Goal: Information Seeking & Learning: Learn about a topic

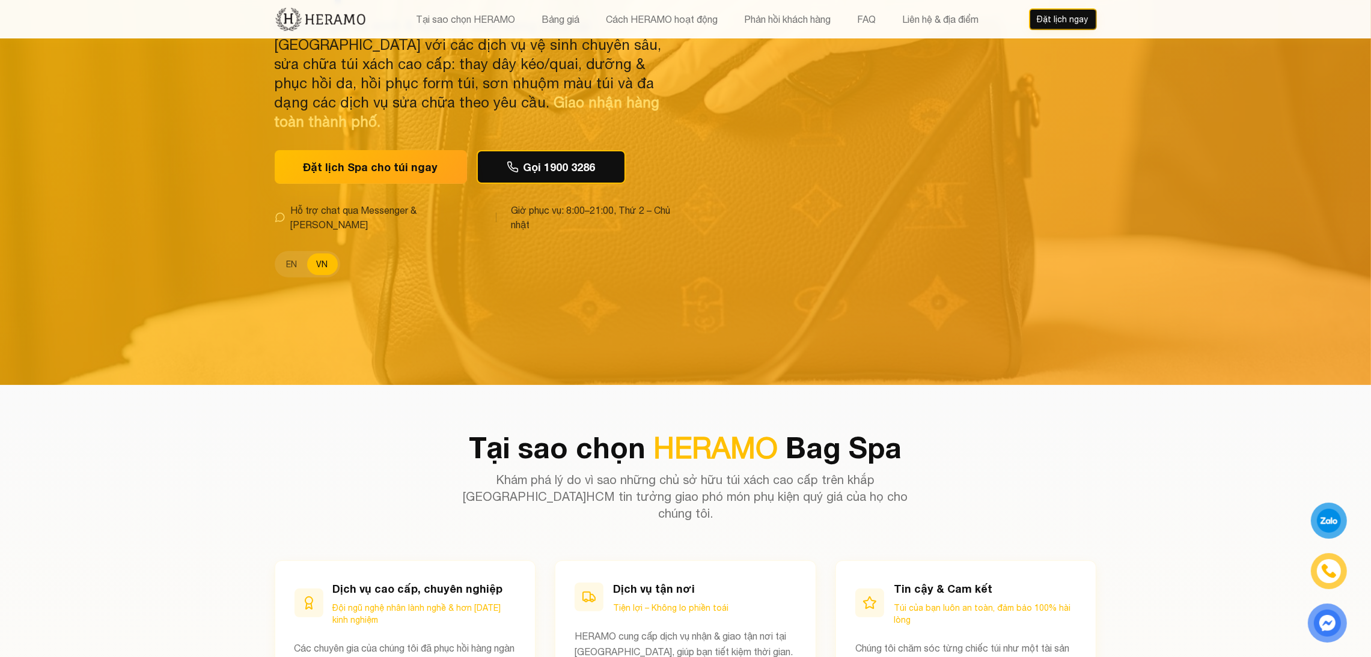
scroll to position [272, 0]
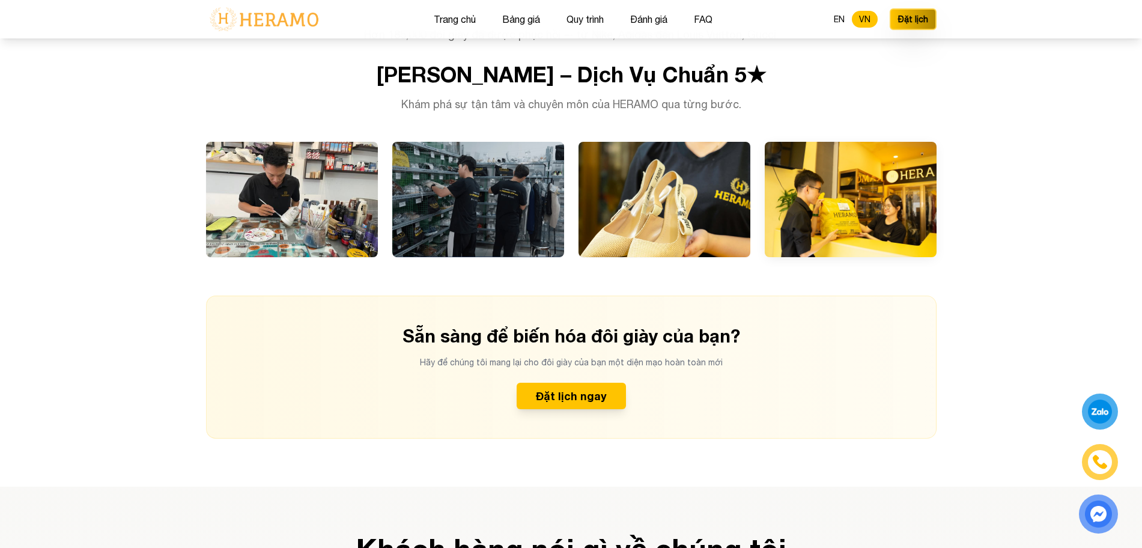
scroll to position [2884, 0]
click at [791, 203] on div at bounding box center [851, 198] width 172 height 115
drag, startPoint x: 785, startPoint y: 211, endPoint x: 793, endPoint y: 225, distance: 16.4
click at [793, 225] on div "workplace.caption4" at bounding box center [851, 236] width 153 height 22
click at [865, 266] on div "Biến Hoá Giày Cũ Thành Mới Mọi đôi giày đều được phục hồi bởi kỹ thuật viên làn…" at bounding box center [571, 60] width 769 height 755
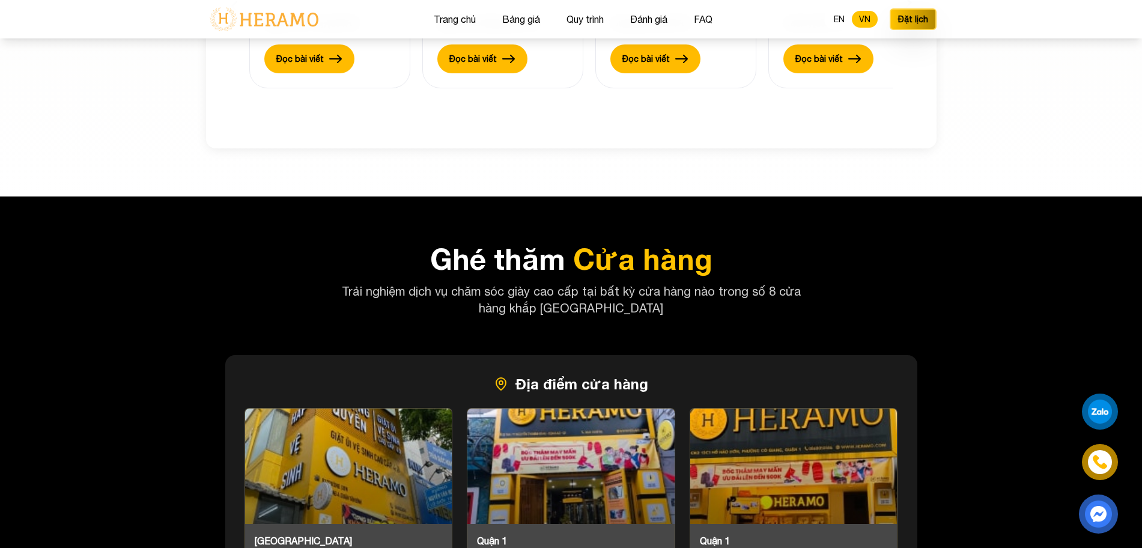
scroll to position [3871, 0]
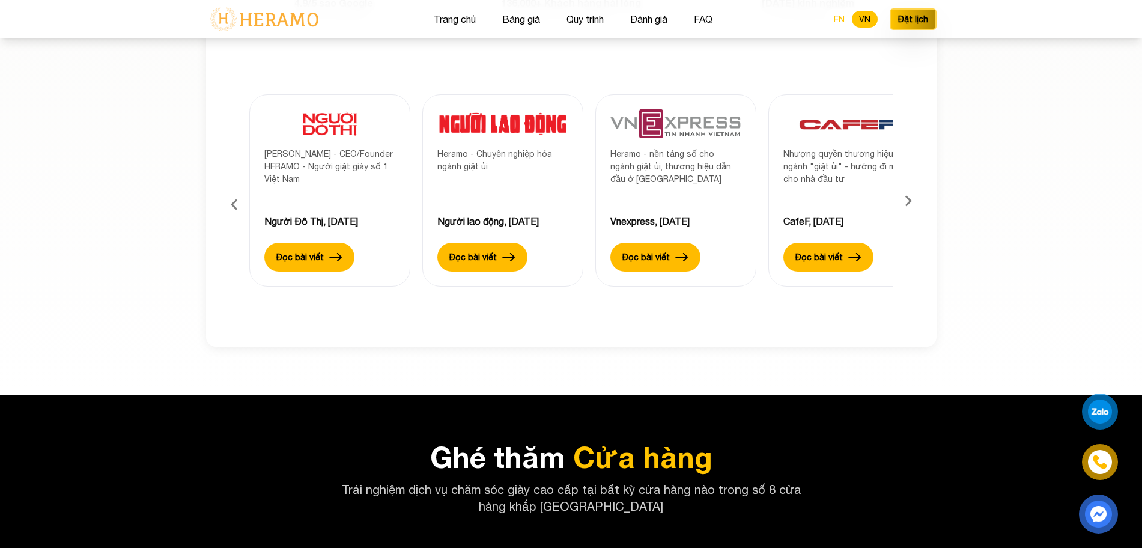
click at [837, 17] on button "EN" at bounding box center [839, 19] width 25 height 17
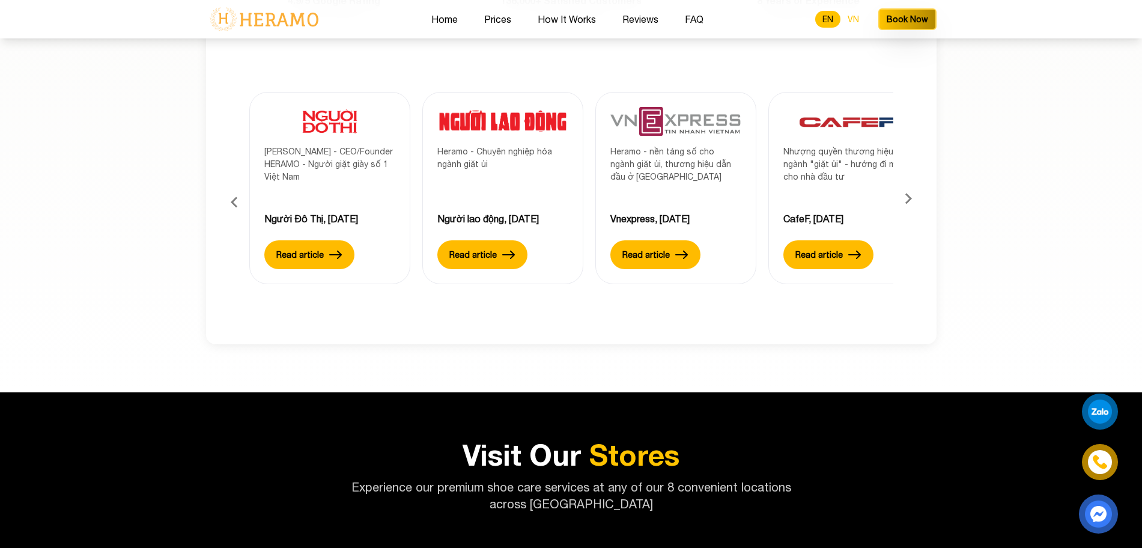
click at [852, 16] on button "VN" at bounding box center [854, 19] width 26 height 17
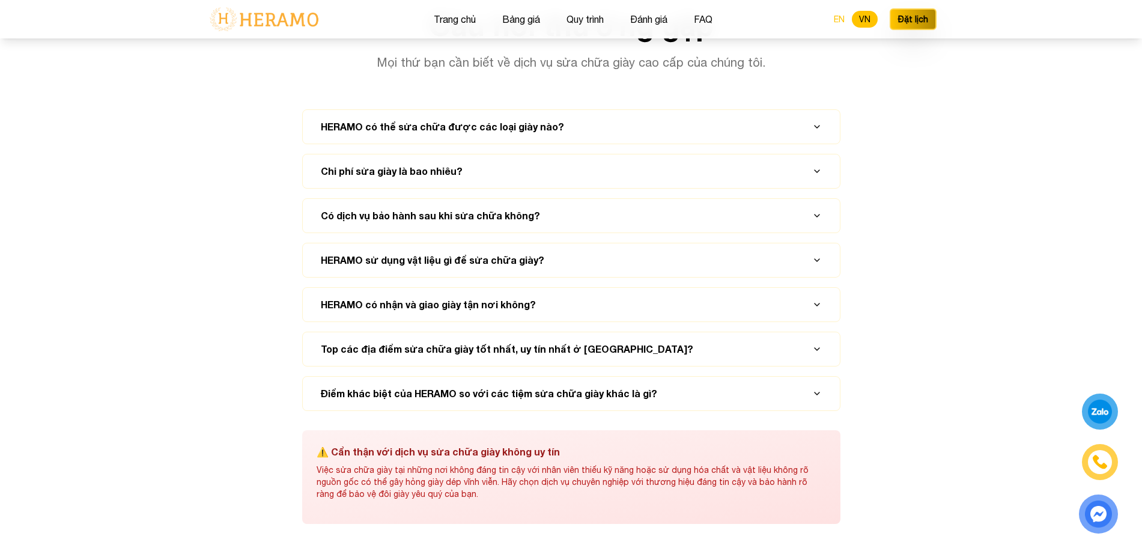
click at [841, 27] on button "EN" at bounding box center [839, 19] width 25 height 17
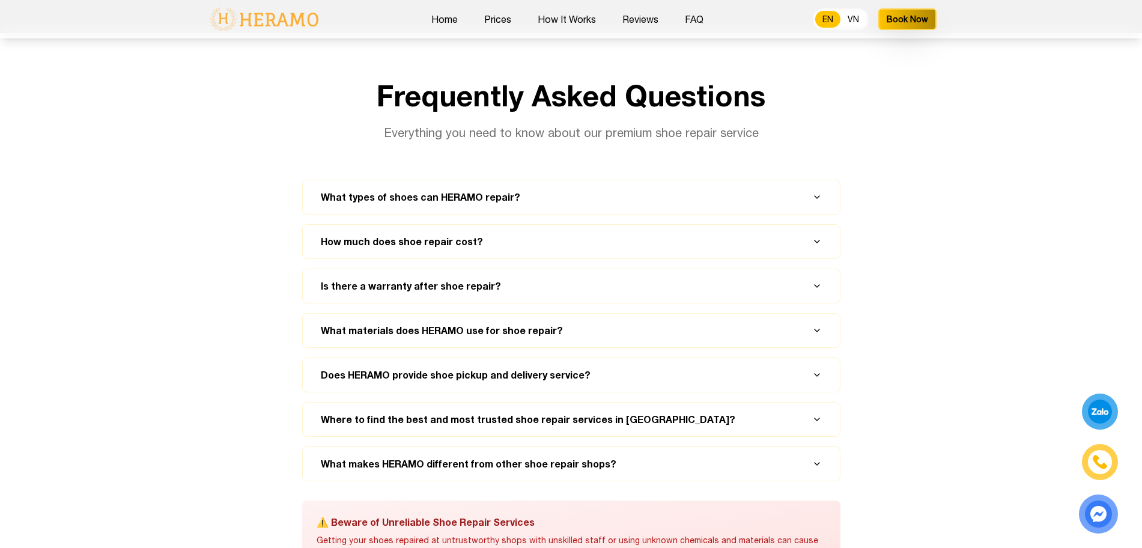
scroll to position [5253, 0]
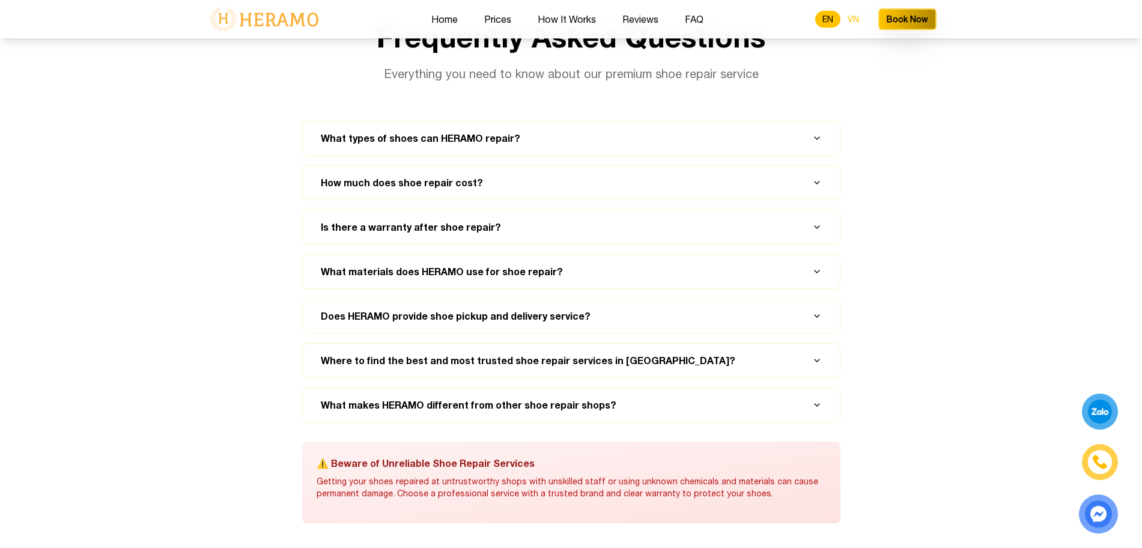
click at [865, 20] on button "VN" at bounding box center [854, 19] width 26 height 17
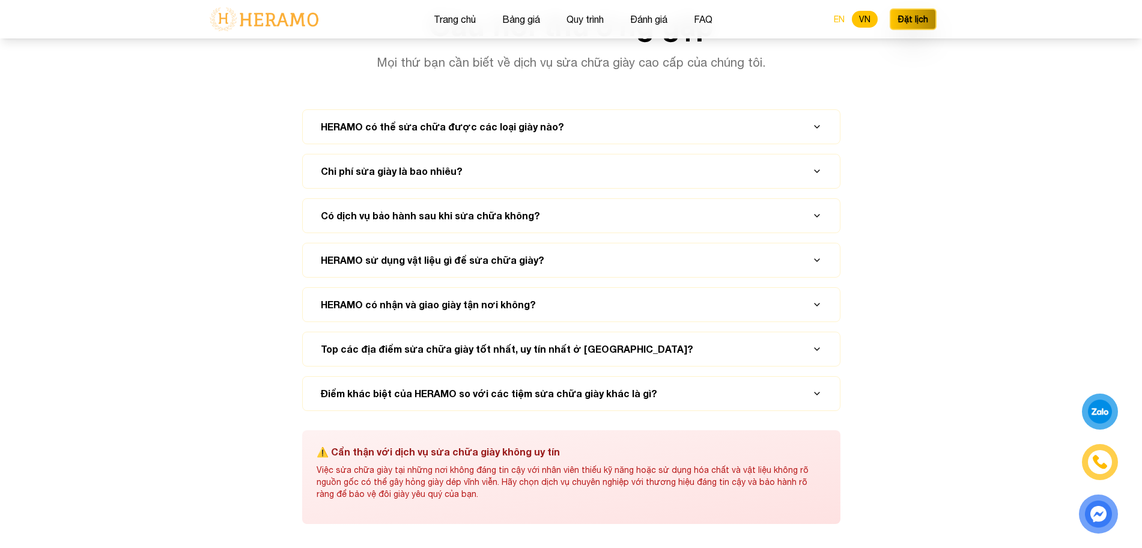
click at [835, 18] on button "EN" at bounding box center [839, 19] width 25 height 17
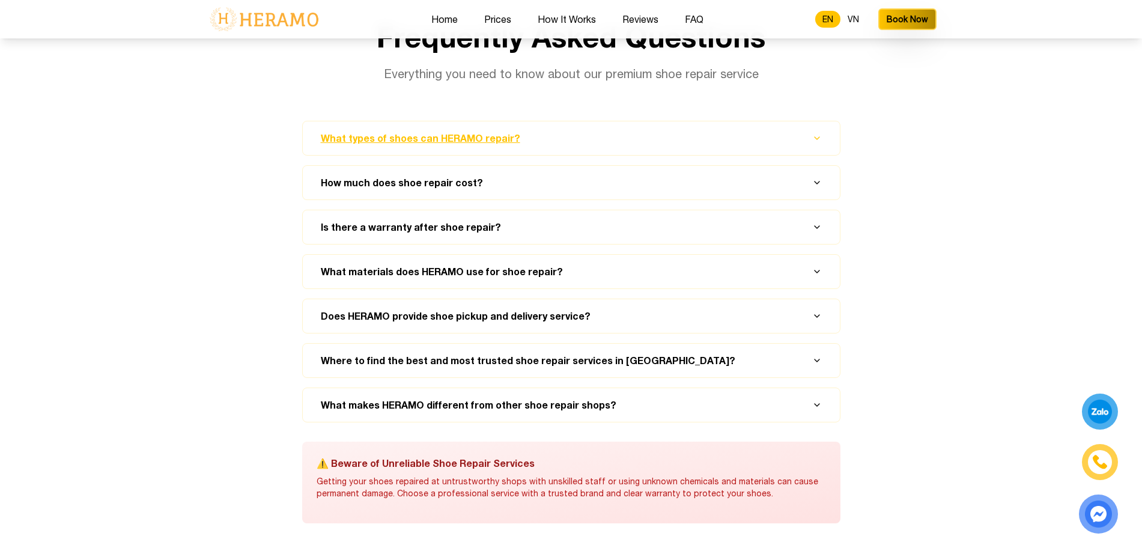
click at [779, 121] on button "What types of shoes can HERAMO repair?" at bounding box center [571, 138] width 508 height 34
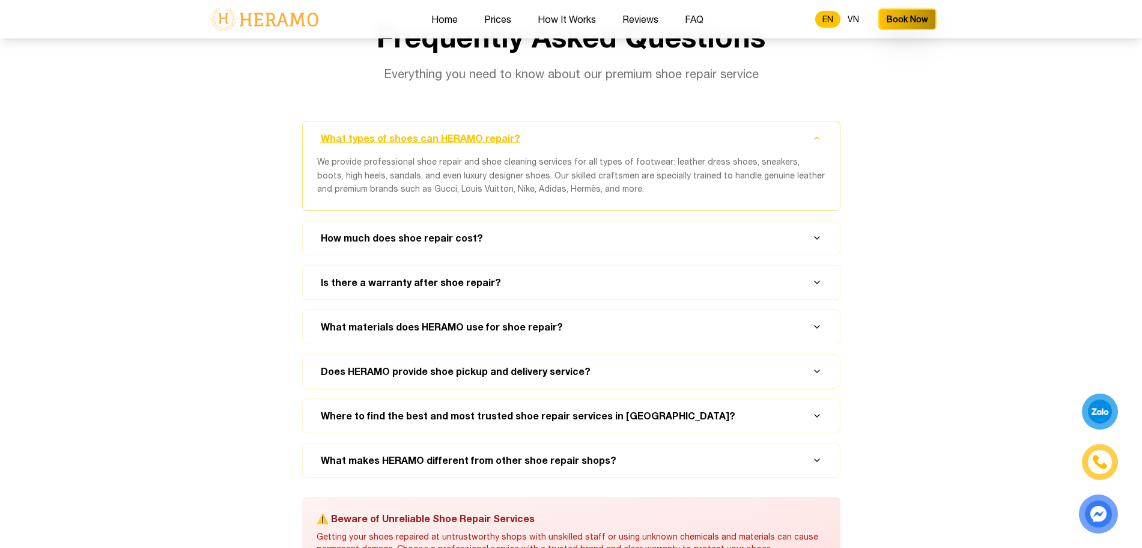
click at [779, 121] on button "What types of shoes can HERAMO repair?" at bounding box center [571, 138] width 508 height 34
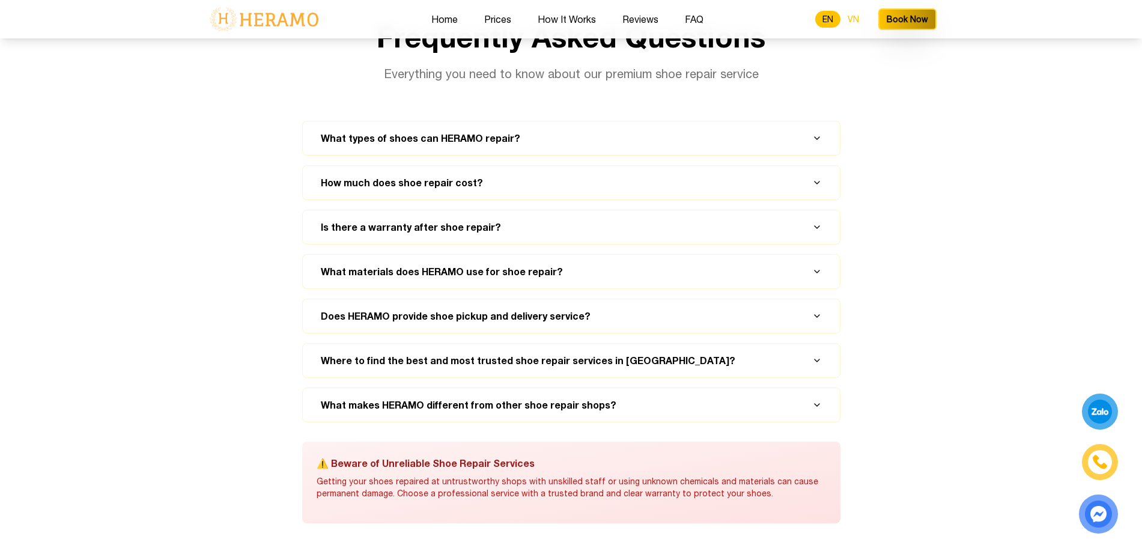
click at [848, 18] on button "VN" at bounding box center [854, 19] width 26 height 17
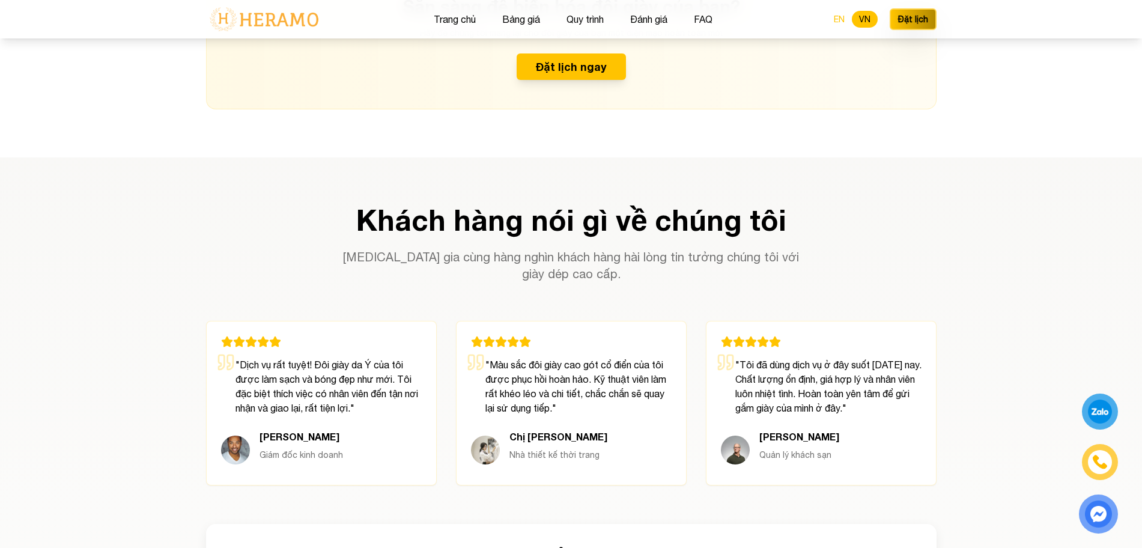
click at [841, 22] on button "EN" at bounding box center [839, 19] width 25 height 17
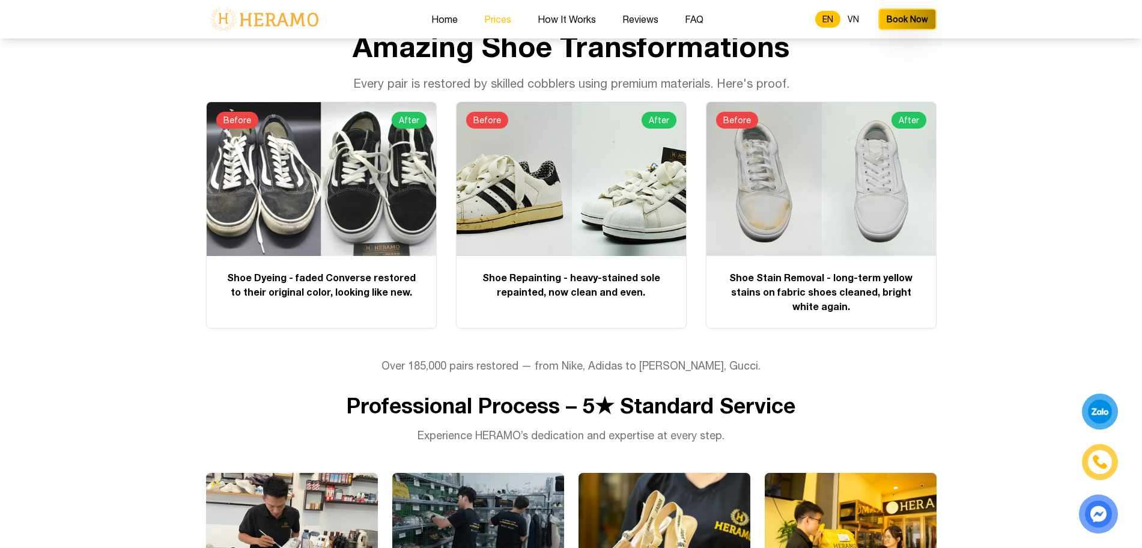
click at [489, 24] on button "Prices" at bounding box center [498, 19] width 34 height 16
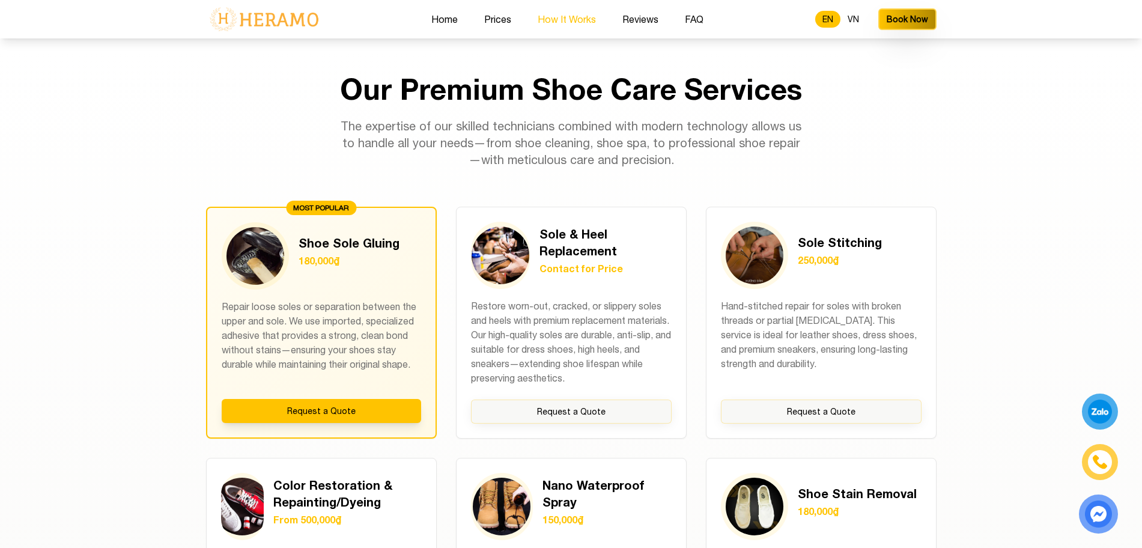
click at [569, 19] on button "How It Works" at bounding box center [567, 19] width 66 height 16
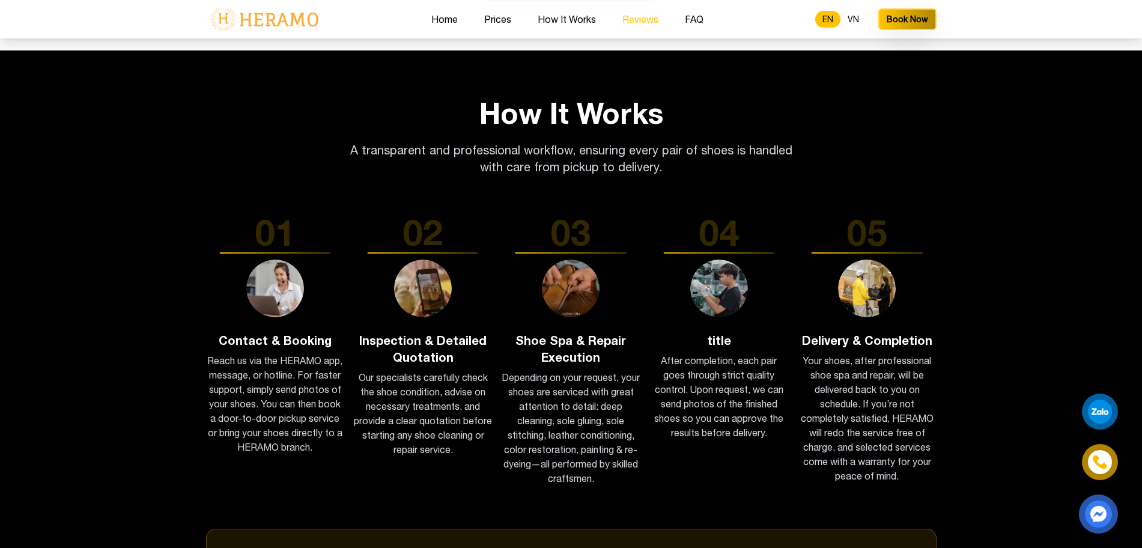
click at [640, 20] on button "Reviews" at bounding box center [640, 19] width 43 height 16
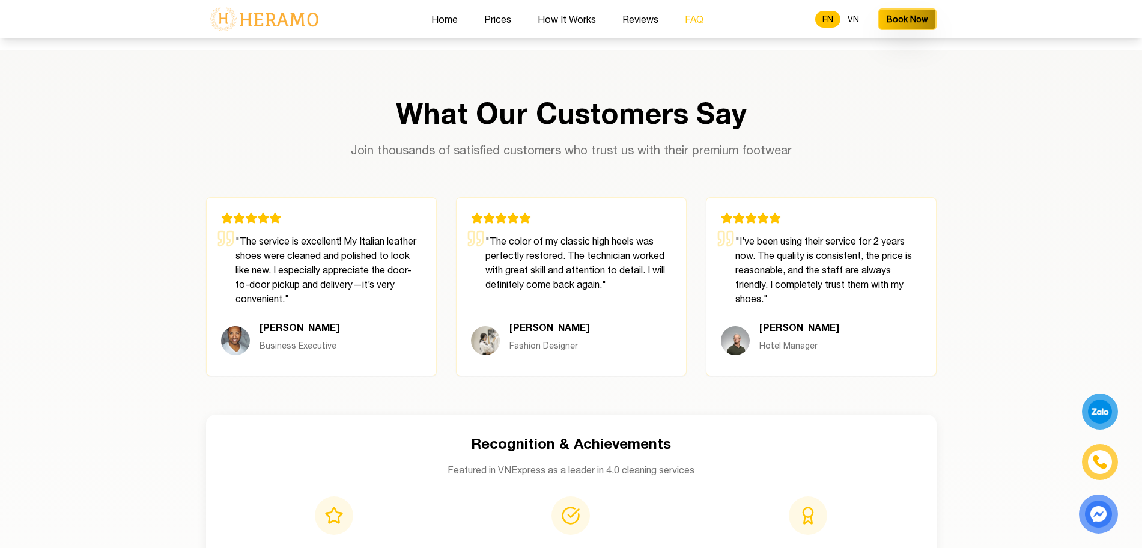
click at [701, 20] on button "FAQ" at bounding box center [695, 19] width 26 height 16
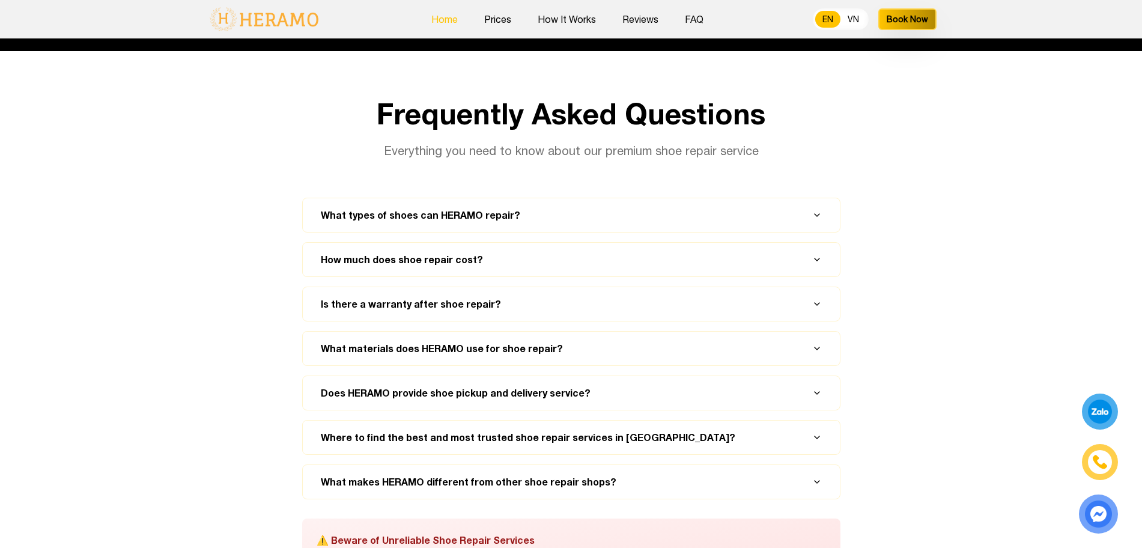
click at [448, 14] on button "Home" at bounding box center [445, 19] width 34 height 16
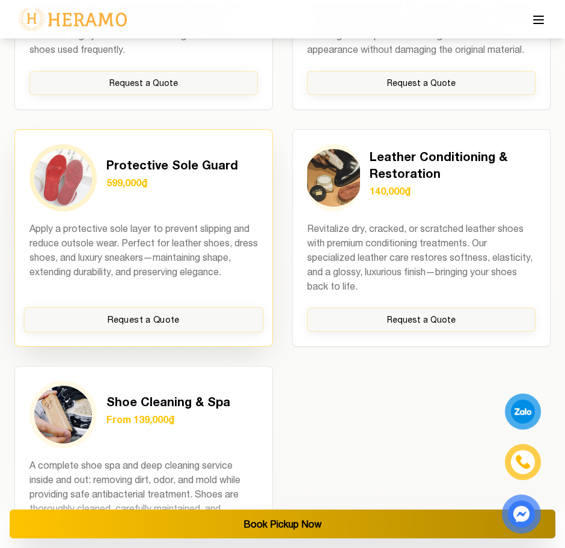
scroll to position [1815, 0]
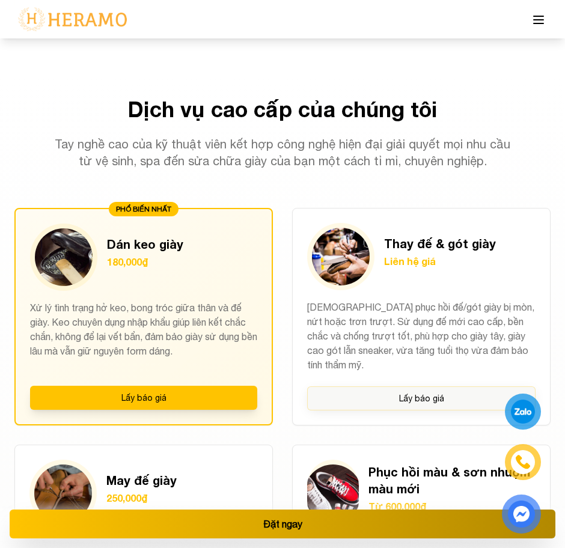
scroll to position [1022, 0]
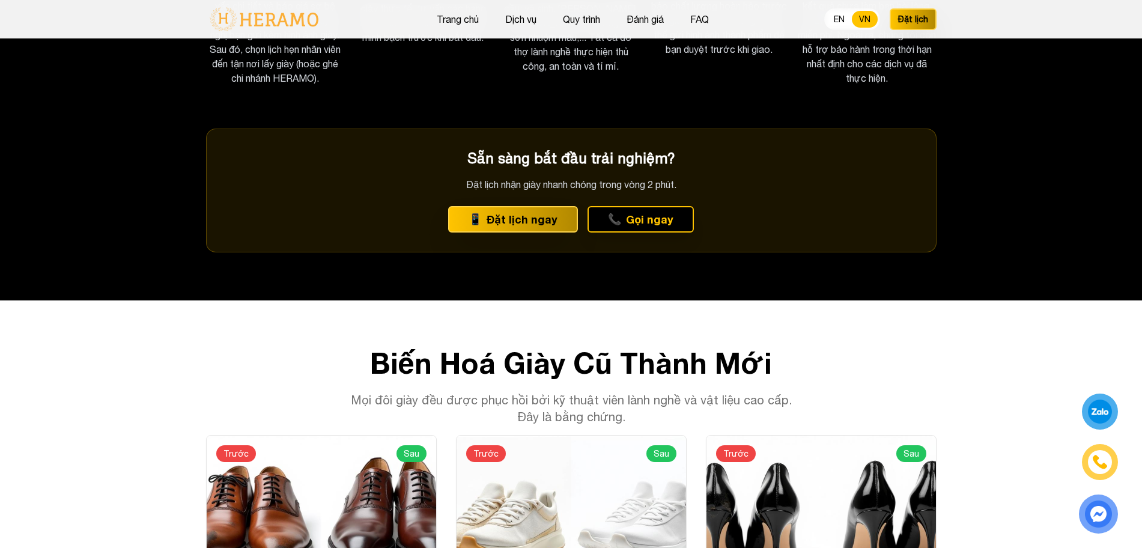
scroll to position [2405, 0]
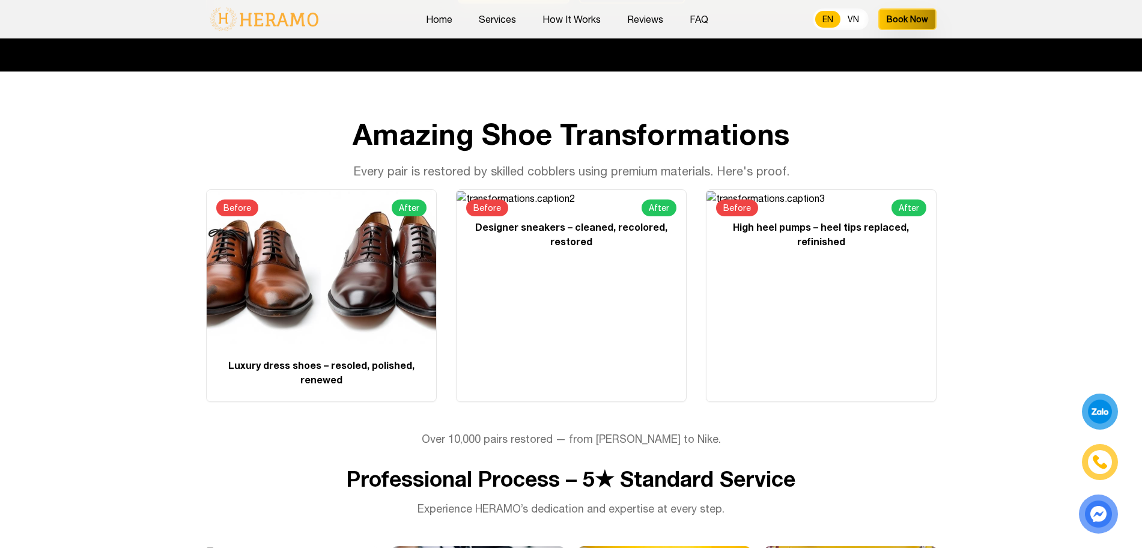
scroll to position [2546, 0]
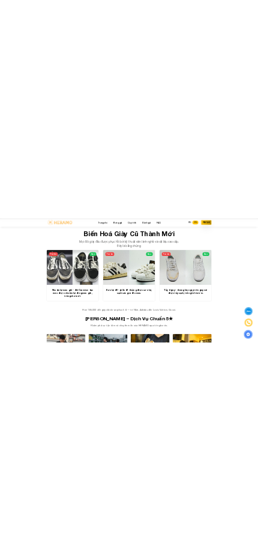
scroll to position [2517, 0]
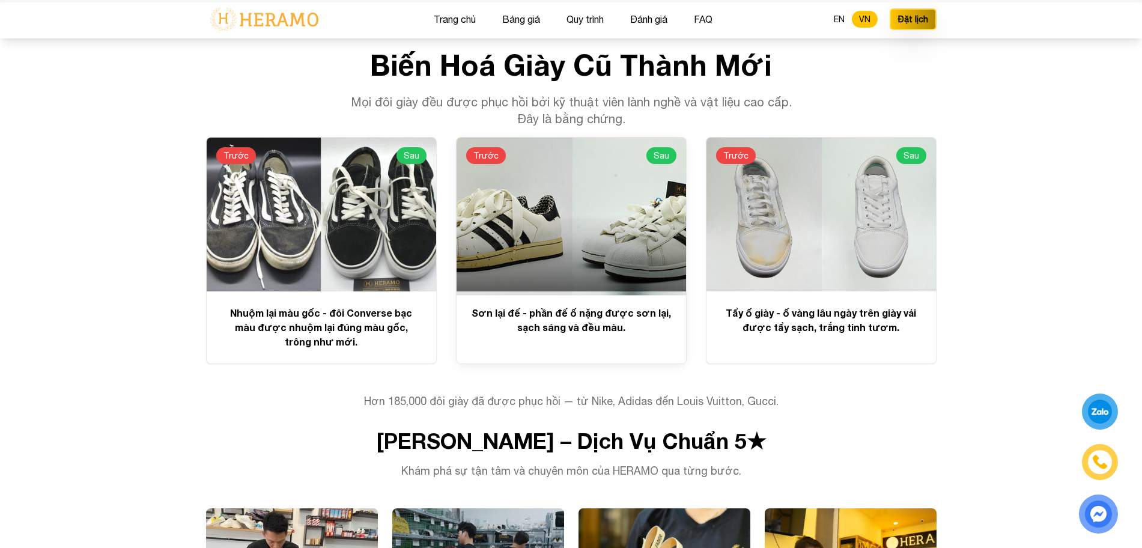
click at [586, 195] on div at bounding box center [572, 215] width 230 height 154
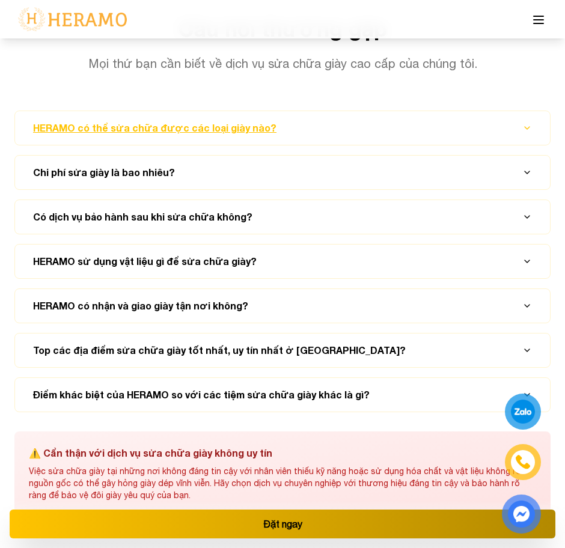
scroll to position [7410, 0]
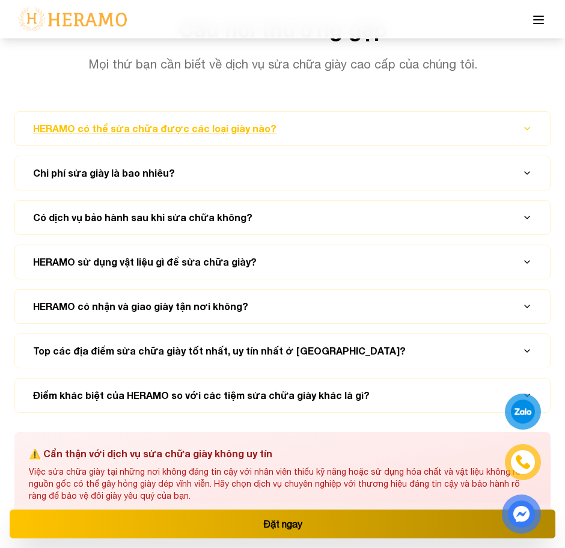
click at [526, 112] on button "HERAMO có thể sửa chữa được các loại giày nào?" at bounding box center [282, 129] width 506 height 34
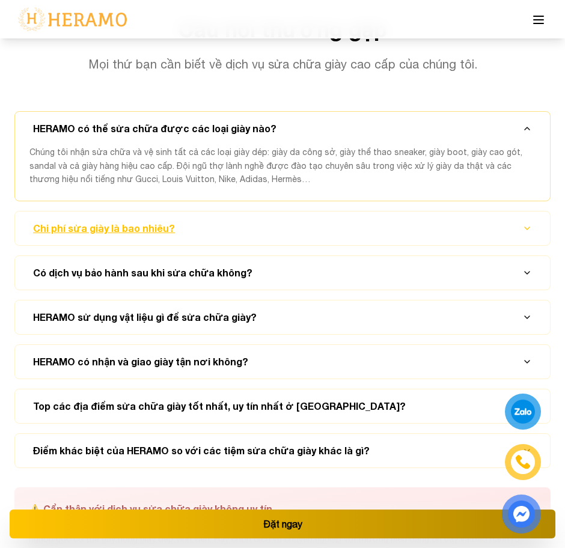
click at [514, 212] on button "Chi phí sửa giày là bao nhiêu?" at bounding box center [282, 229] width 506 height 34
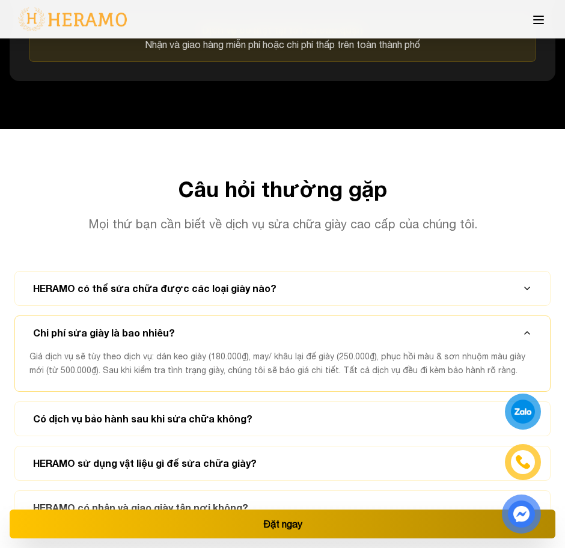
scroll to position [7225, 0]
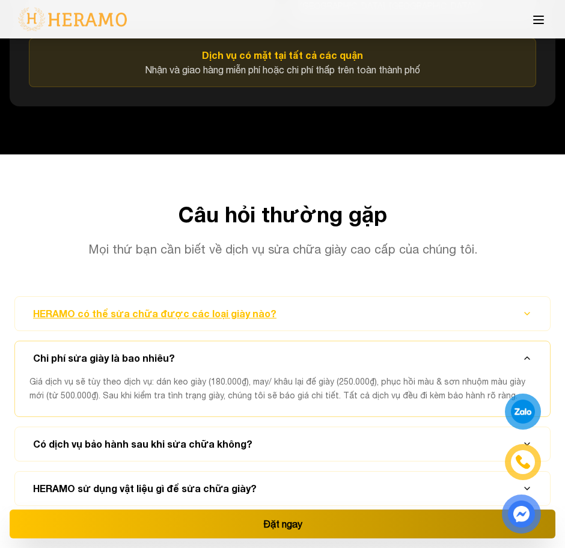
click at [519, 297] on button "HERAMO có thể sửa chữa được các loại giày nào?" at bounding box center [282, 314] width 506 height 34
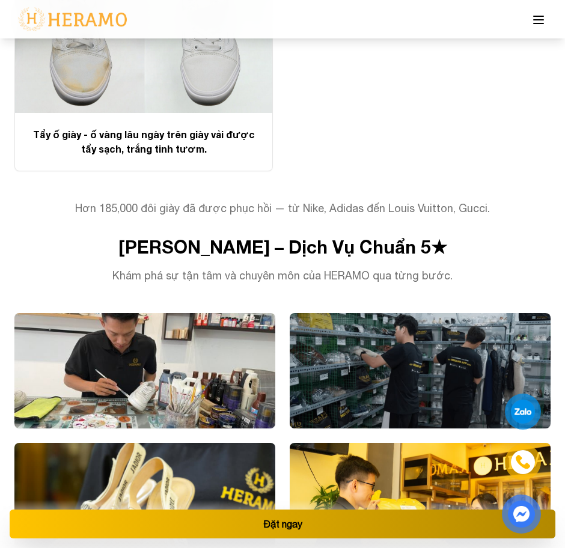
scroll to position [4173, 0]
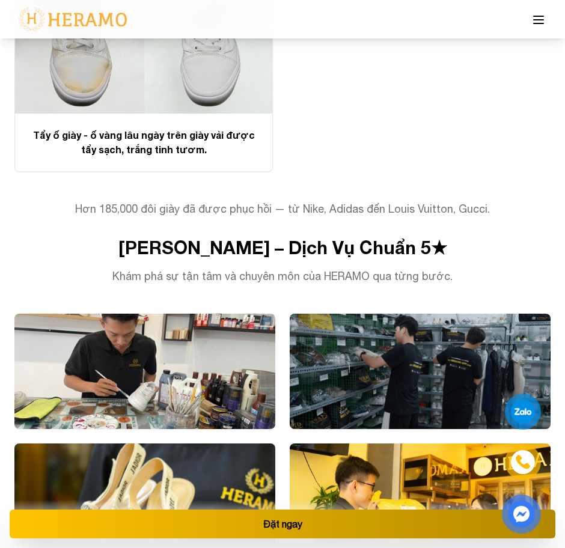
click at [531, 10] on button at bounding box center [538, 19] width 24 height 25
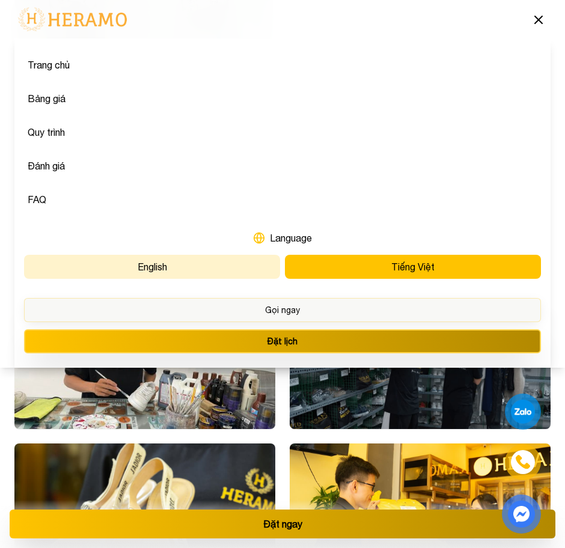
click at [246, 255] on button "English" at bounding box center [152, 267] width 256 height 24
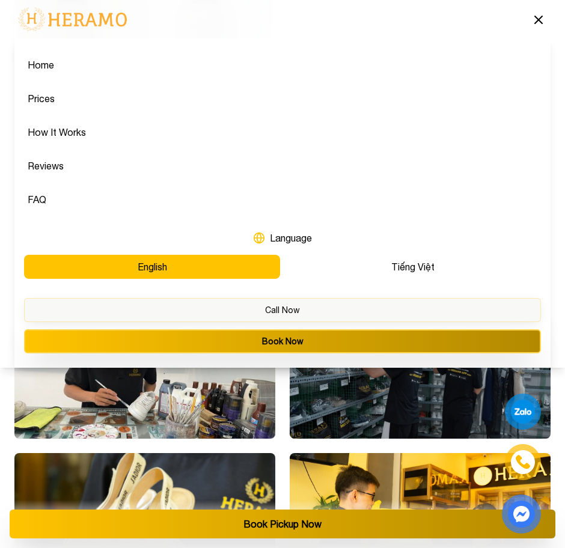
click at [542, 16] on icon at bounding box center [538, 19] width 7 height 7
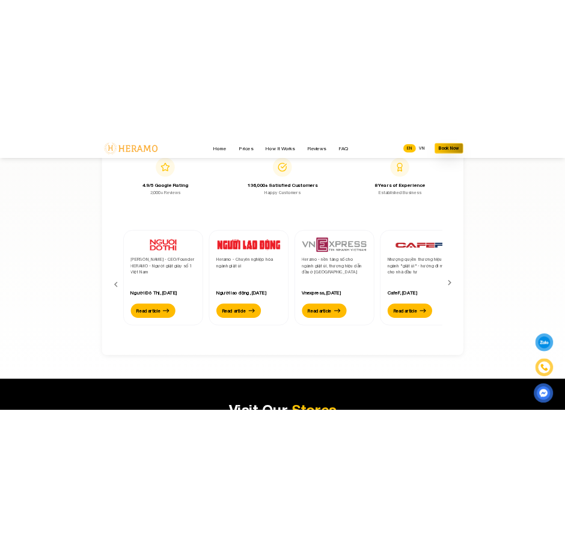
scroll to position [3782, 0]
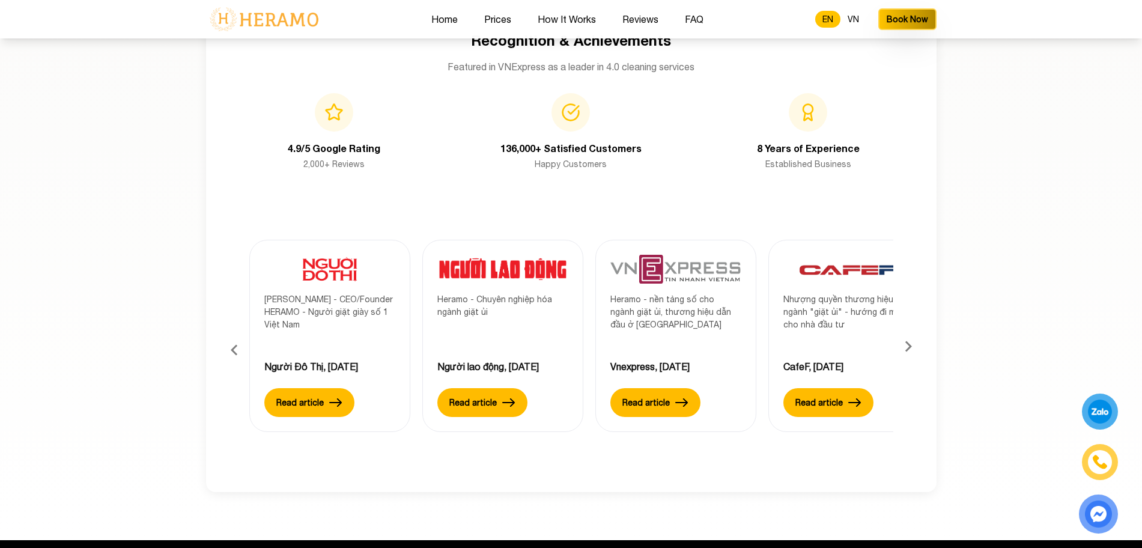
click at [236, 336] on icon at bounding box center [235, 350] width 22 height 32
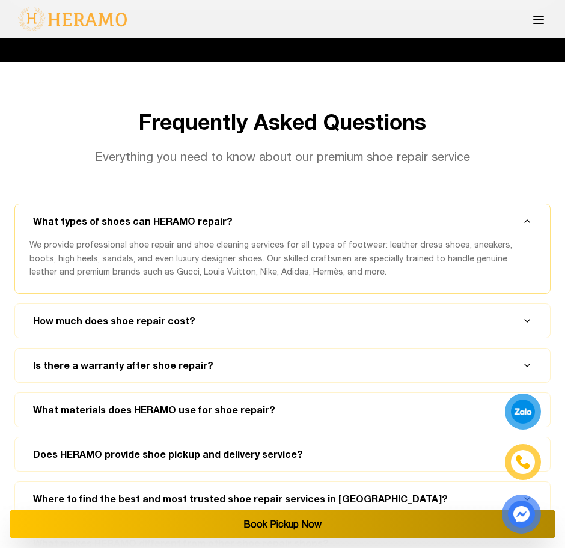
scroll to position [7442, 0]
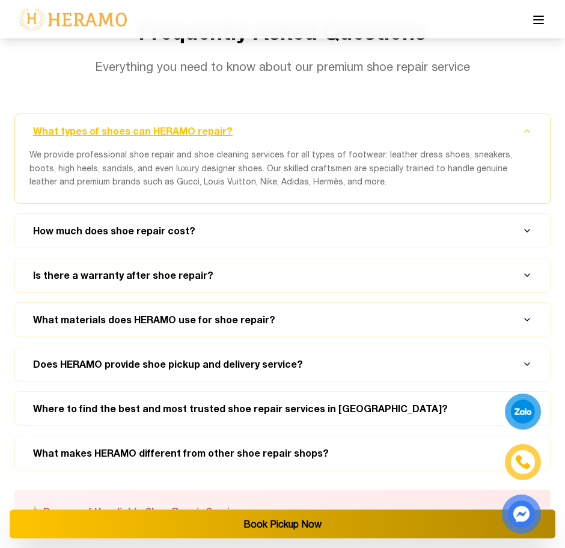
click at [424, 114] on button "What types of shoes can HERAMO repair?" at bounding box center [282, 131] width 506 height 34
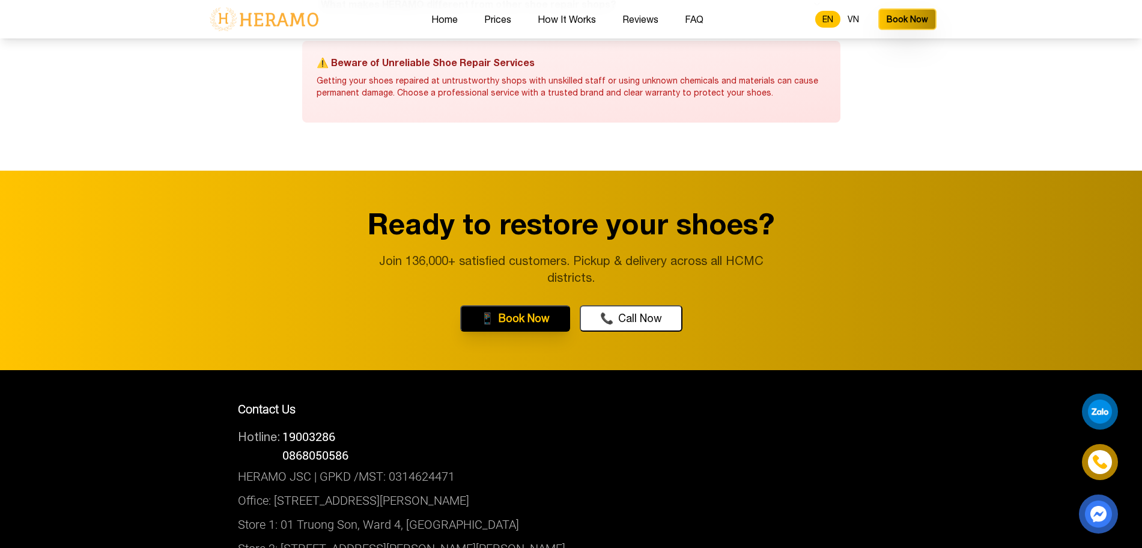
scroll to position [5712, 0]
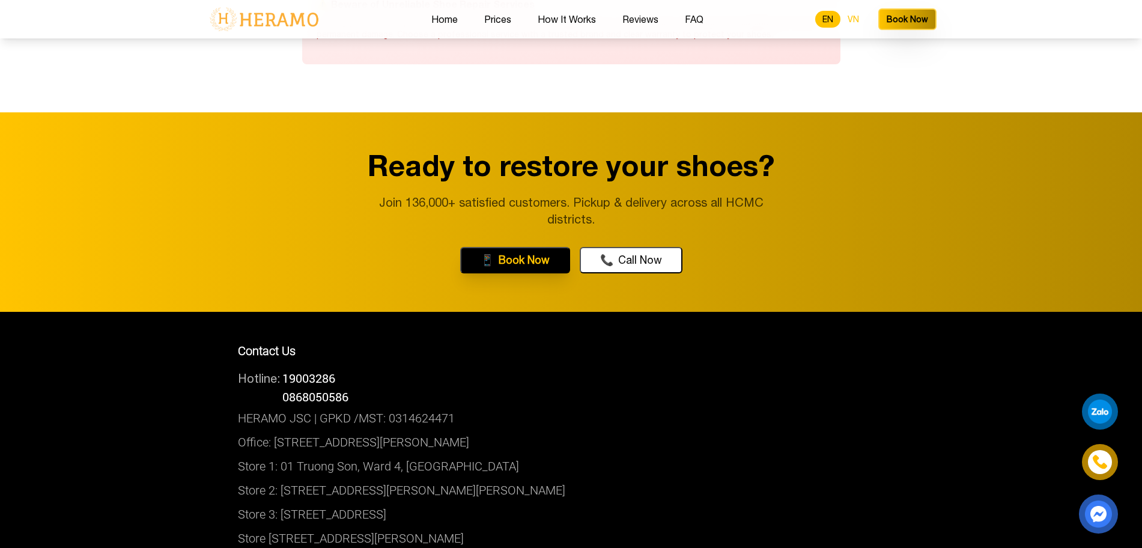
click at [856, 20] on button "VN" at bounding box center [854, 19] width 26 height 17
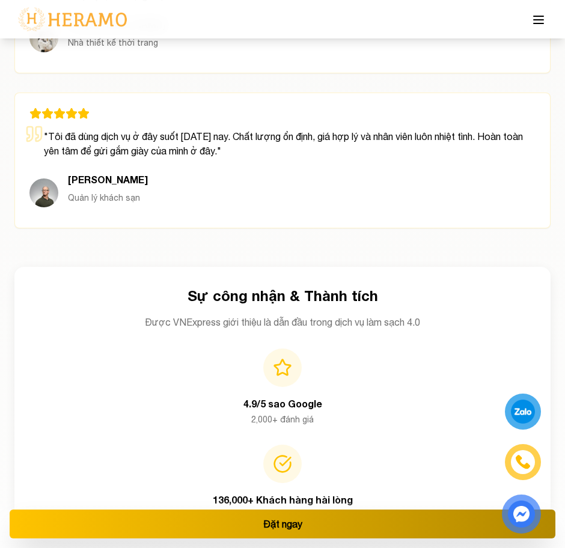
scroll to position [5315, 0]
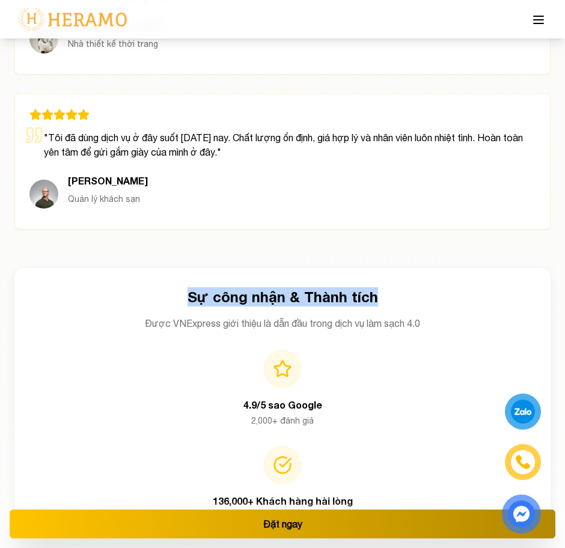
drag, startPoint x: 188, startPoint y: 272, endPoint x: 379, endPoint y: 285, distance: 191.0
click at [379, 287] on h3 "Sự công nhận & Thành tích" at bounding box center [283, 296] width 498 height 19
copy h3 "Sự công nhận & Thành tích"
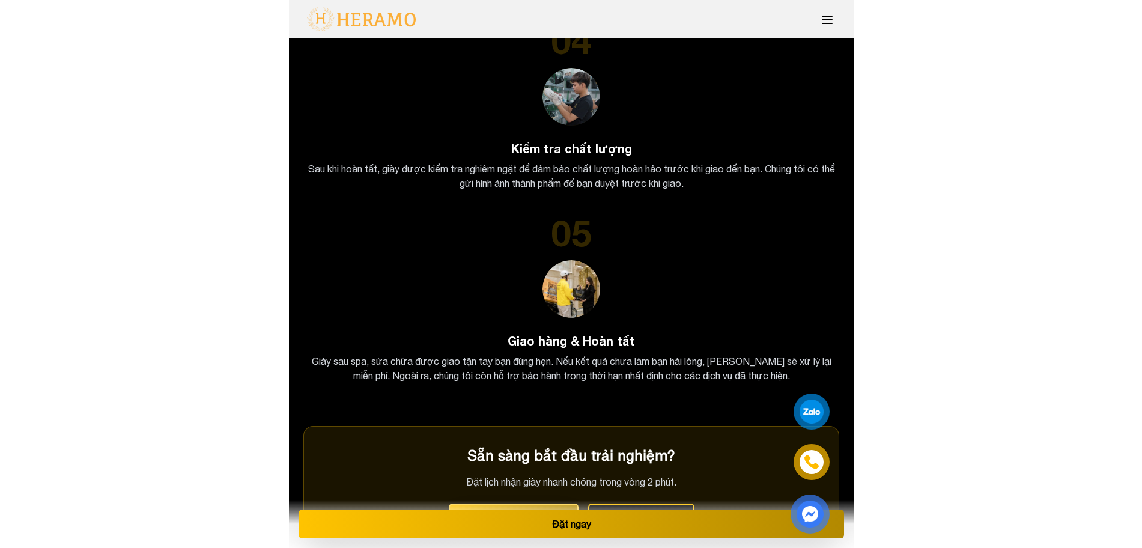
scroll to position [3165, 0]
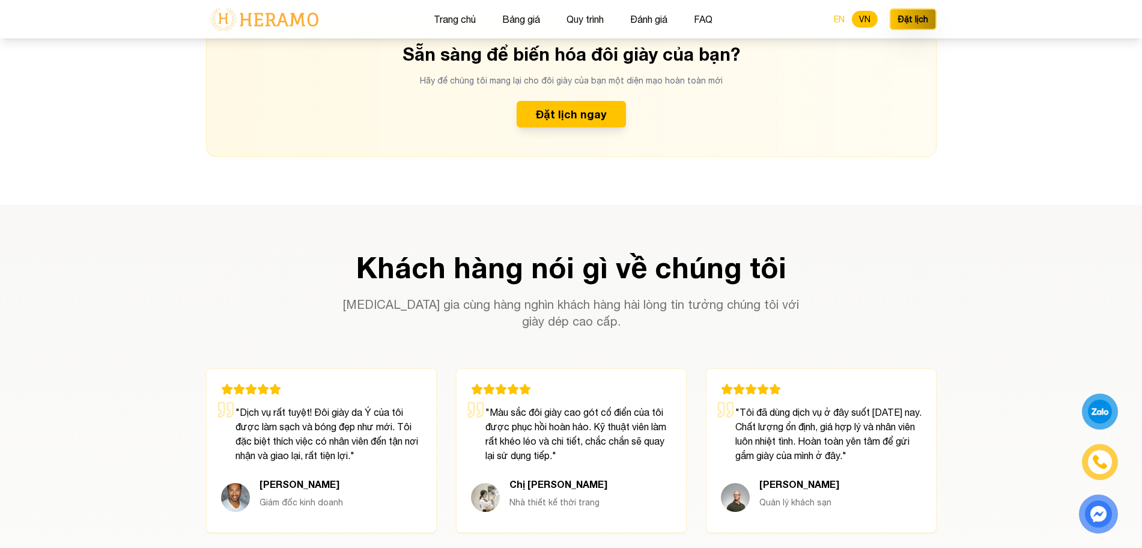
click at [847, 20] on button "EN" at bounding box center [839, 19] width 25 height 17
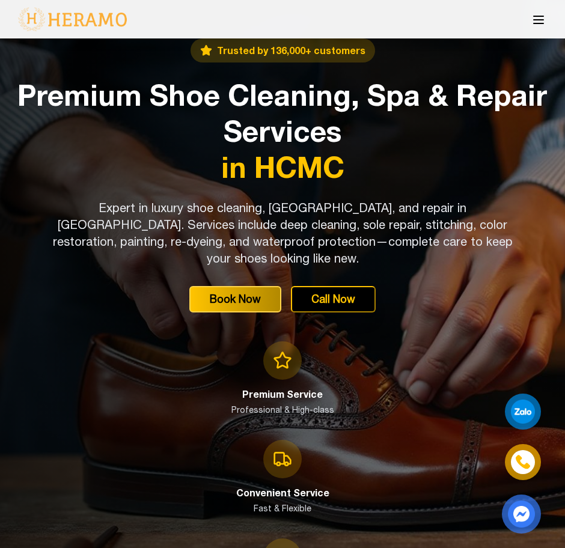
scroll to position [0, 0]
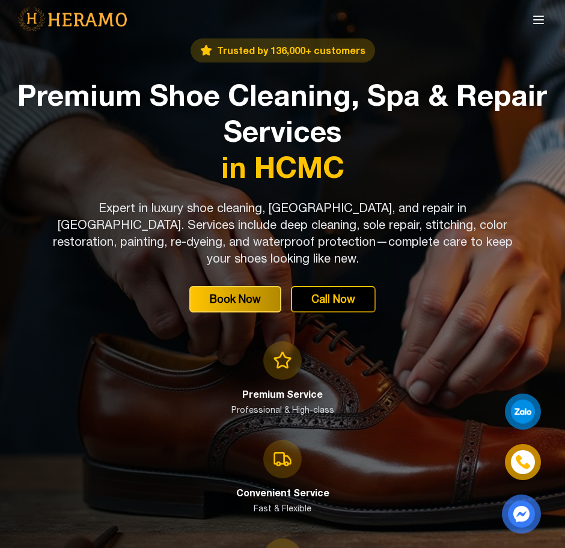
click at [333, 314] on div "Trusted by 136,000+ customers Premium Shoe Cleaning, Spa & Repair Services in H…" at bounding box center [282, 330] width 536 height 584
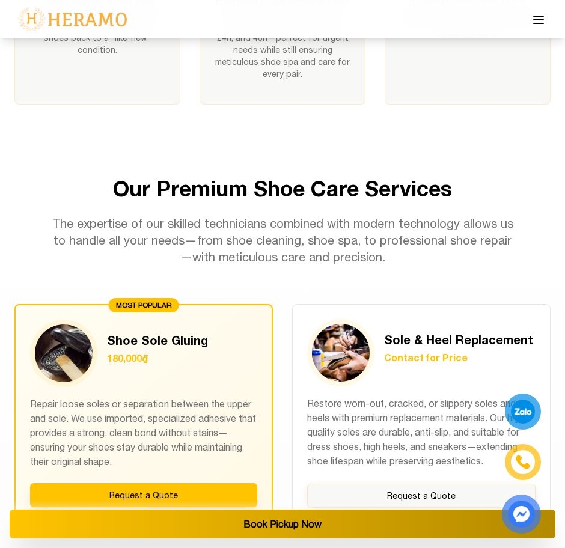
scroll to position [955, 0]
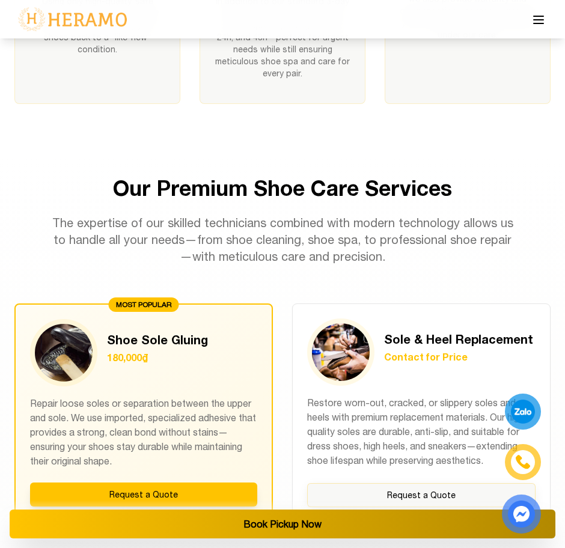
click at [397, 176] on h2 "Our Premium Shoe Care Services" at bounding box center [282, 188] width 536 height 24
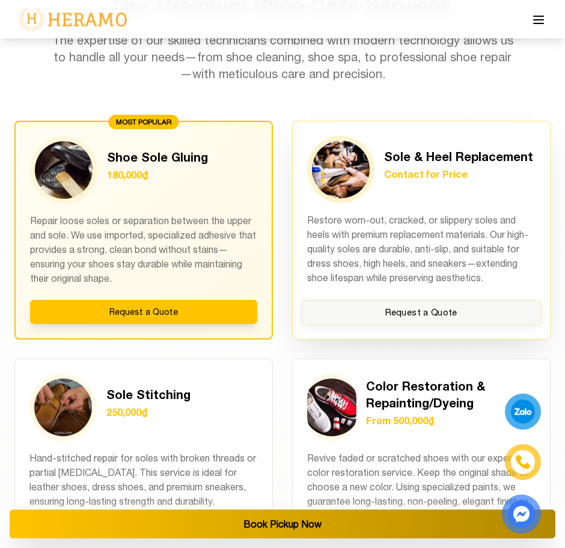
scroll to position [1138, 0]
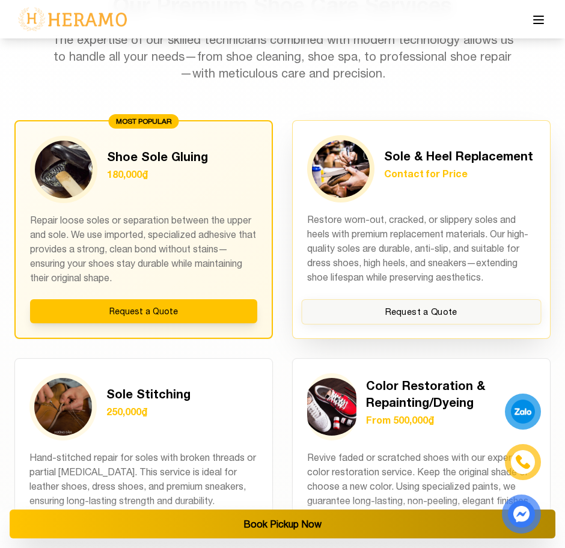
click at [347, 212] on p "Restore worn-out, cracked, or slippery soles and heels with premium replacement…" at bounding box center [421, 248] width 228 height 73
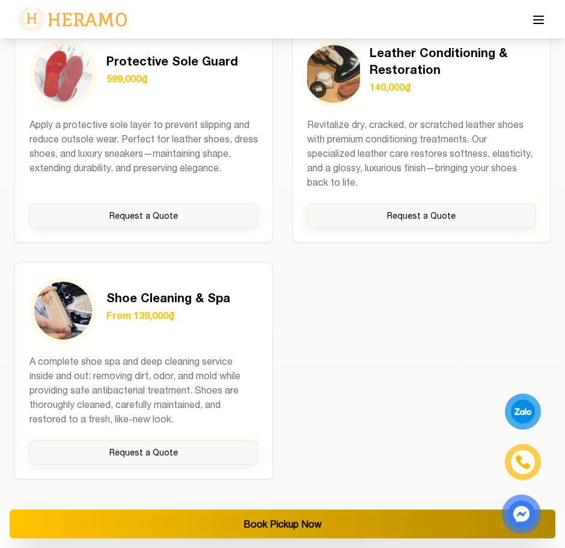
scroll to position [1917, 0]
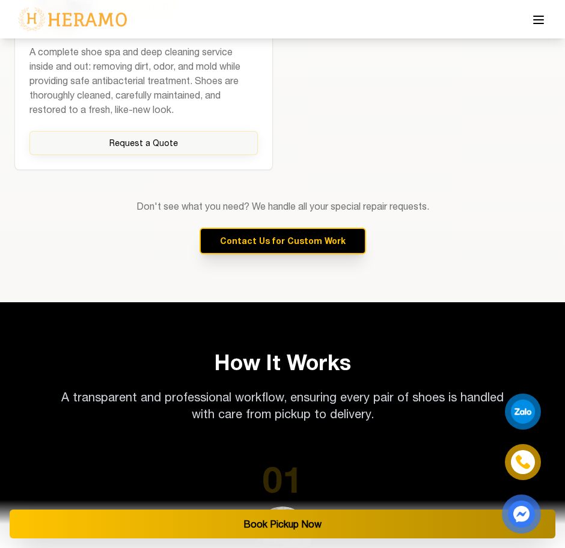
scroll to position [2226, 0]
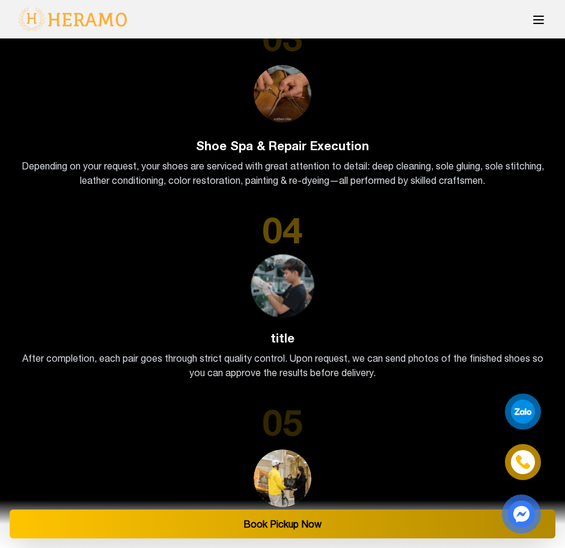
scroll to position [3032, 0]
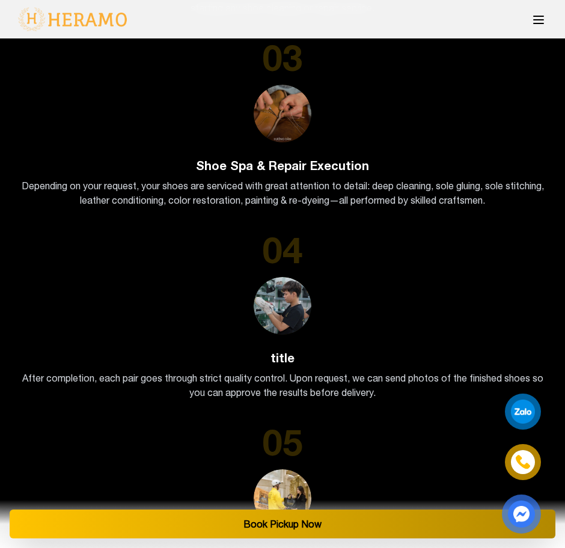
click at [529, 20] on button at bounding box center [538, 19] width 24 height 25
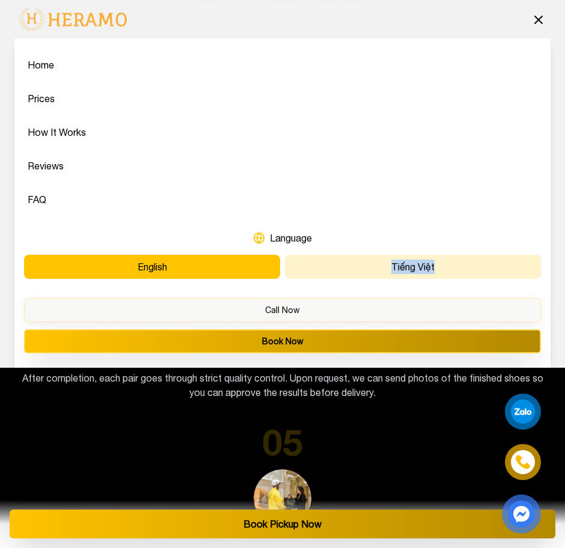
drag, startPoint x: 368, startPoint y: 284, endPoint x: 394, endPoint y: 256, distance: 38.3
click at [394, 256] on div "Home Prices How It Works Reviews FAQ Language English Tiếng Việt Call Now Book …" at bounding box center [282, 202] width 536 height 329
click at [394, 256] on button "Tiếng Việt" at bounding box center [413, 267] width 256 height 24
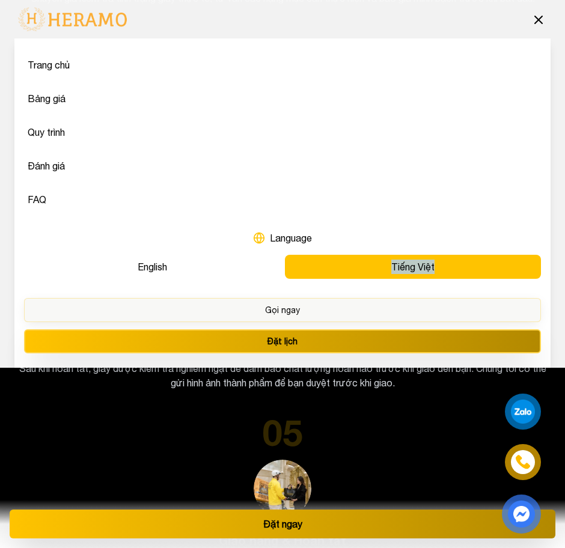
click at [530, 30] on button at bounding box center [538, 19] width 24 height 25
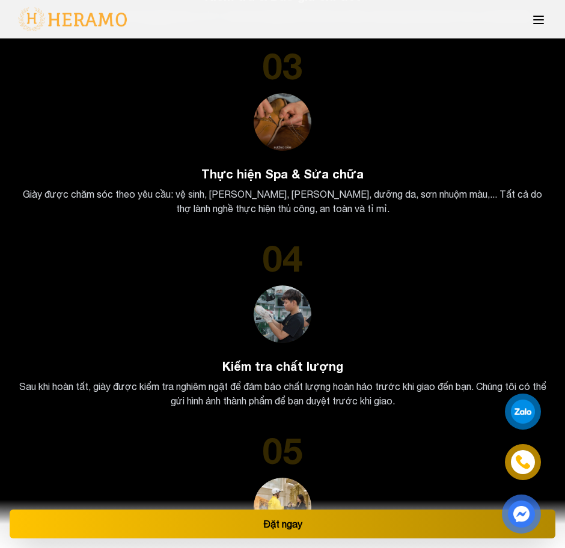
scroll to position [2952, 0]
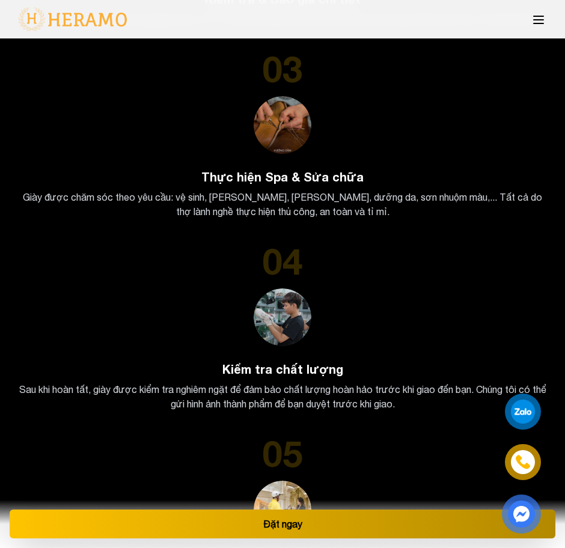
click at [536, 20] on icon at bounding box center [538, 20] width 14 height 14
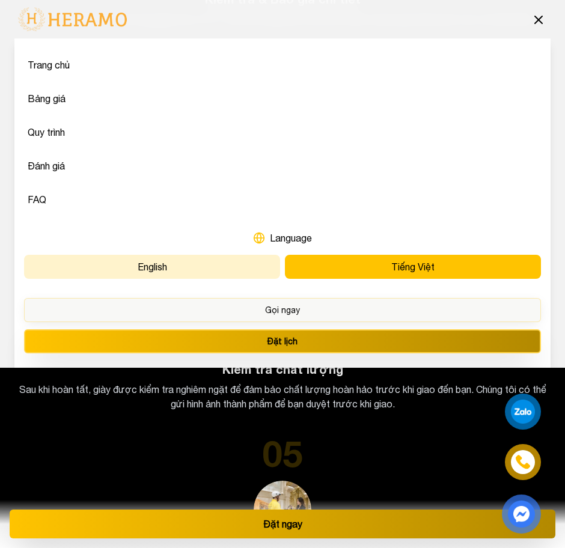
click at [168, 275] on button "English" at bounding box center [152, 267] width 256 height 24
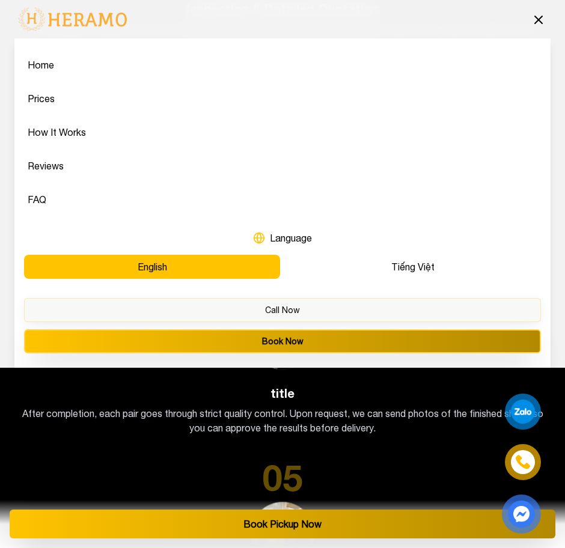
click at [371, 459] on div "05" at bounding box center [282, 477] width 536 height 36
click at [540, 26] on icon at bounding box center [538, 20] width 14 height 14
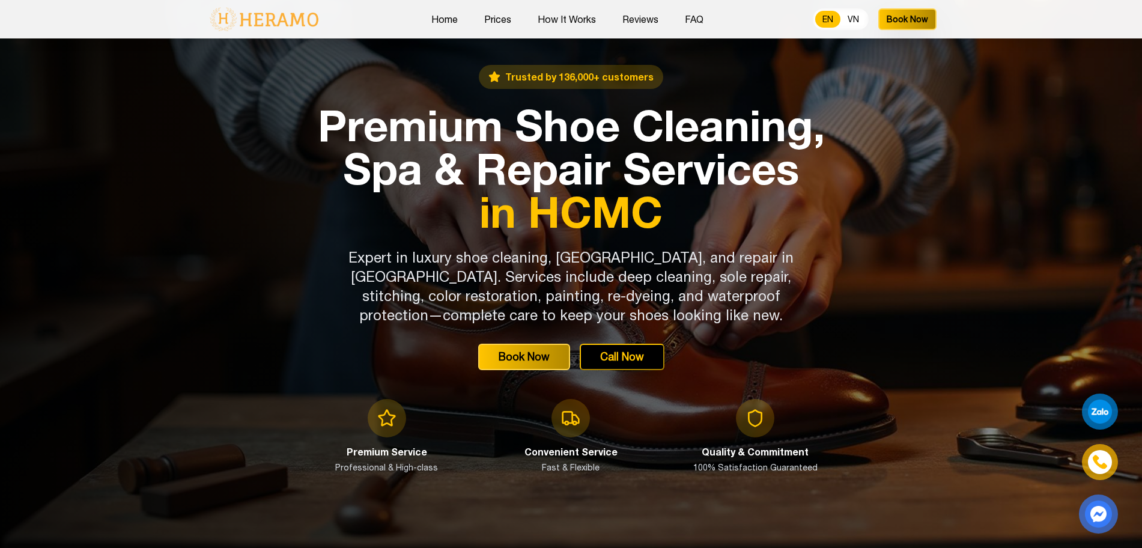
scroll to position [34, 0]
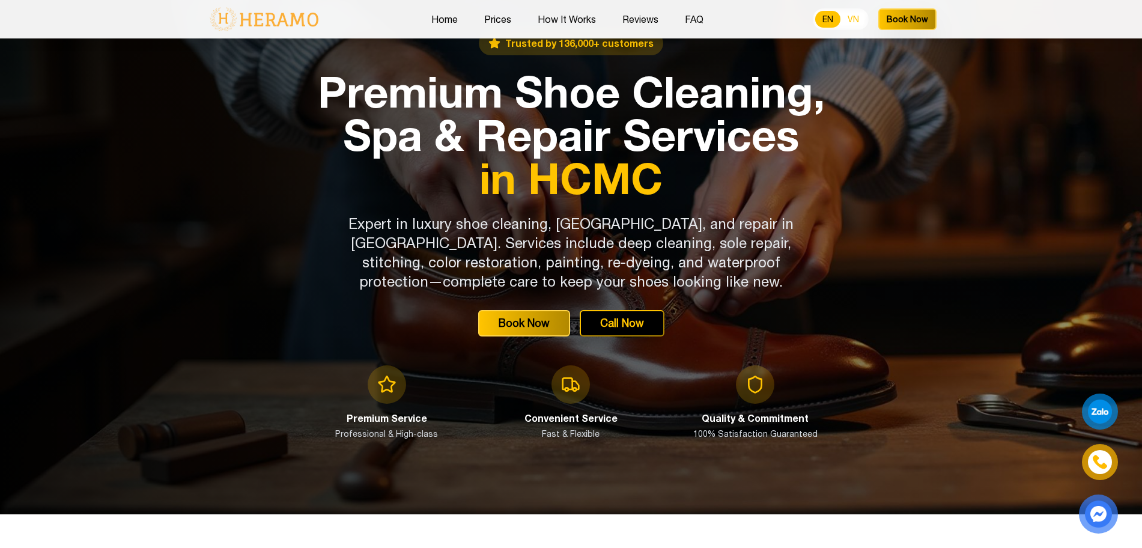
click at [858, 14] on button "VN" at bounding box center [854, 19] width 26 height 17
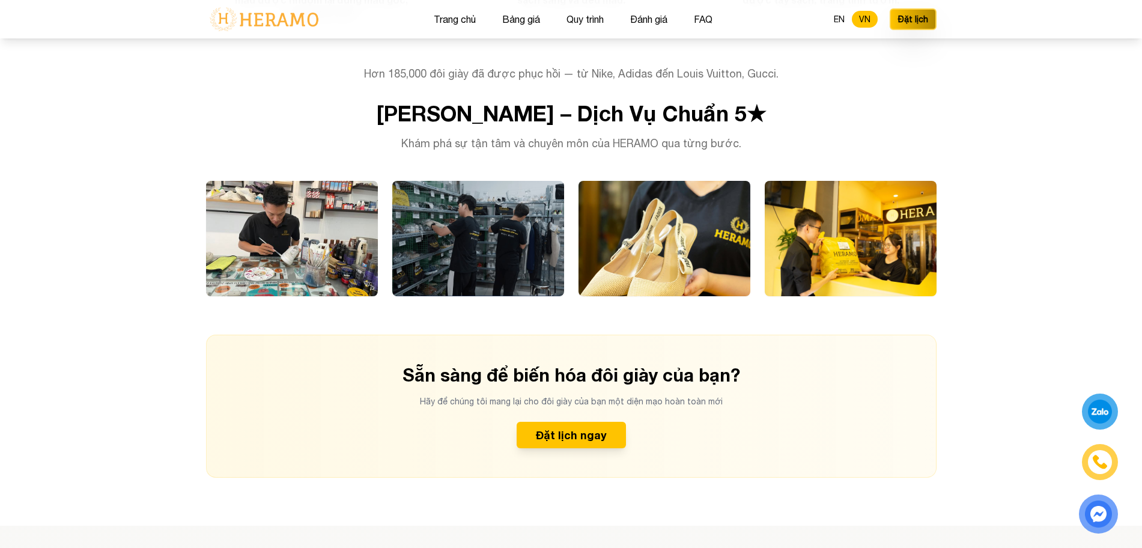
scroll to position [2837, 0]
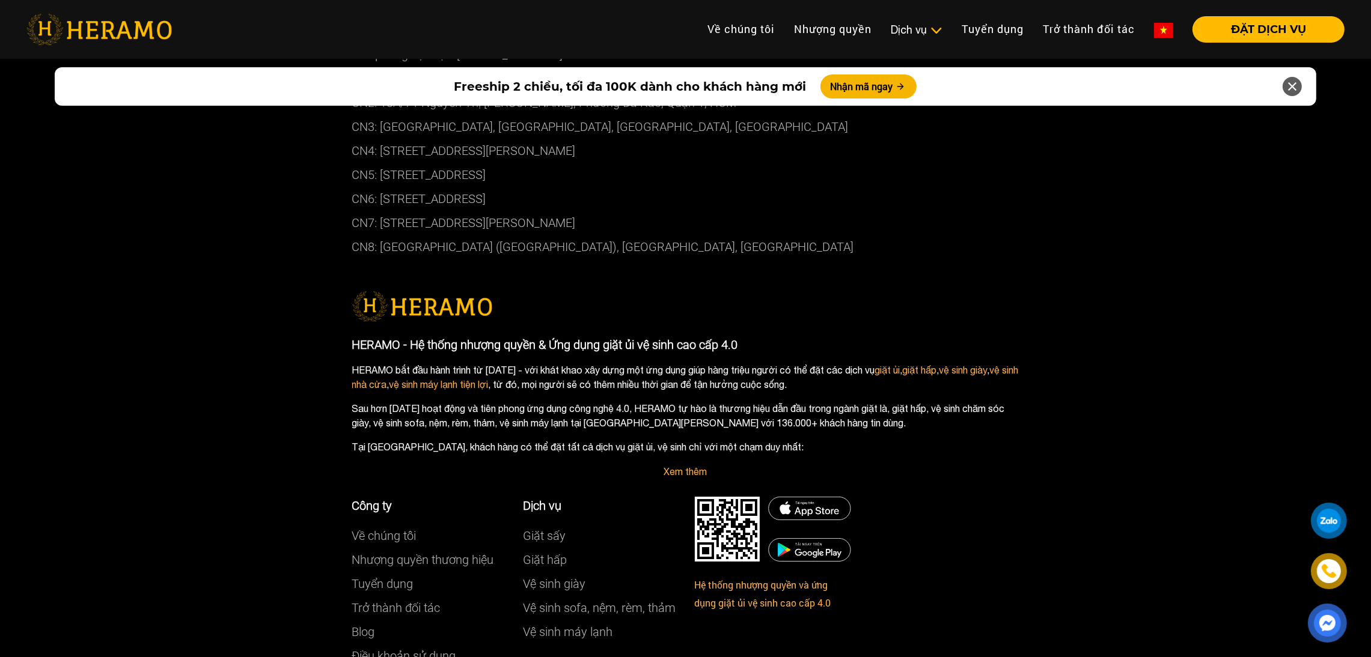
scroll to position [6504, 0]
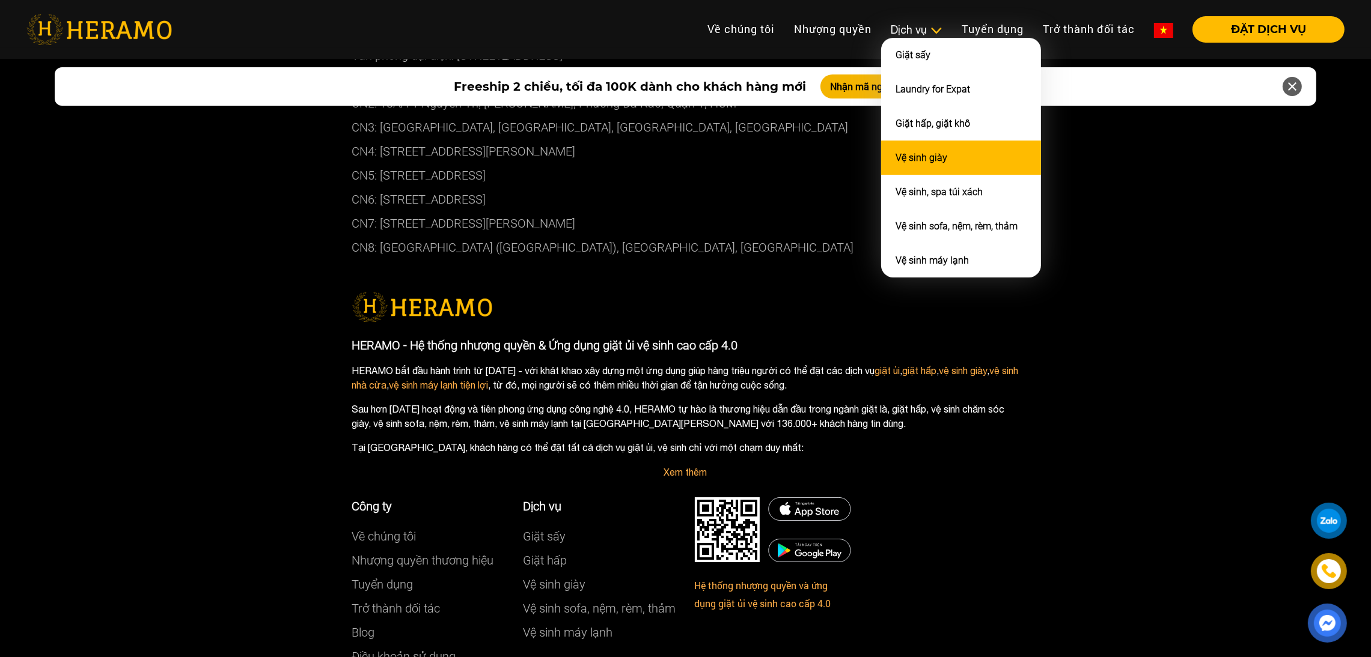
click at [677, 159] on link "Vệ sinh giày" at bounding box center [921, 157] width 52 height 11
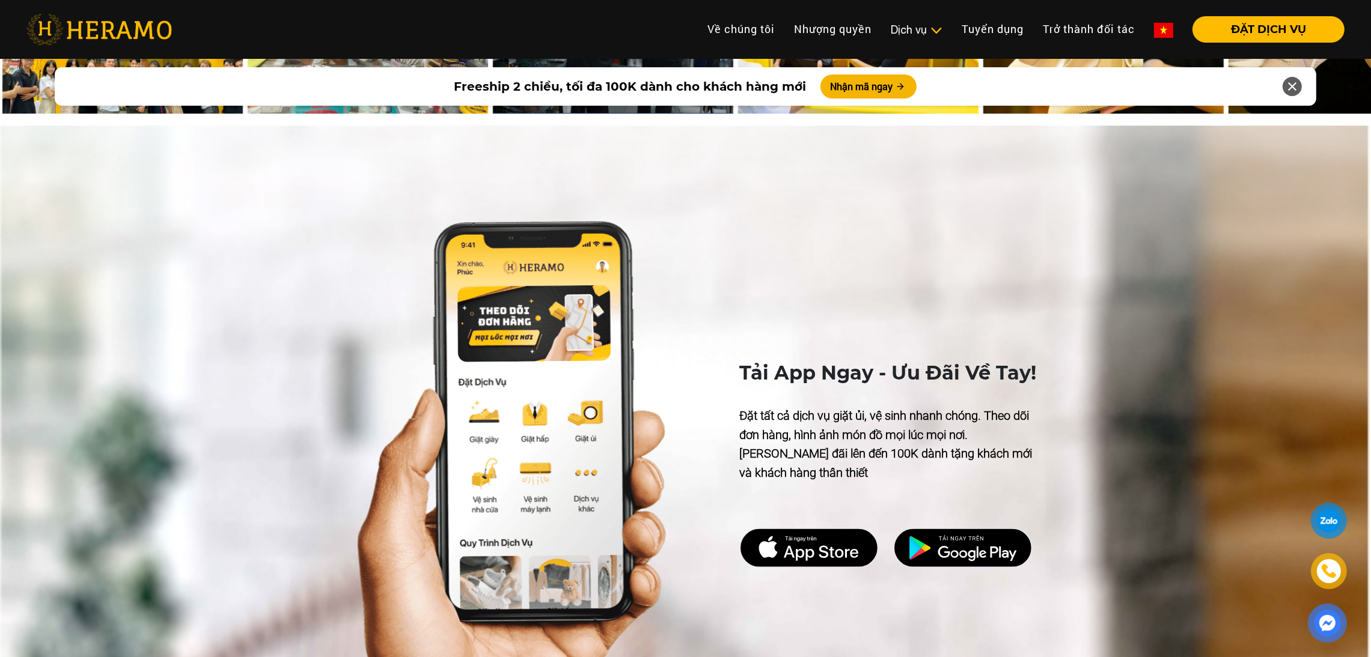
scroll to position [5335, 0]
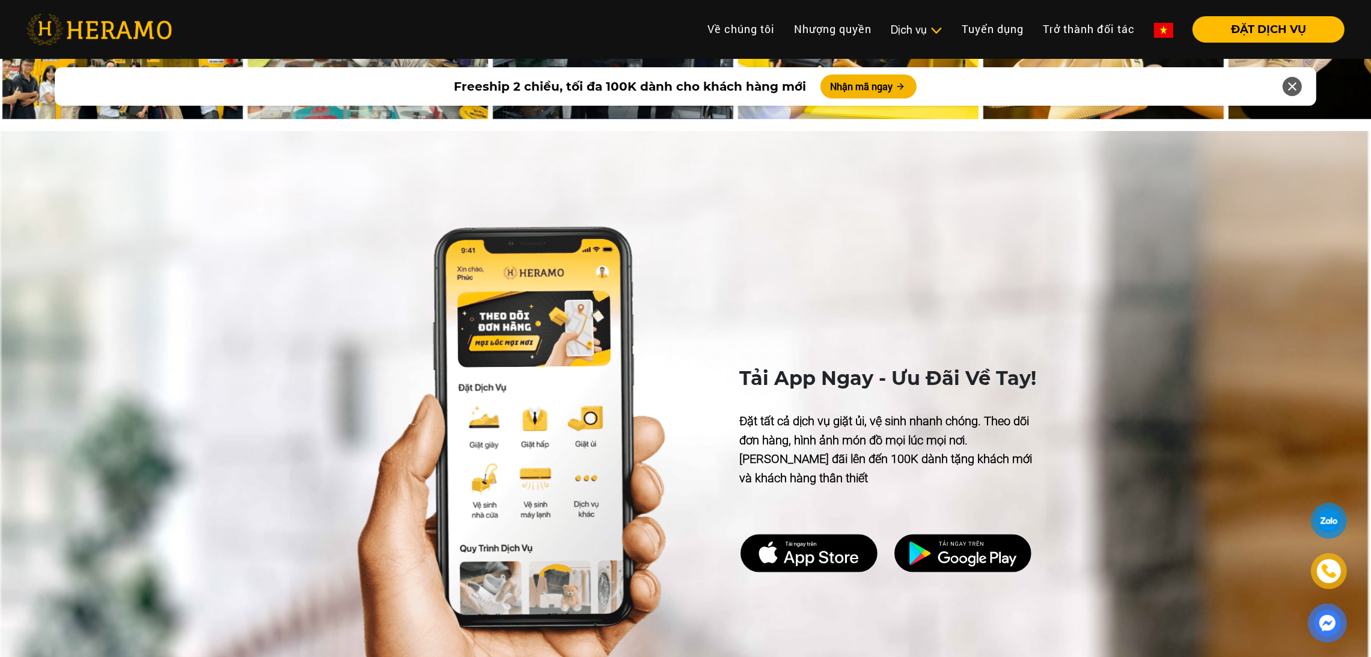
click at [677, 28] on img at bounding box center [1163, 30] width 19 height 15
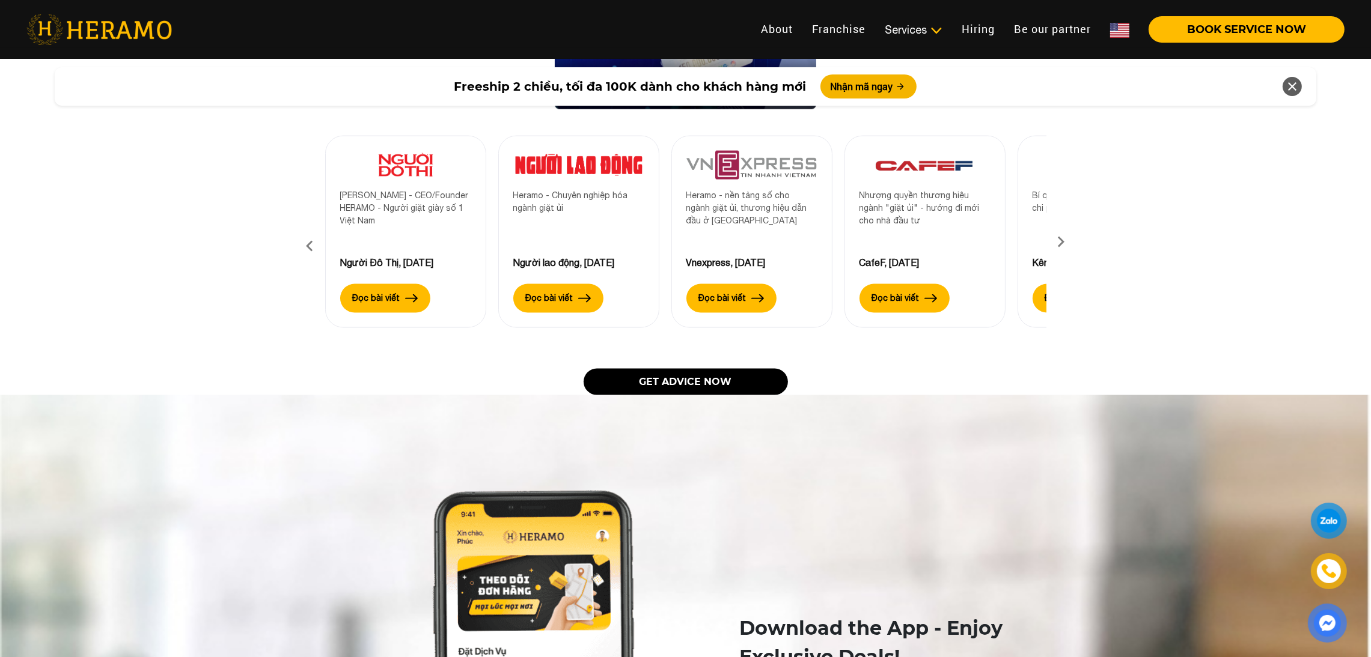
scroll to position [2474, 0]
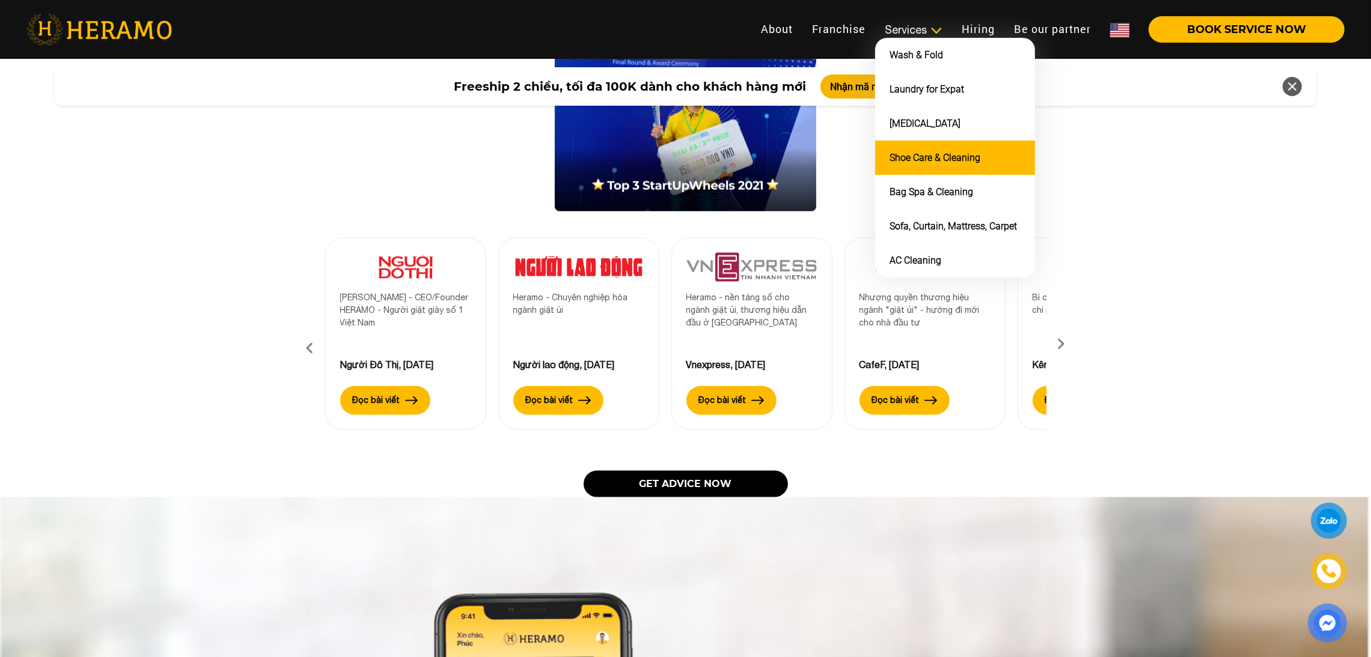
click at [677, 153] on link "Shoe Care & Cleaning" at bounding box center [934, 157] width 91 height 11
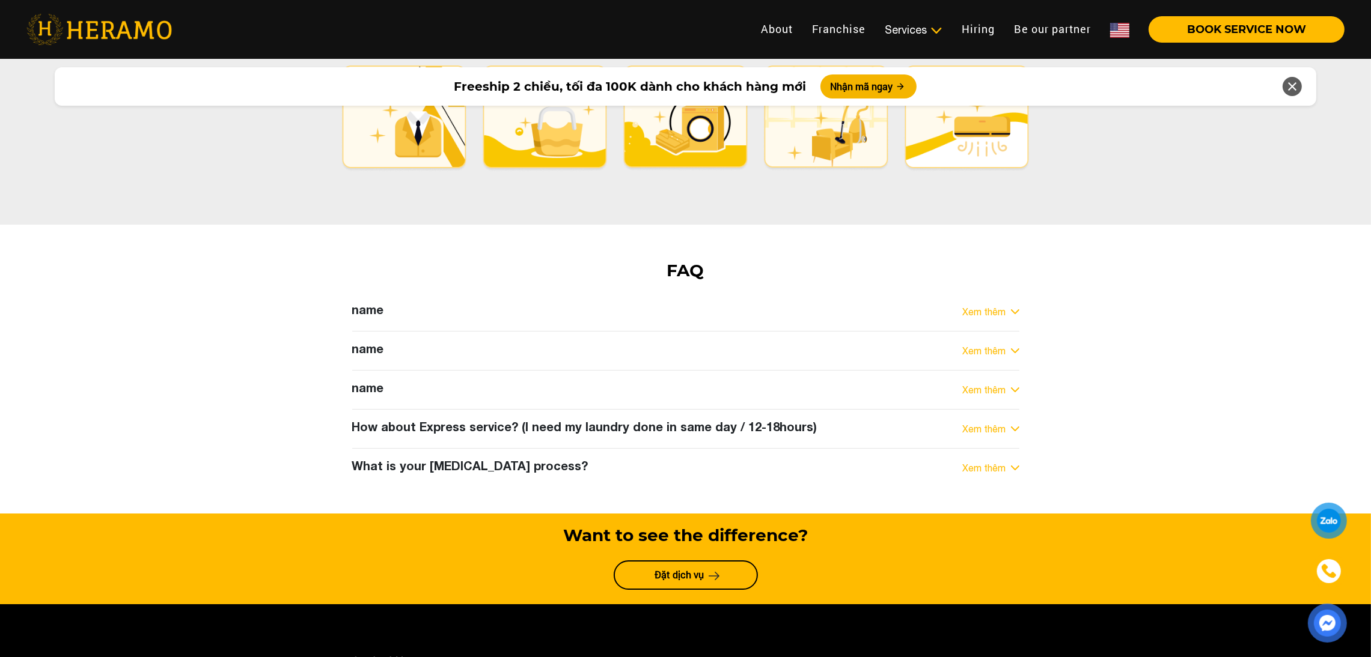
scroll to position [6167, 0]
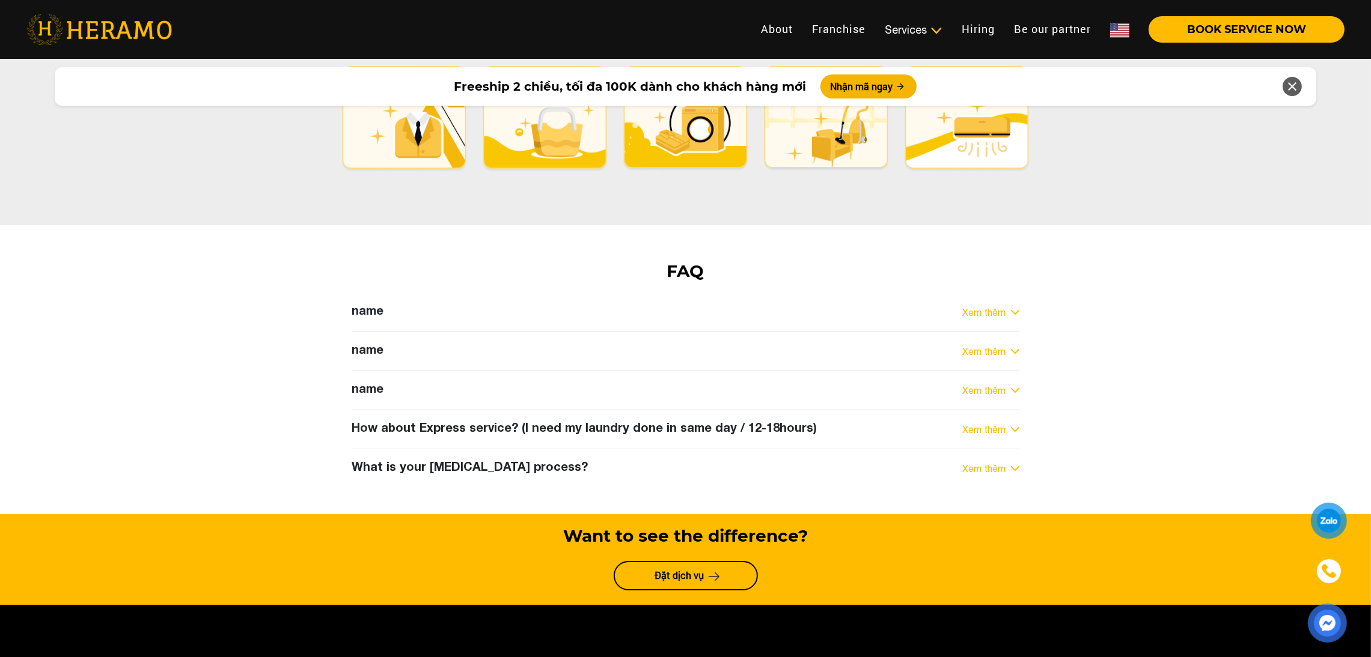
click at [677, 261] on div "FAQ name Xem thêm answer name Xem thêm answer name Xem thêm answer How about Ex…" at bounding box center [685, 370] width 1371 height 218
click at [677, 26] on img at bounding box center [1119, 30] width 19 height 15
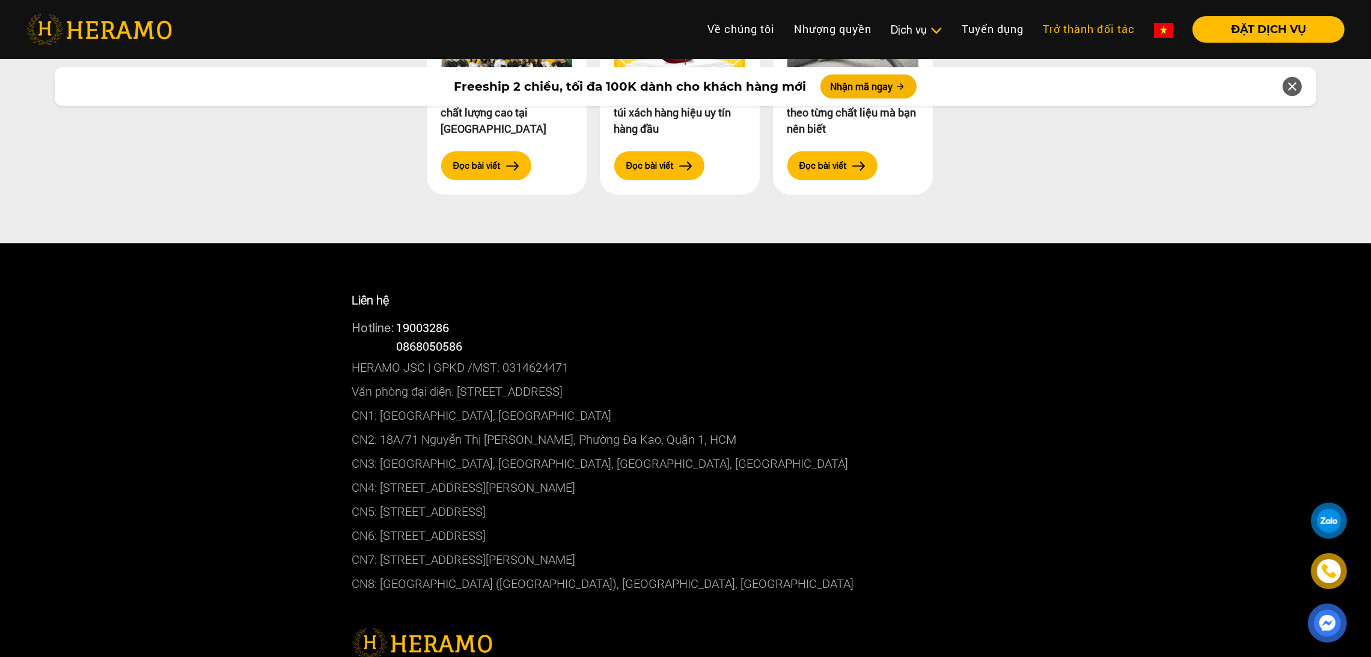
click at [677, 26] on link "Trở thành đối tác" at bounding box center [1088, 29] width 111 height 26
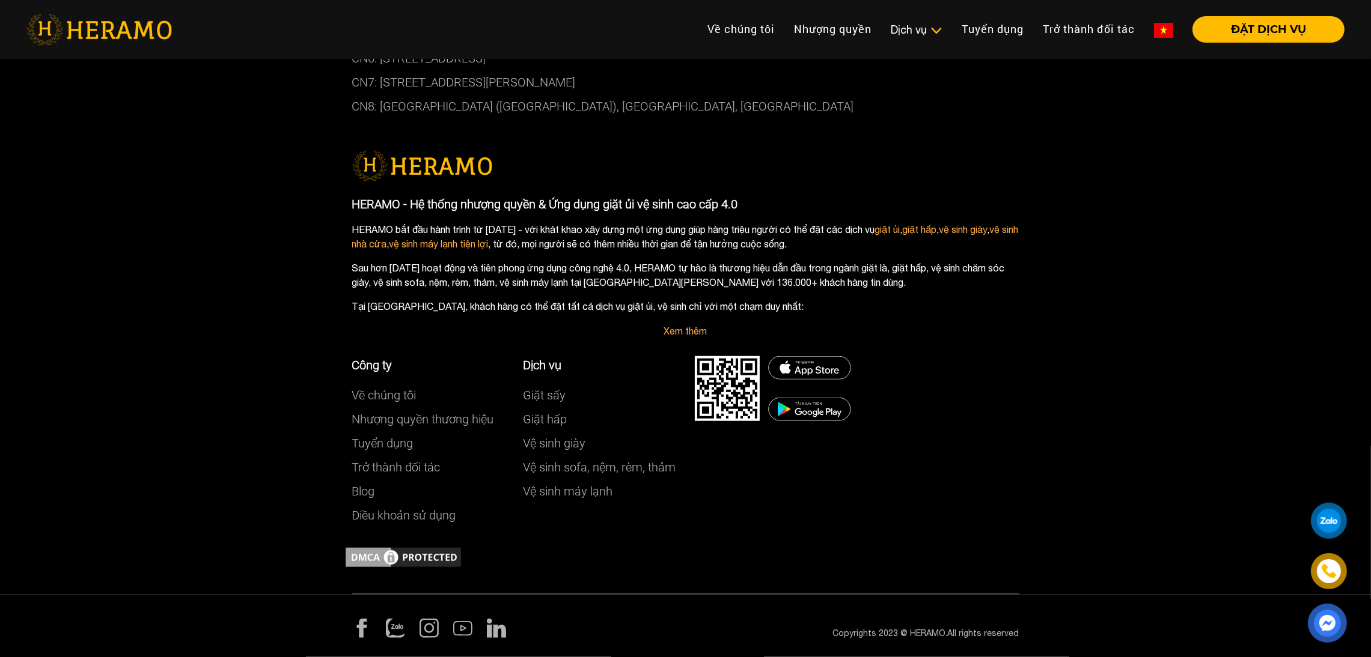
click at [677, 31] on img at bounding box center [1163, 30] width 19 height 15
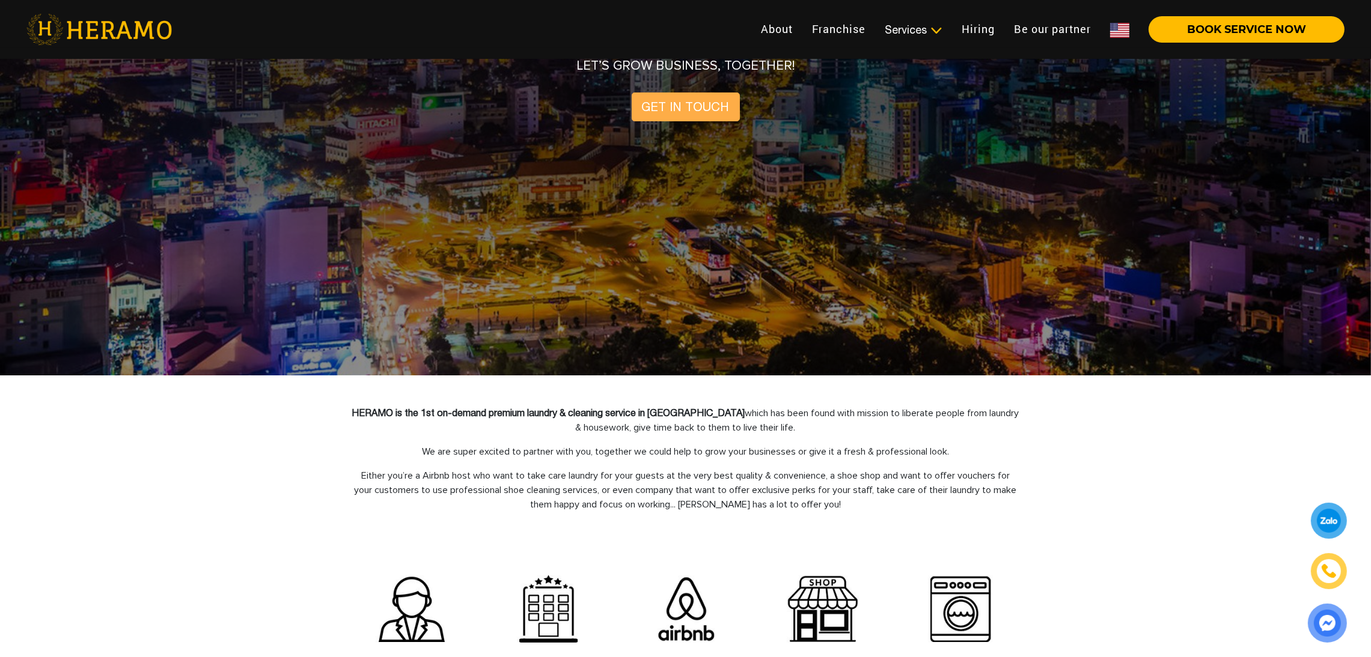
scroll to position [288, 0]
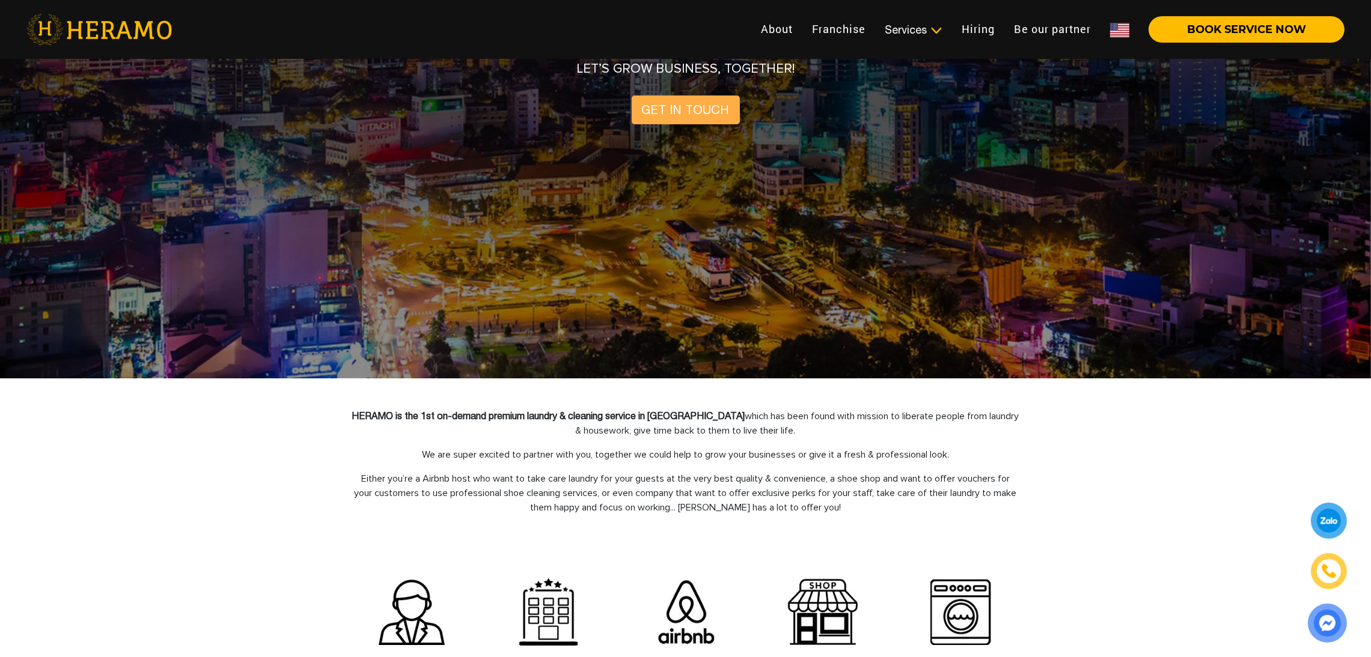
click at [677, 29] on img at bounding box center [1119, 30] width 19 height 15
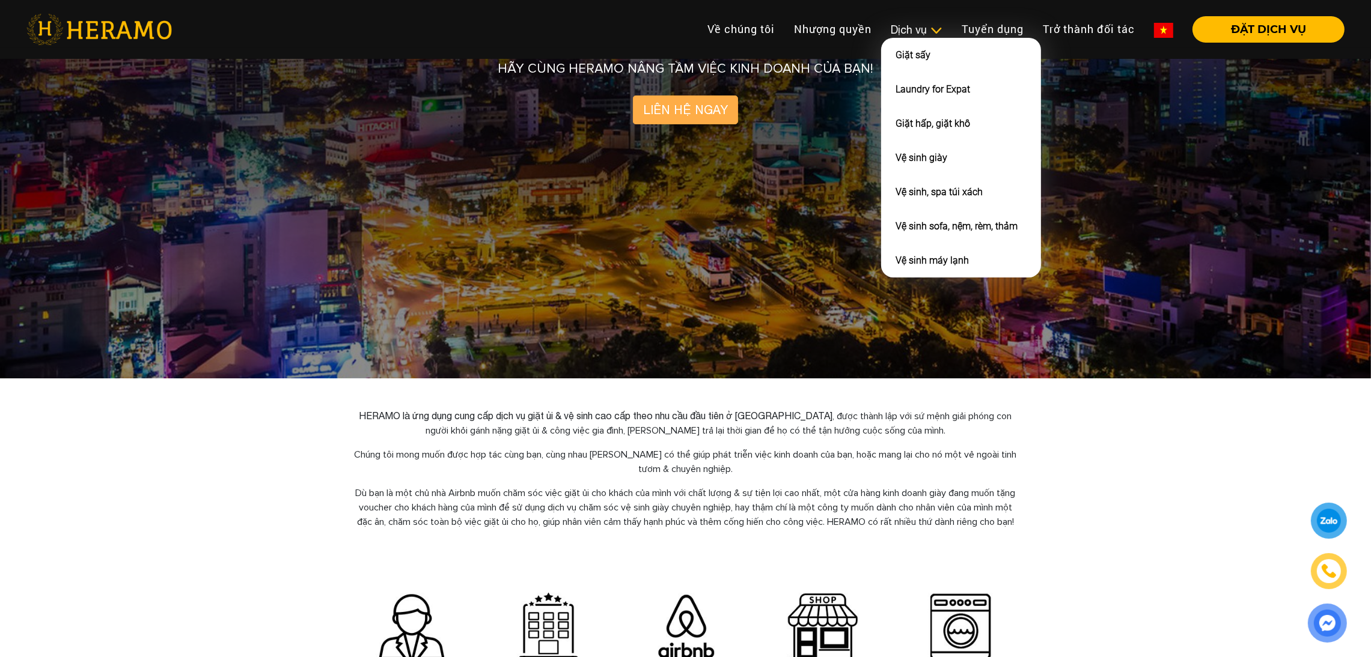
click at [677, 32] on div "Dịch vụ" at bounding box center [917, 30] width 52 height 16
click at [677, 159] on link "Vệ sinh giày" at bounding box center [921, 157] width 52 height 11
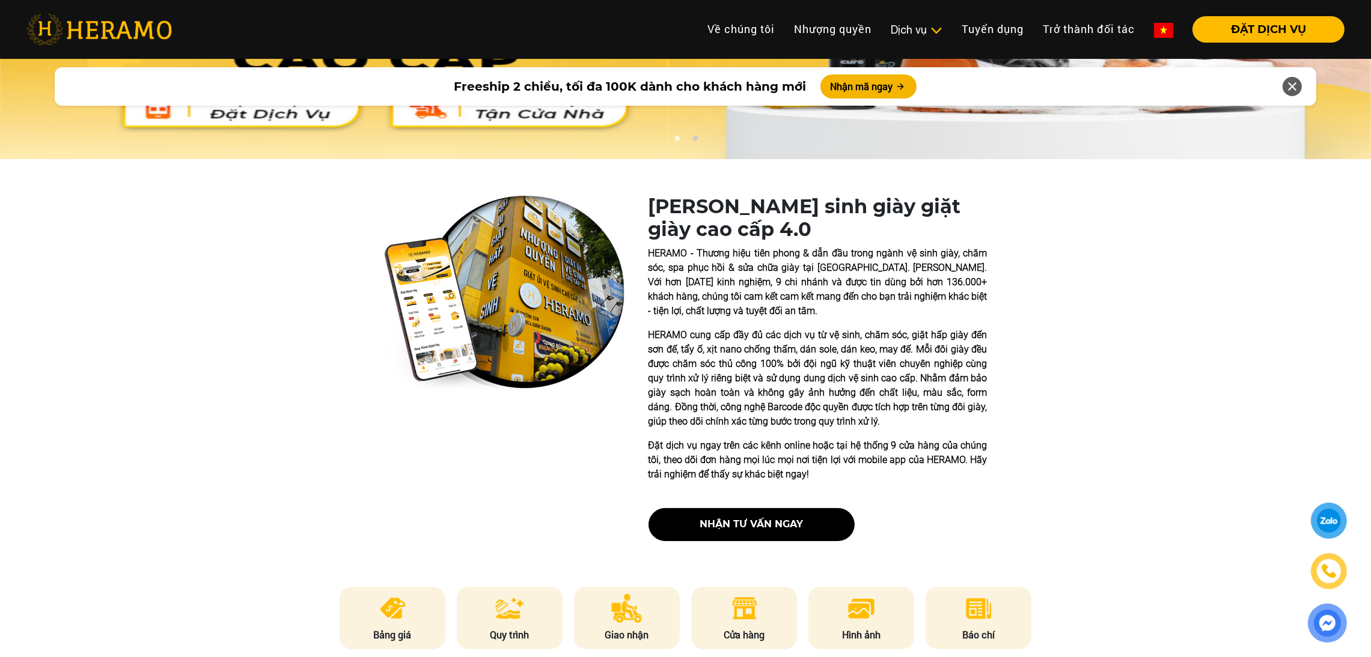
scroll to position [41, 0]
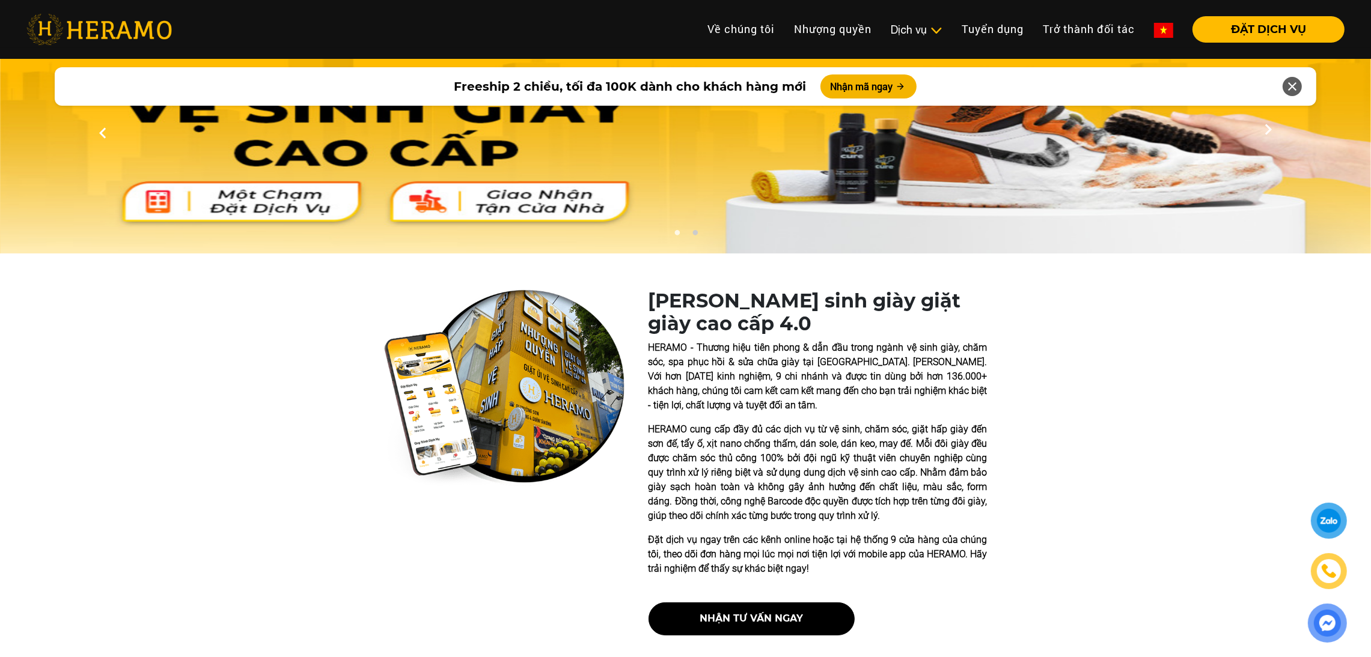
click at [677, 29] on img at bounding box center [1163, 30] width 19 height 15
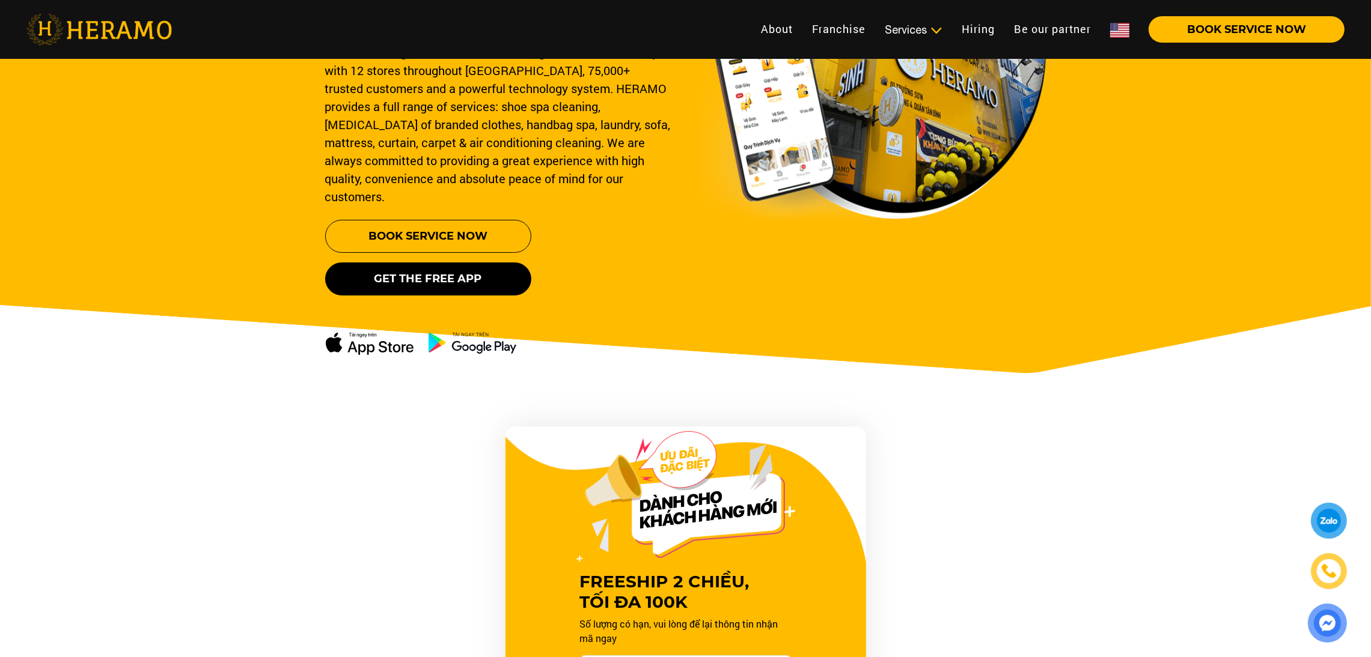
scroll to position [231, 0]
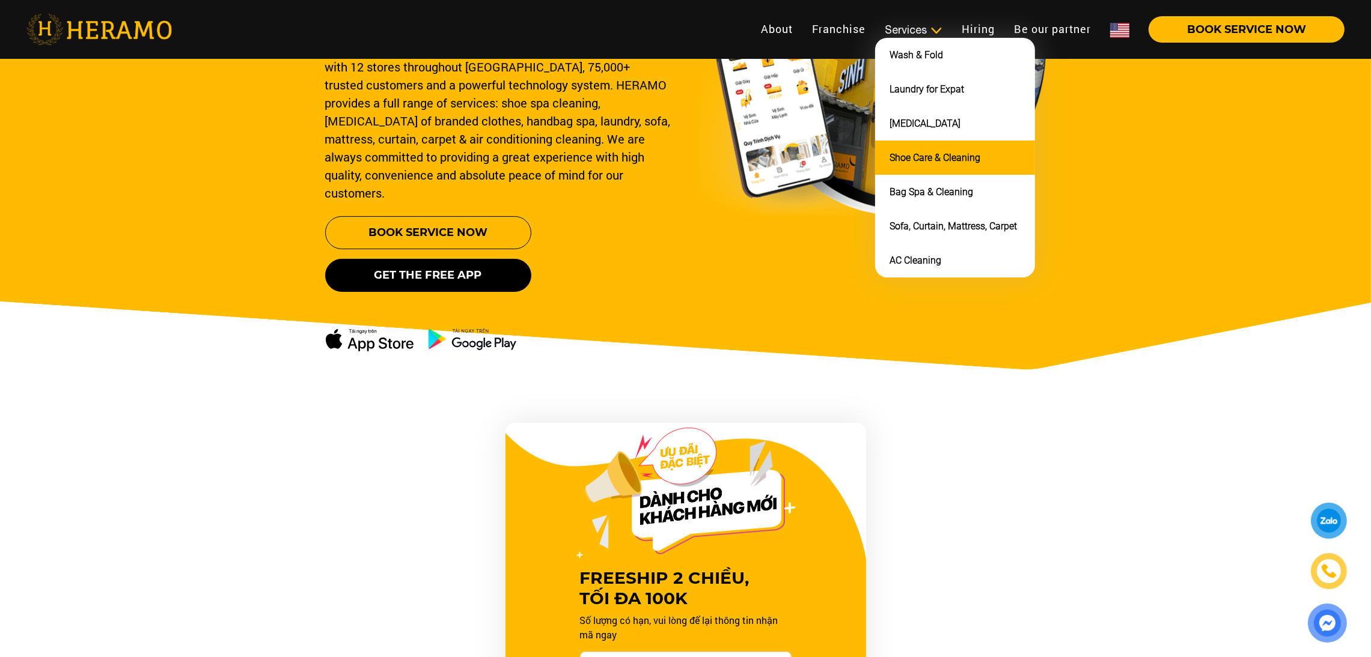
click at [677, 152] on link "Shoe Care & Cleaning" at bounding box center [934, 157] width 91 height 11
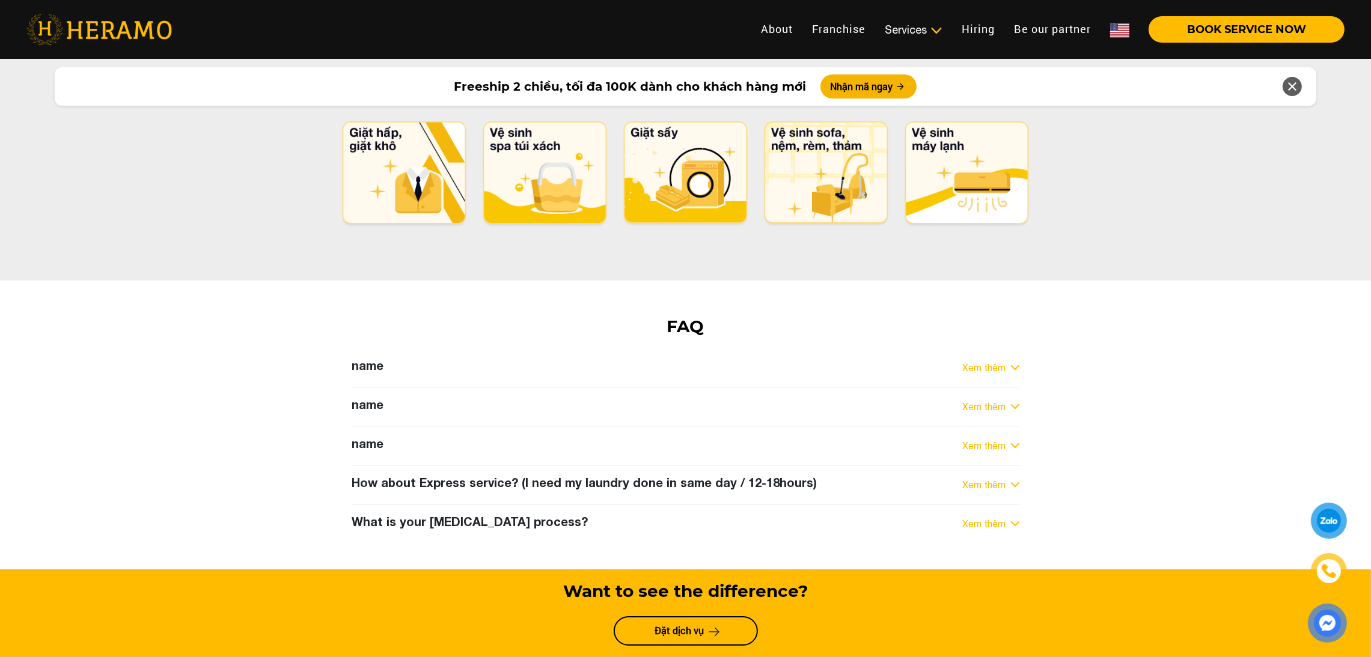
scroll to position [6110, 0]
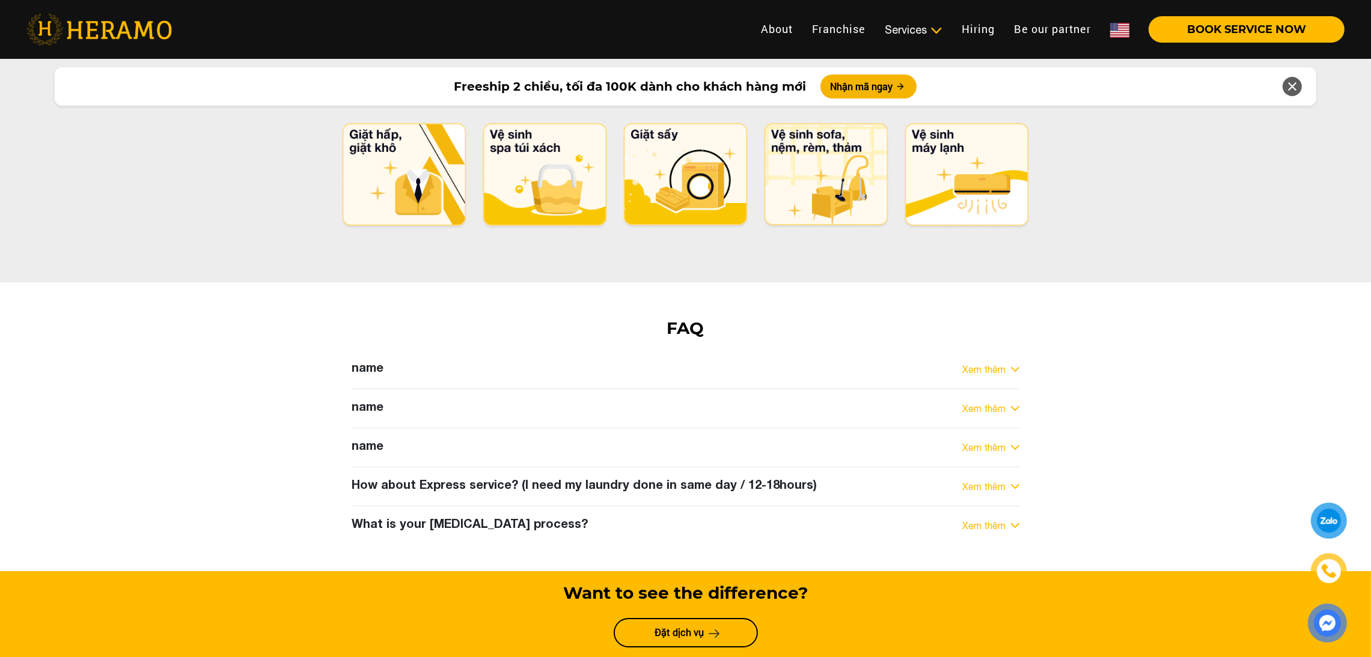
click at [677, 362] on link "Xem thêm" at bounding box center [984, 369] width 43 height 14
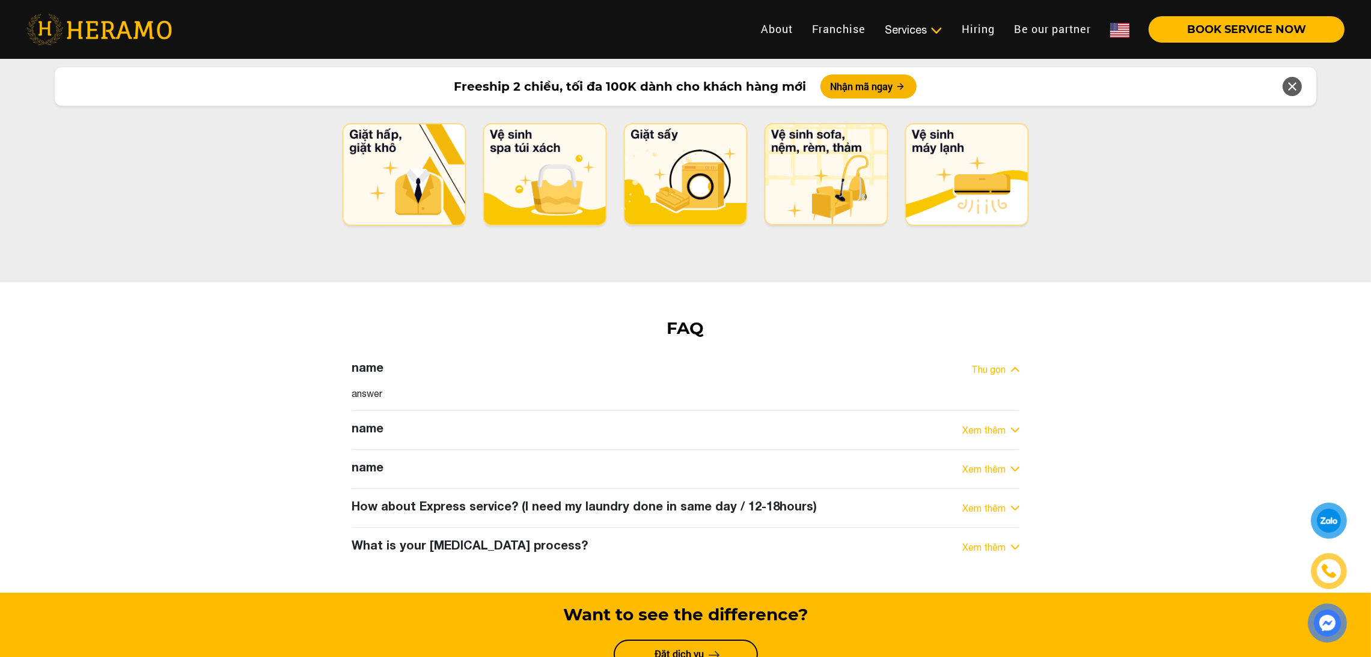
click at [677, 362] on link "Thu gọn" at bounding box center [989, 369] width 34 height 14
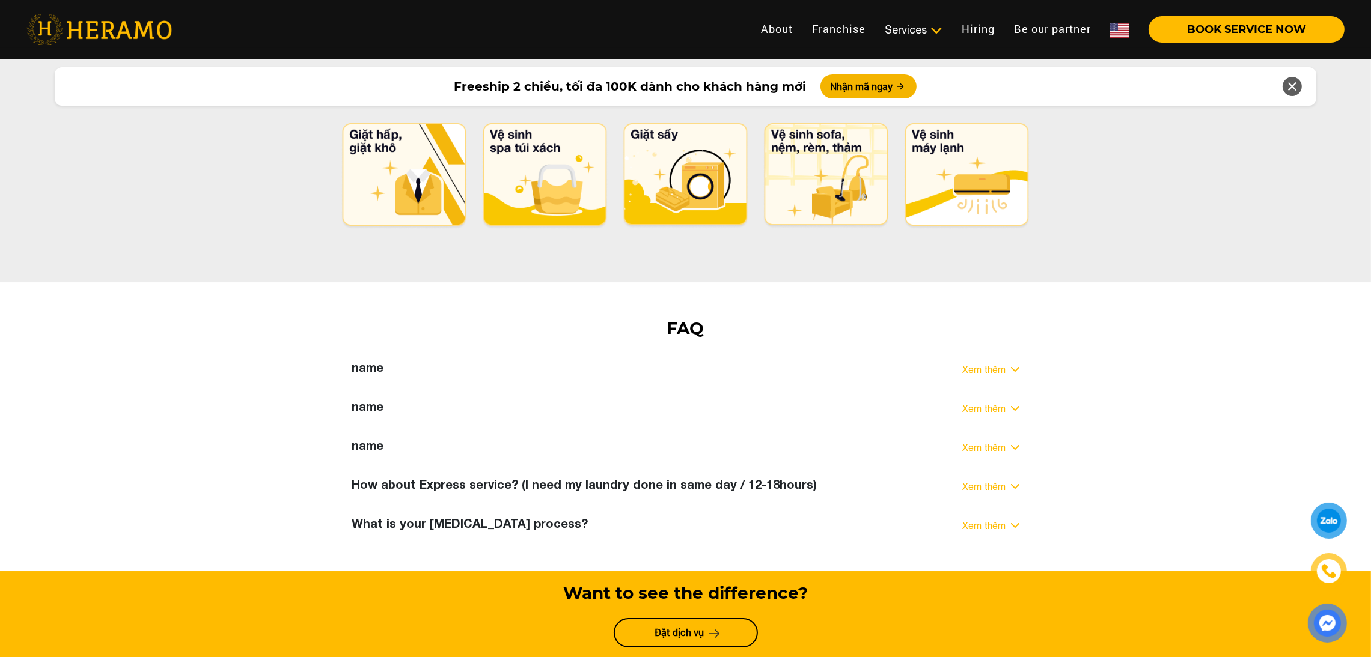
click at [677, 360] on div "name Xem thêm answer name Xem thêm answer name Xem thêm answer How about Expres…" at bounding box center [685, 447] width 685 height 175
click at [677, 401] on div "Xem thêm" at bounding box center [991, 408] width 56 height 14
click at [677, 401] on link "Xem thêm" at bounding box center [984, 408] width 43 height 14
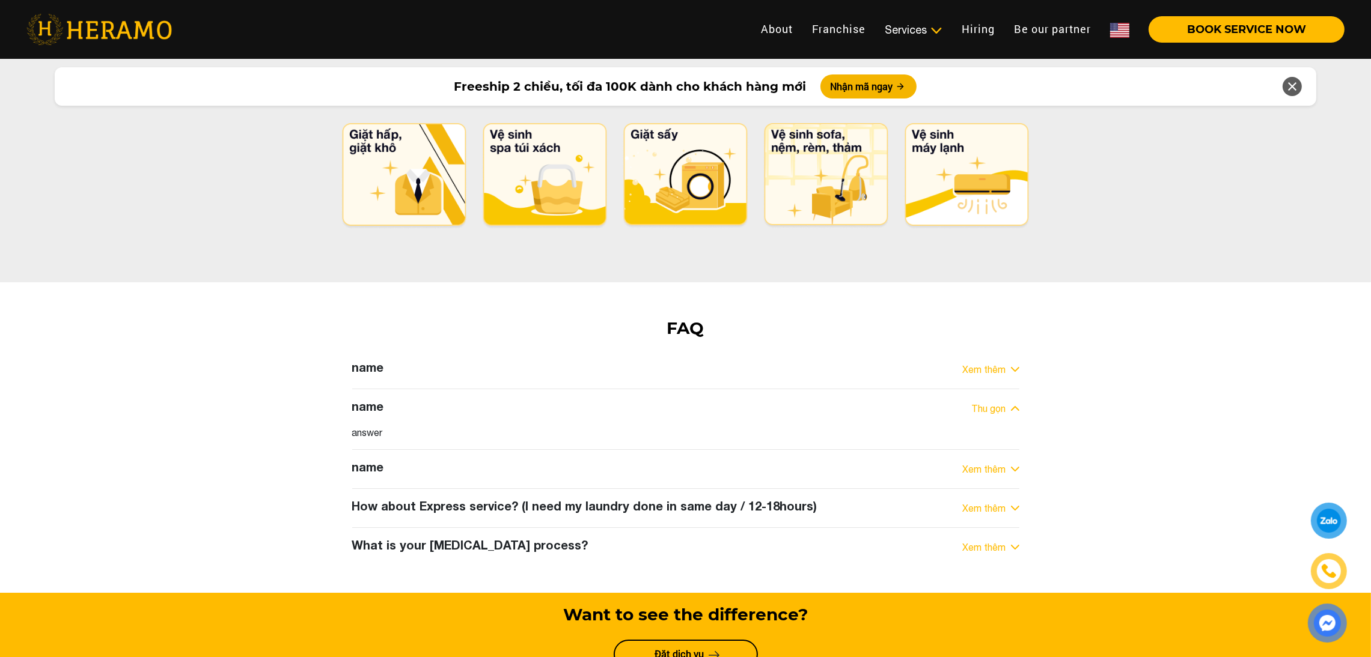
click at [677, 401] on link "Thu gọn" at bounding box center [989, 408] width 34 height 14
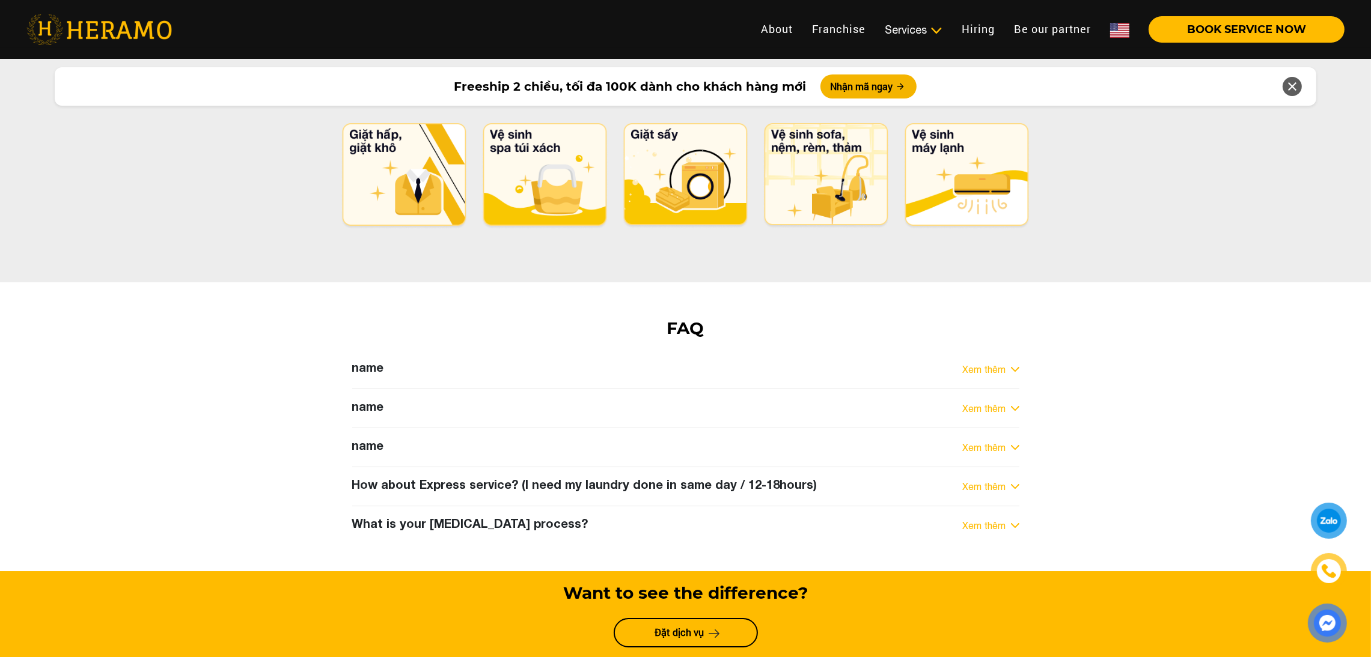
click at [677, 477] on div "How about Express service? (I need my laundry done in same day / 12-18hours) Xe…" at bounding box center [685, 486] width 667 height 19
click at [677, 480] on link "Xem thêm" at bounding box center [984, 487] width 43 height 14
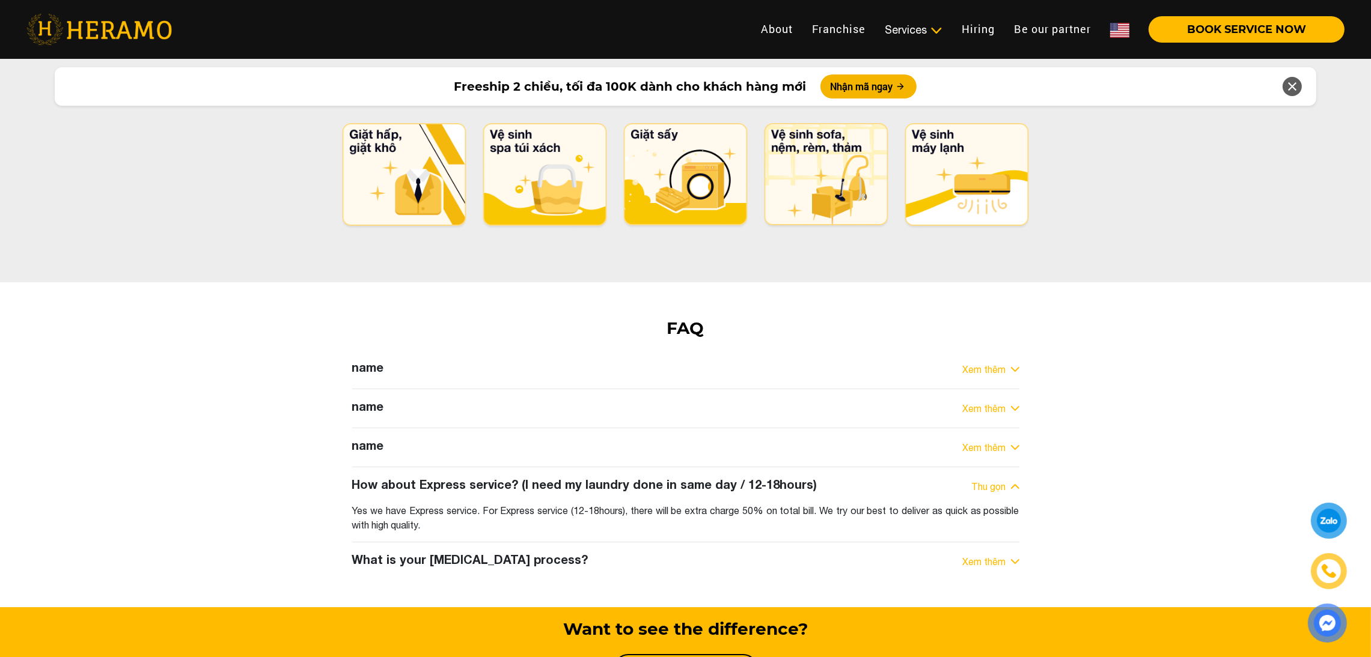
click at [677, 480] on link "Thu gọn" at bounding box center [989, 487] width 34 height 14
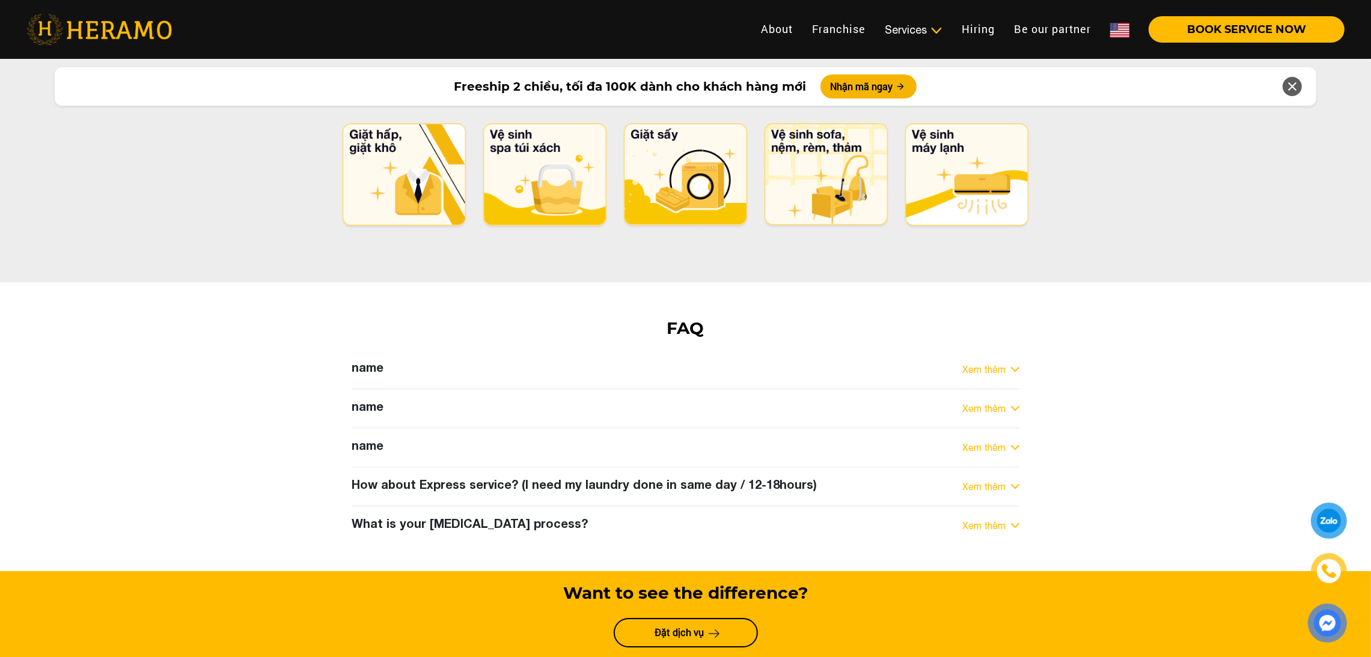
click at [677, 34] on img at bounding box center [1119, 30] width 19 height 15
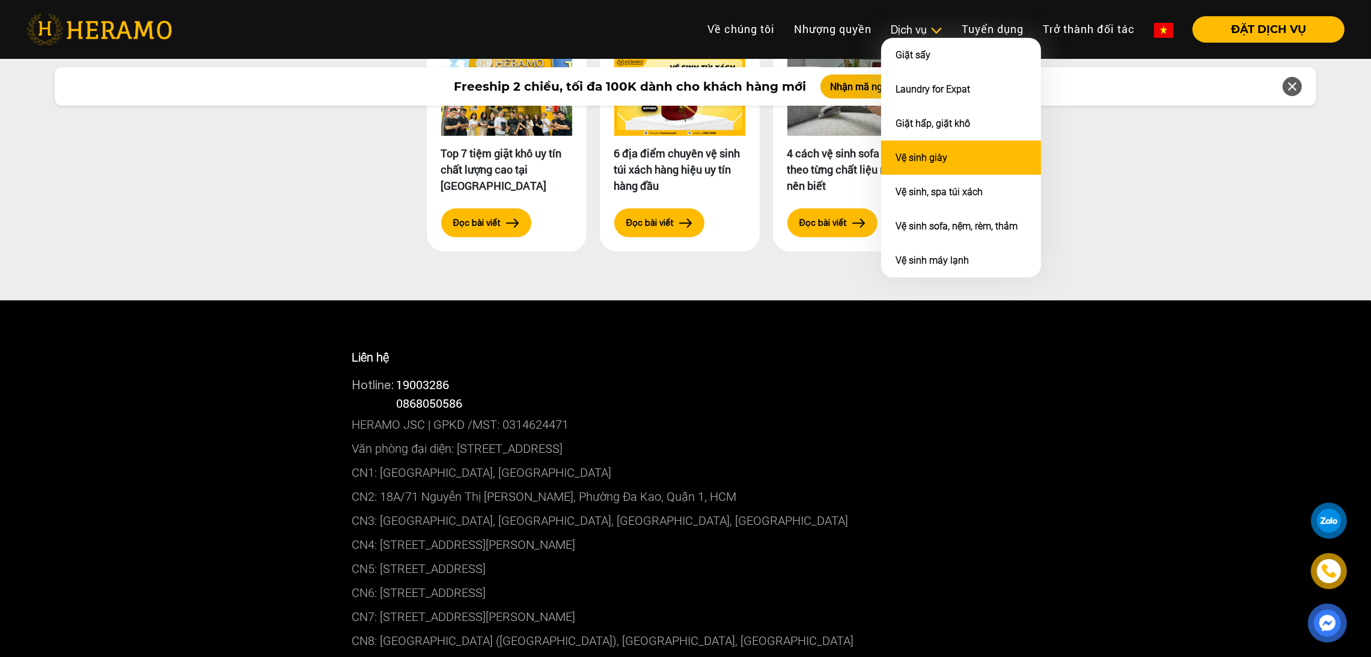
click at [677, 152] on link "Vệ sinh giày" at bounding box center [921, 157] width 52 height 11
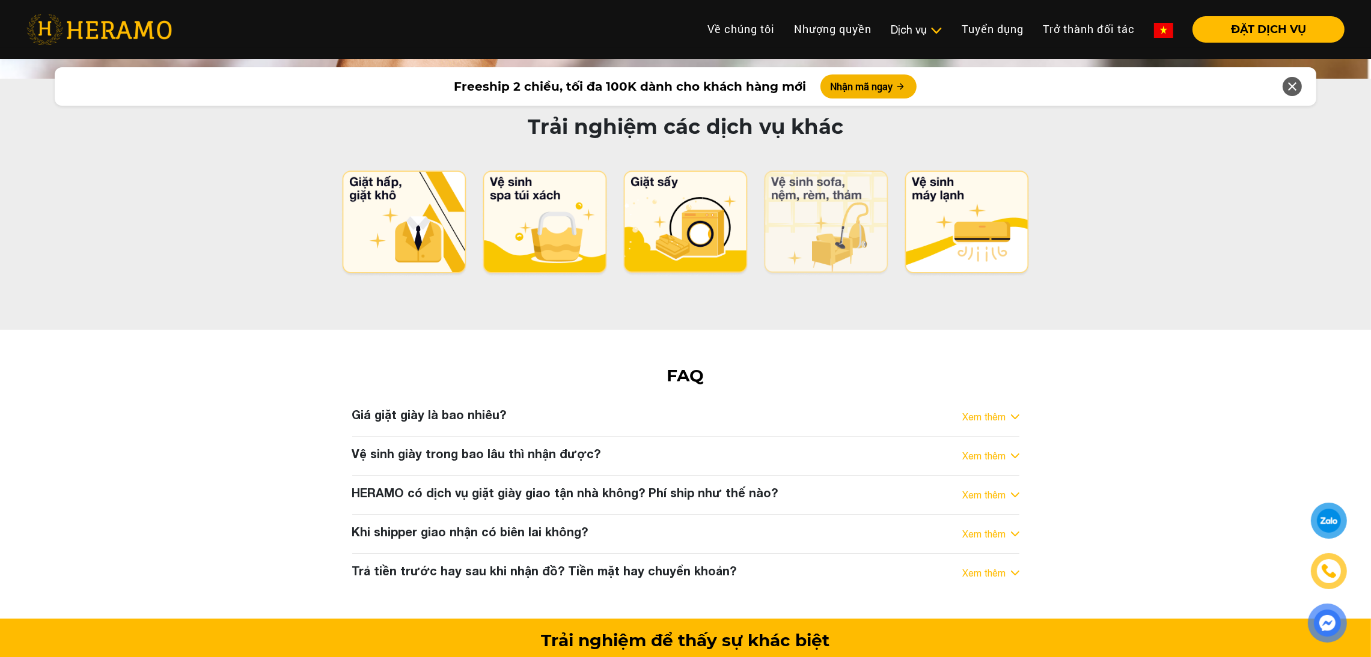
scroll to position [6059, 0]
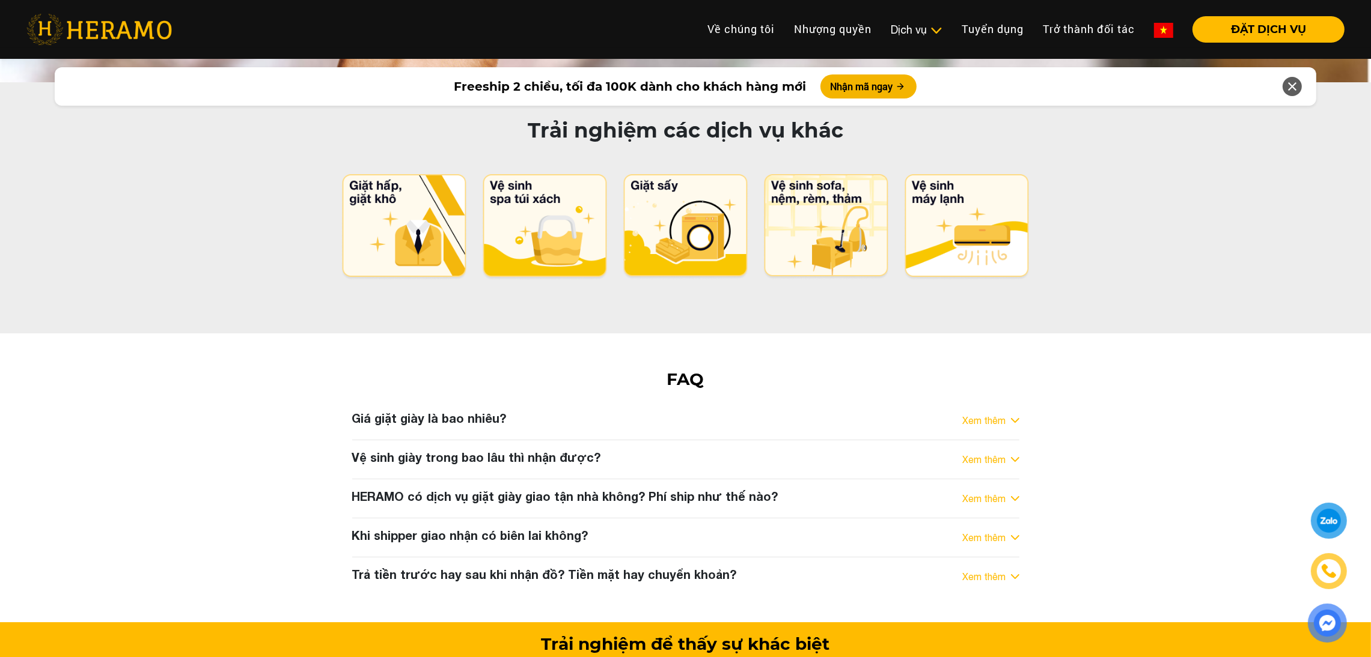
click at [677, 411] on div "Giá giặt giày là bao nhiêu? Xem thêm" at bounding box center [685, 420] width 667 height 19
click at [677, 413] on link "Xem thêm" at bounding box center [984, 420] width 43 height 14
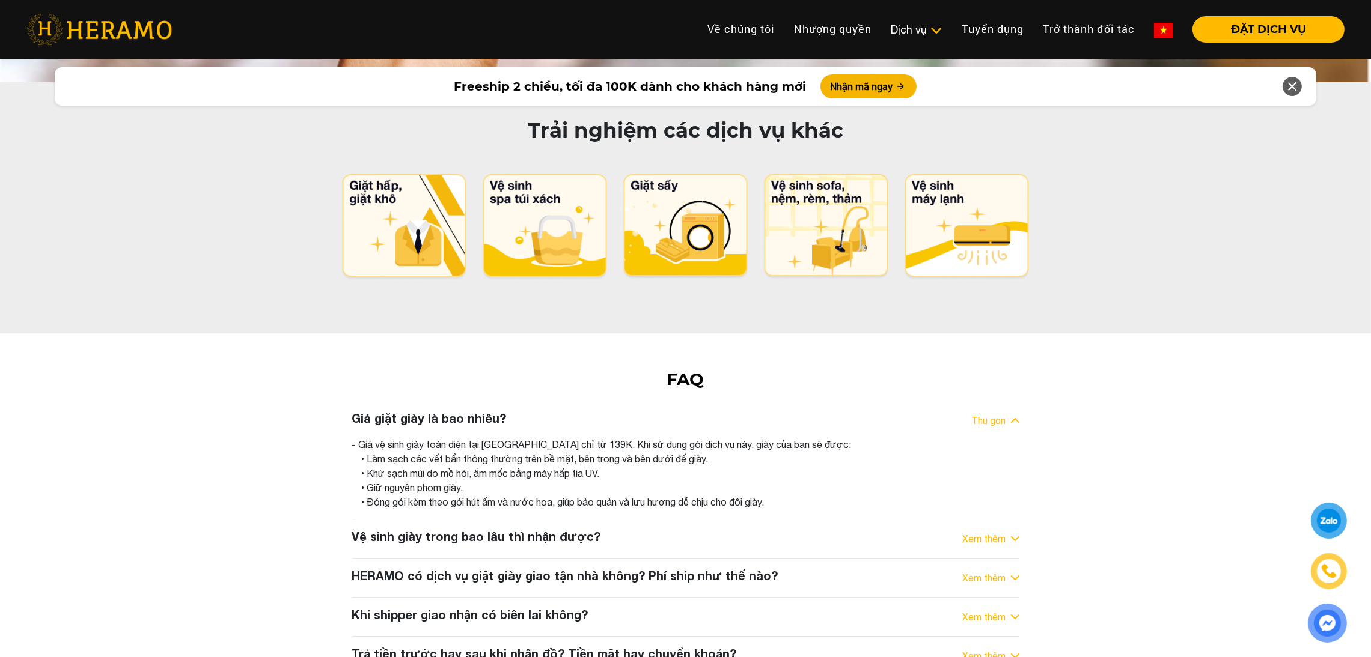
click at [677, 413] on link "Thu gọn" at bounding box center [989, 420] width 34 height 14
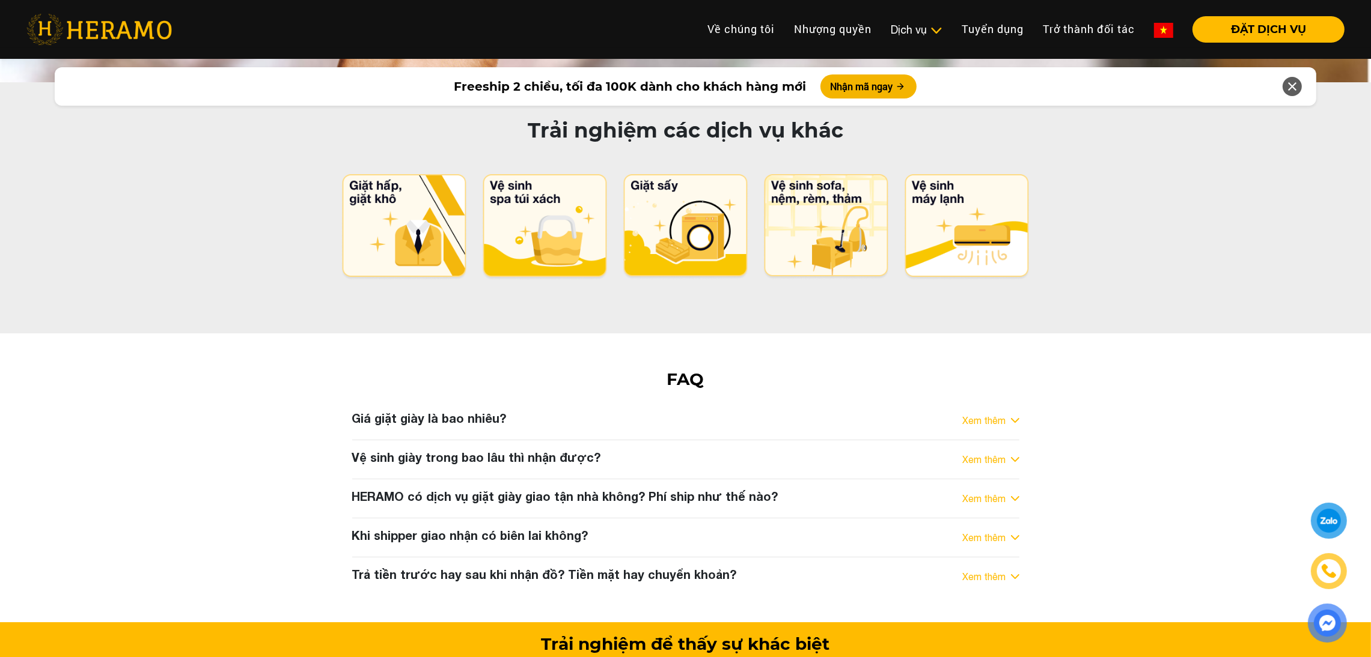
click at [677, 453] on link "Xem thêm" at bounding box center [984, 460] width 43 height 14
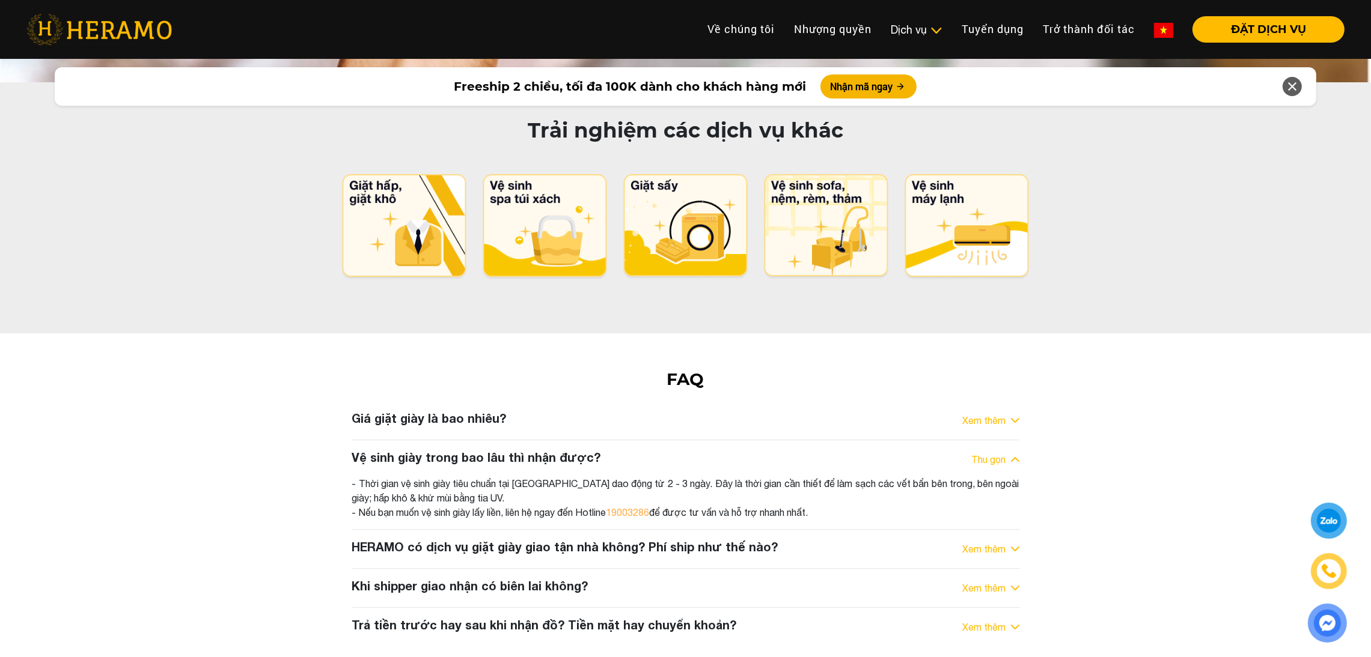
click at [677, 453] on link "Thu gọn" at bounding box center [989, 460] width 34 height 14
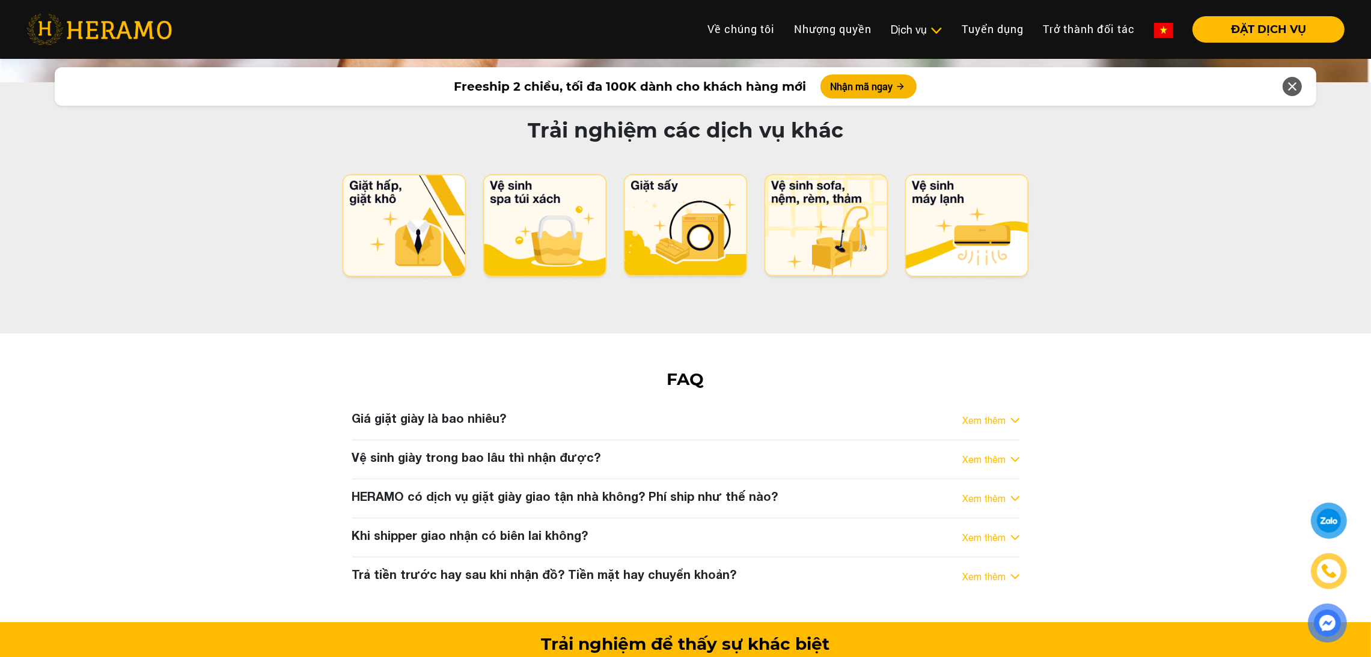
click at [677, 492] on link "Xem thêm" at bounding box center [984, 499] width 43 height 14
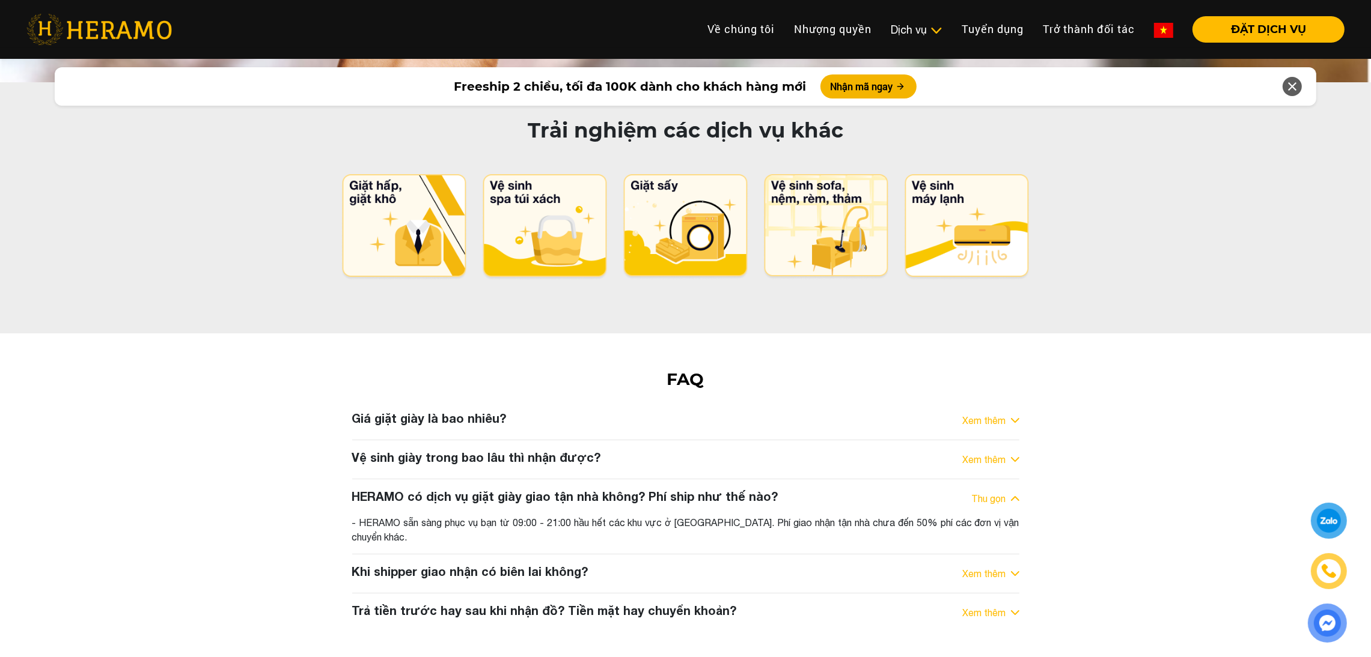
click at [677, 492] on link "Thu gọn" at bounding box center [989, 499] width 34 height 14
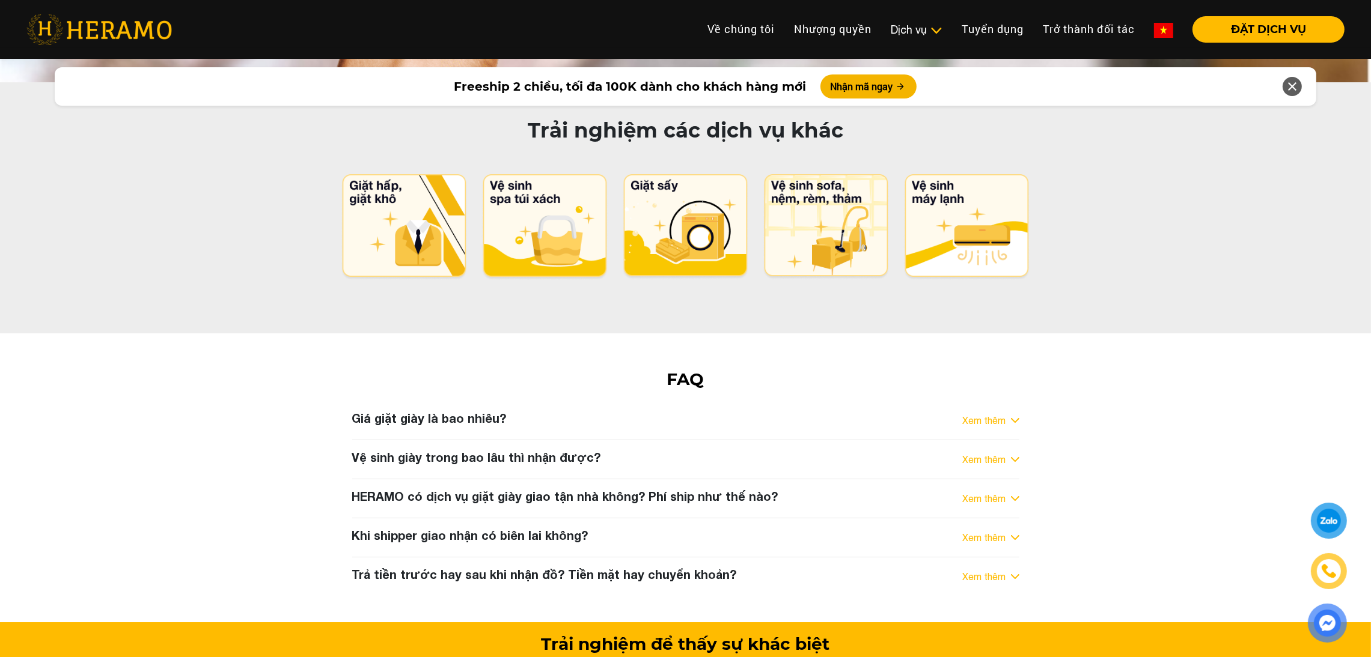
click at [677, 27] on img at bounding box center [1163, 30] width 19 height 15
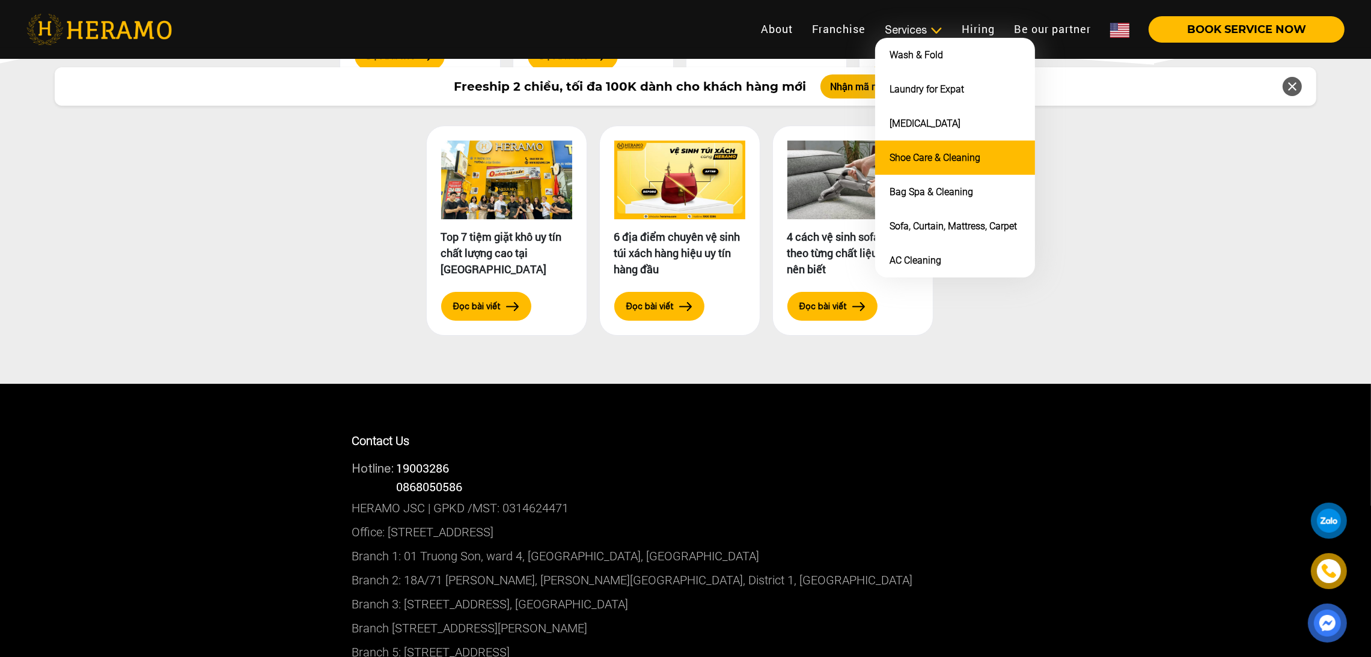
click at [677, 152] on link "Shoe Care & Cleaning" at bounding box center [934, 157] width 91 height 11
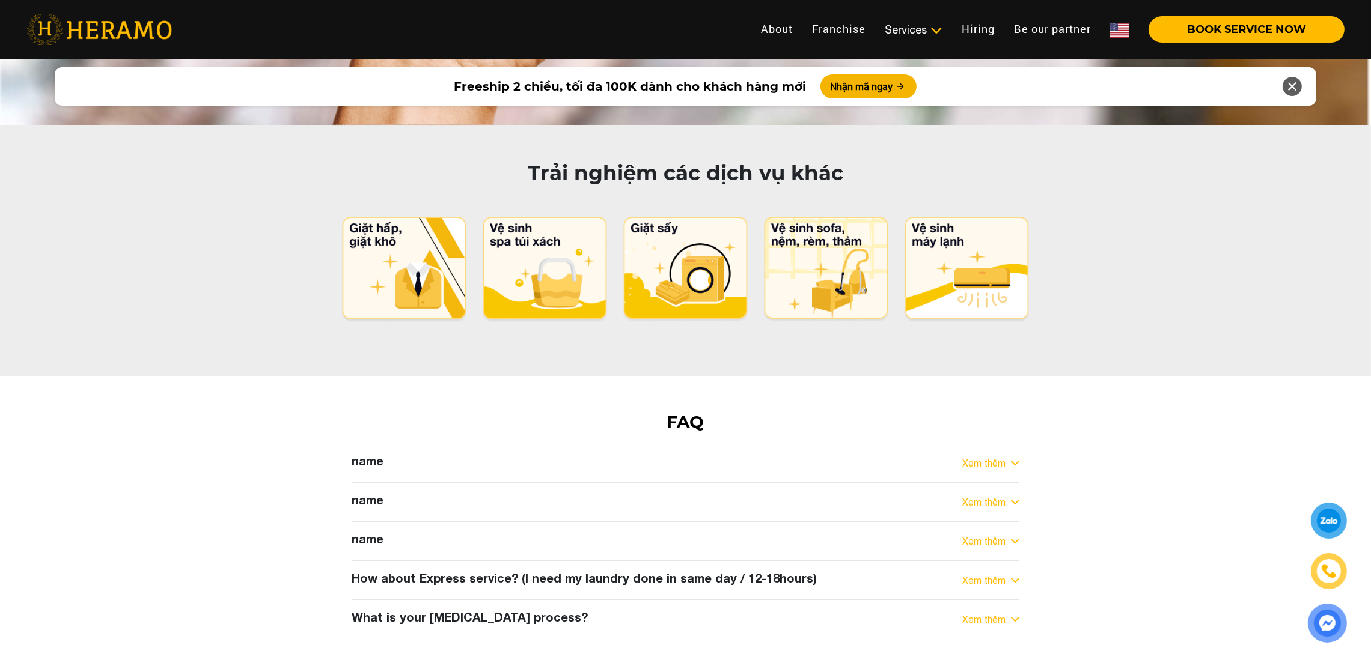
scroll to position [6017, 0]
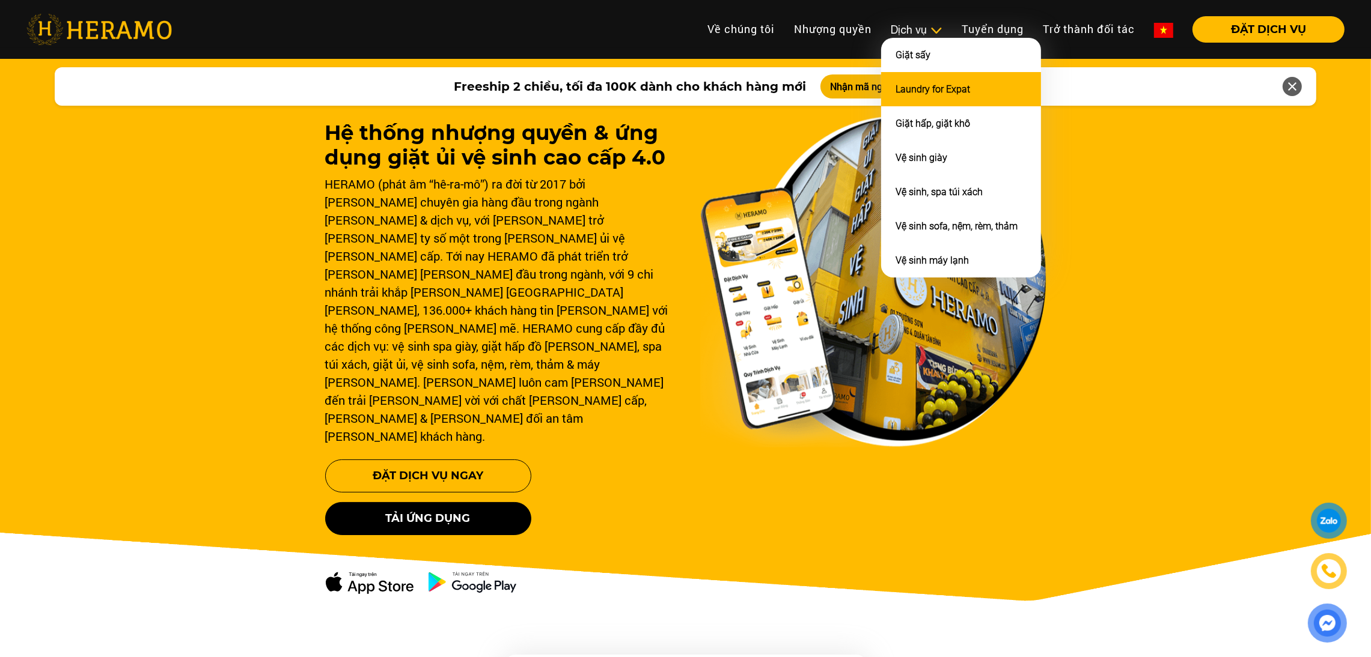
click at [922, 91] on link "Laundry for Expat" at bounding box center [932, 89] width 75 height 11
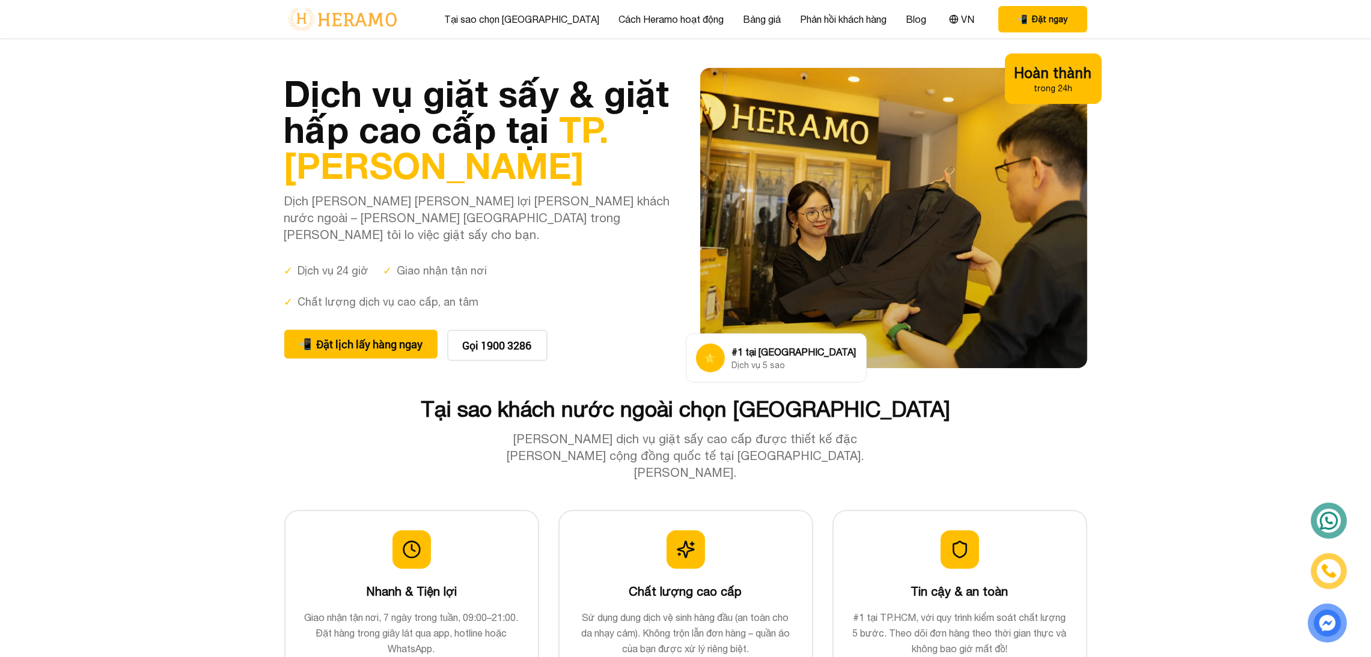
scroll to position [199, 0]
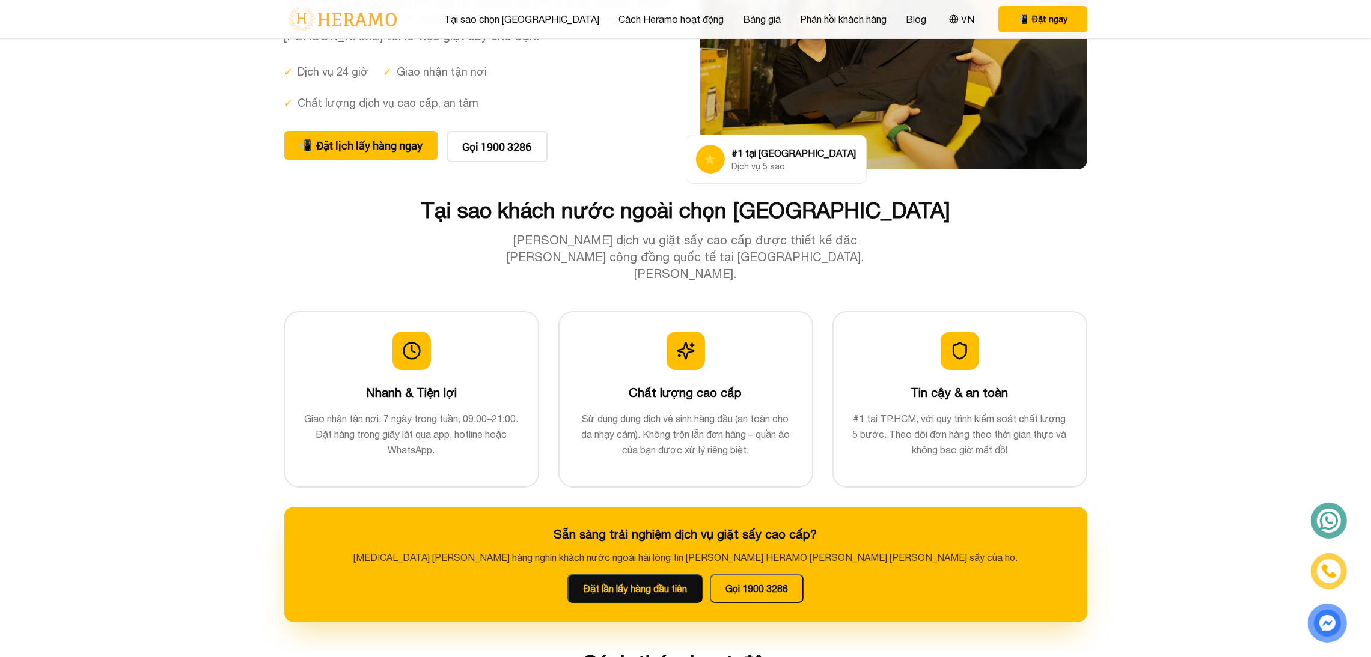
click at [1326, 524] on icon at bounding box center [1329, 521] width 20 height 20
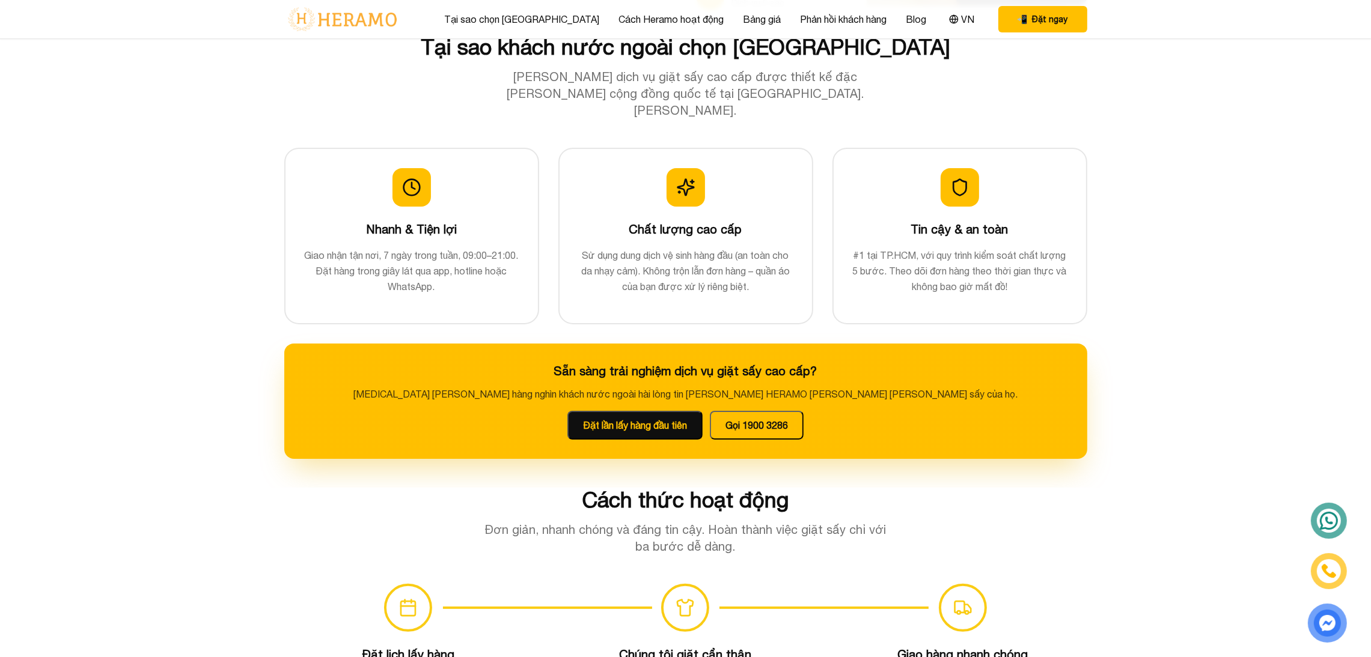
scroll to position [363, 0]
click at [1330, 516] on icon at bounding box center [1329, 521] width 22 height 22
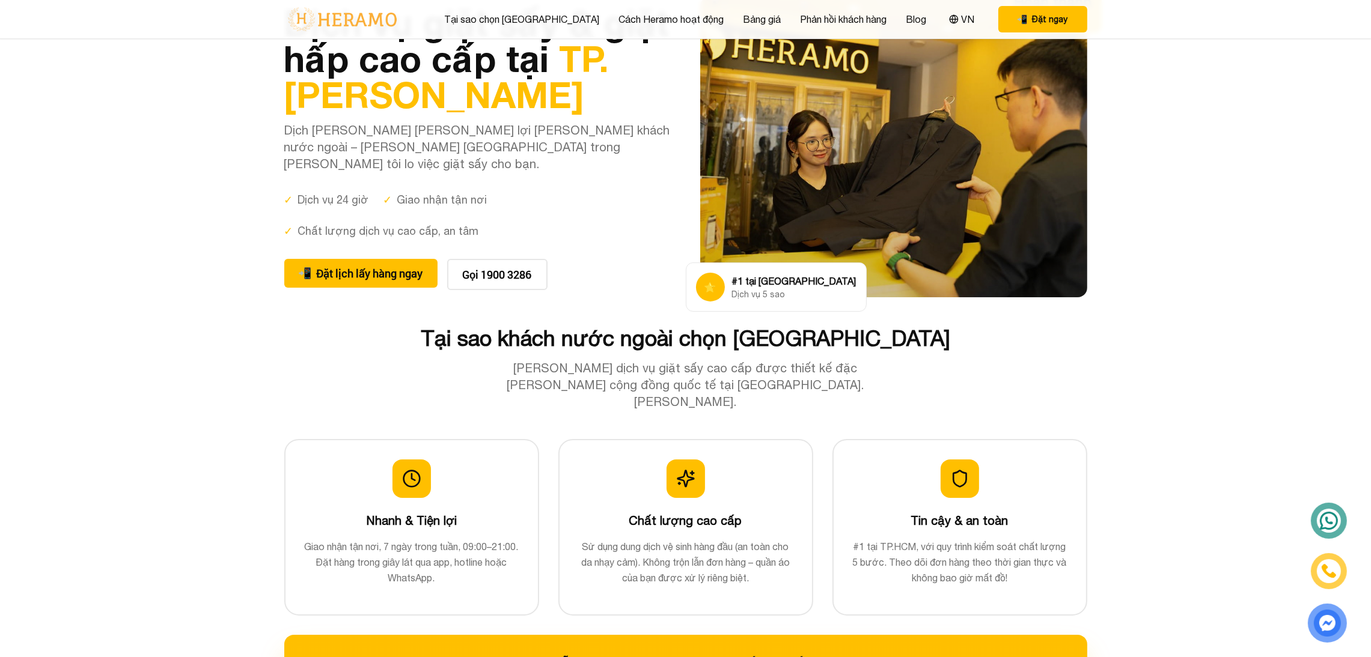
scroll to position [0, 0]
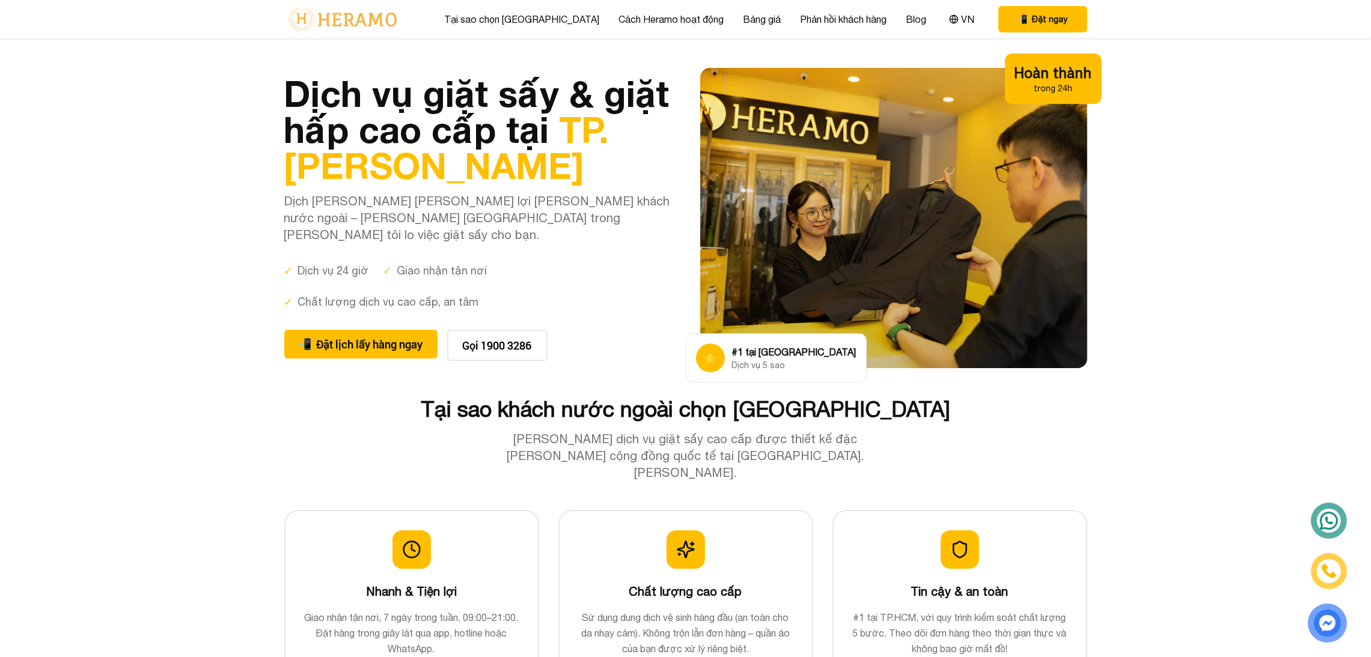
click at [949, 20] on div "Tại sao chọn Heramo Cách Heramo hoạt động Bảng giá Phản hồi khách hàng Blog VN …" at bounding box center [685, 19] width 803 height 38
click at [945, 17] on button "VN" at bounding box center [961, 19] width 32 height 16
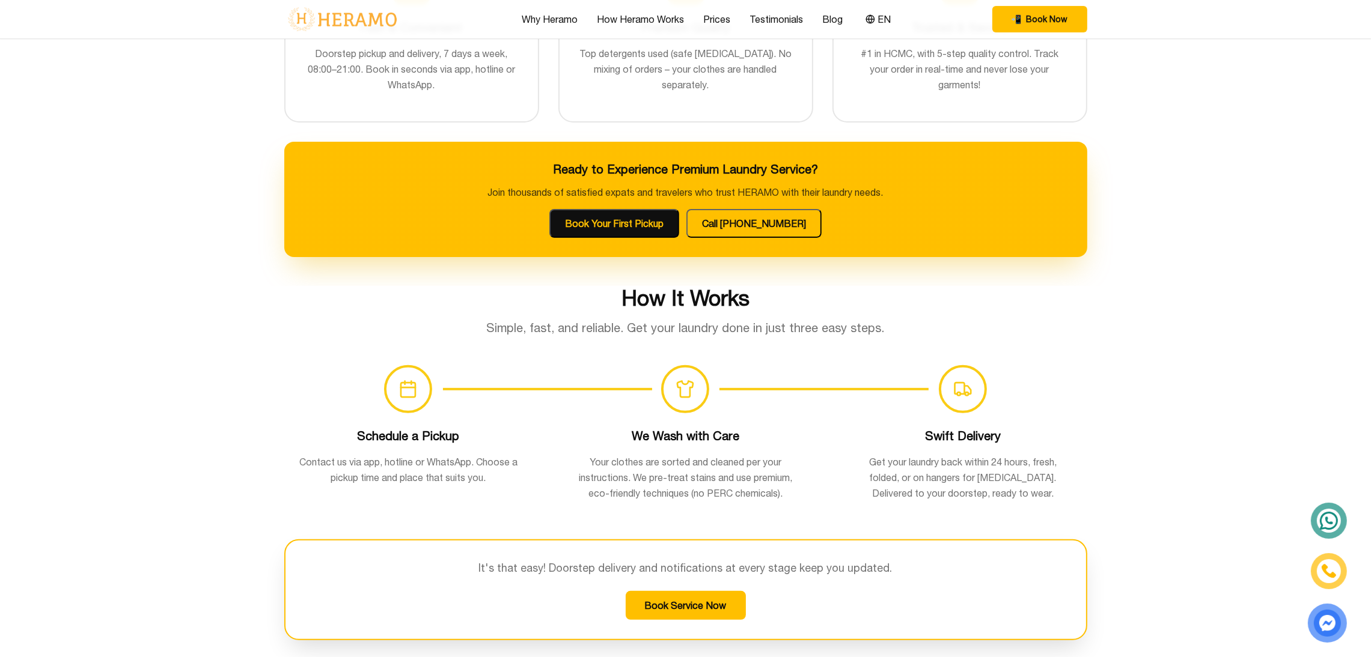
scroll to position [664, 0]
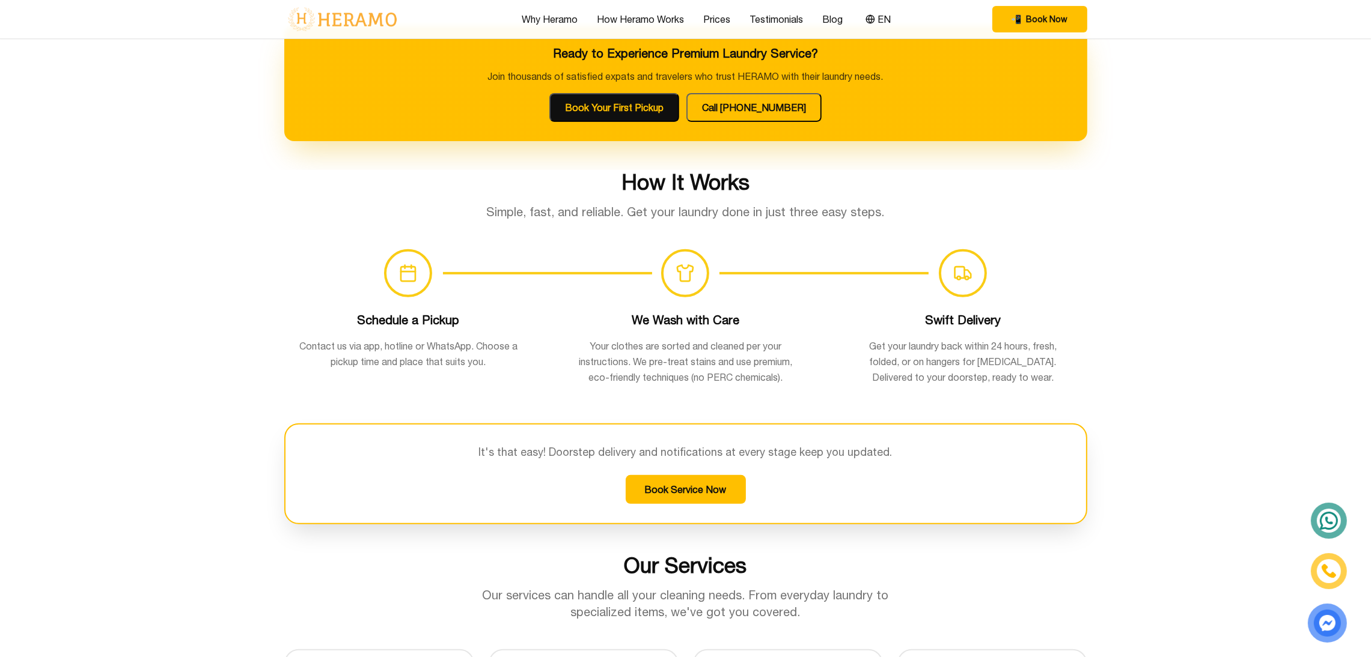
click at [1315, 515] on div at bounding box center [1329, 521] width 32 height 32
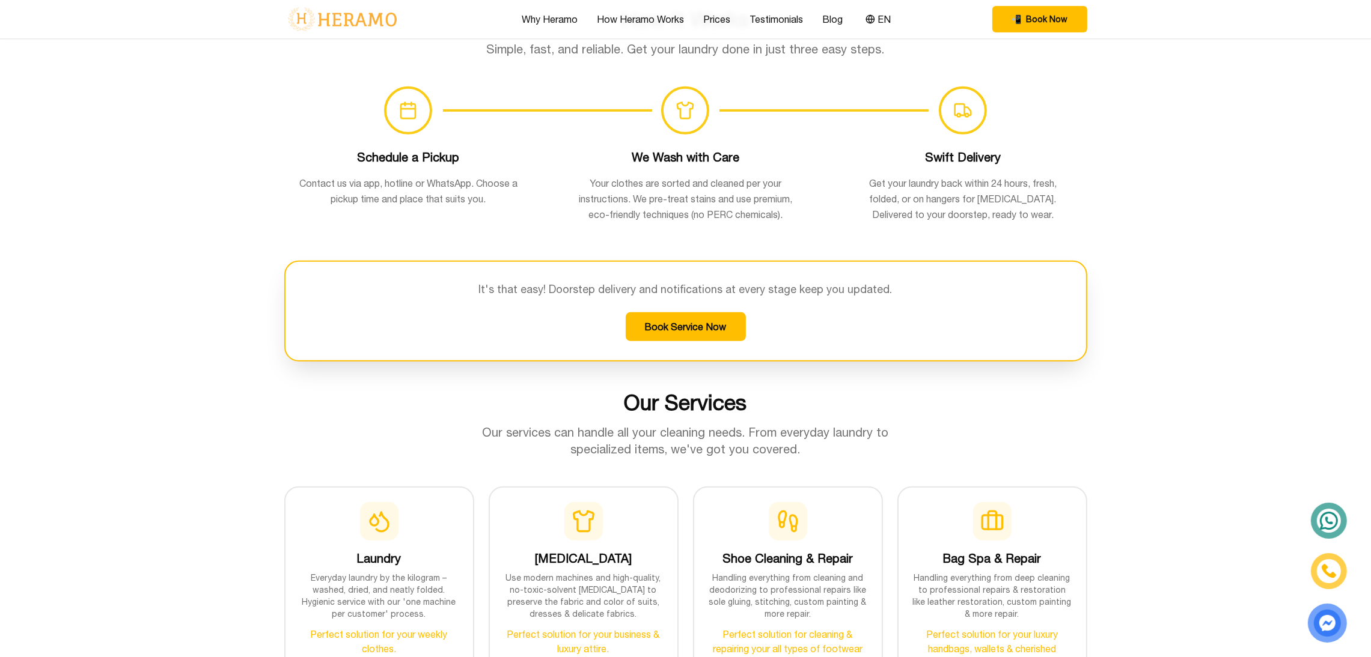
scroll to position [836, 0]
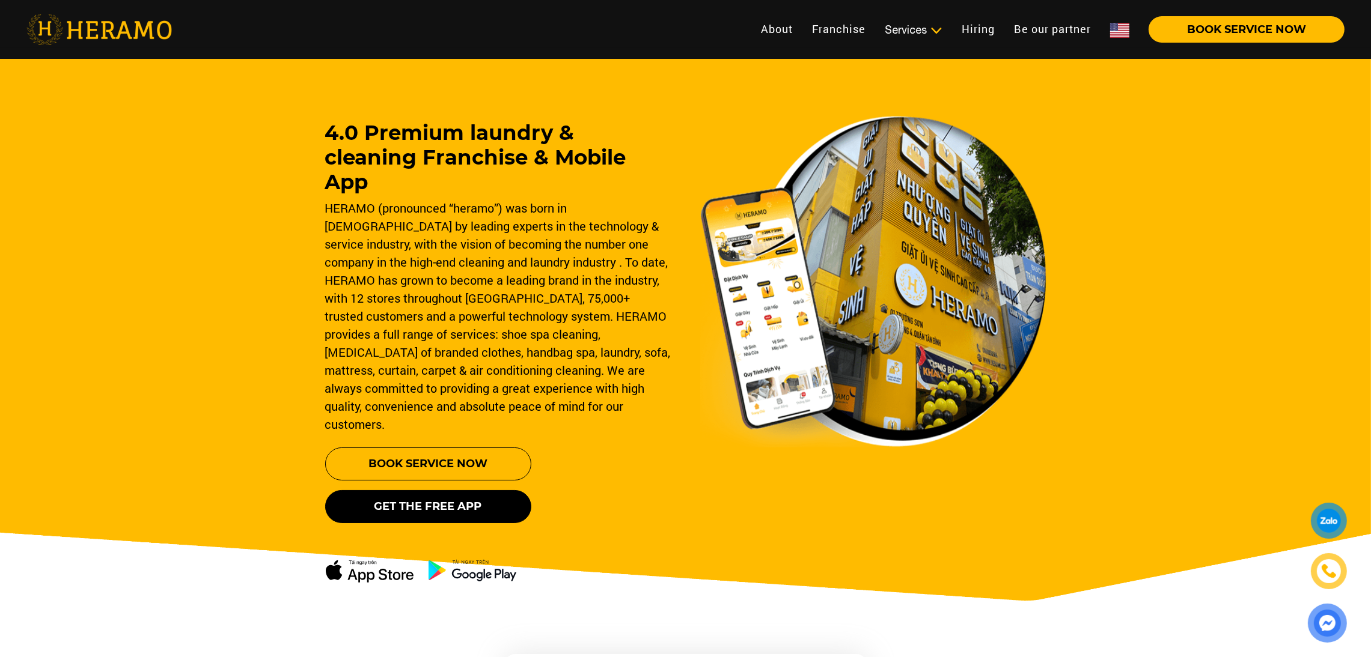
click at [1112, 28] on img at bounding box center [1119, 30] width 19 height 15
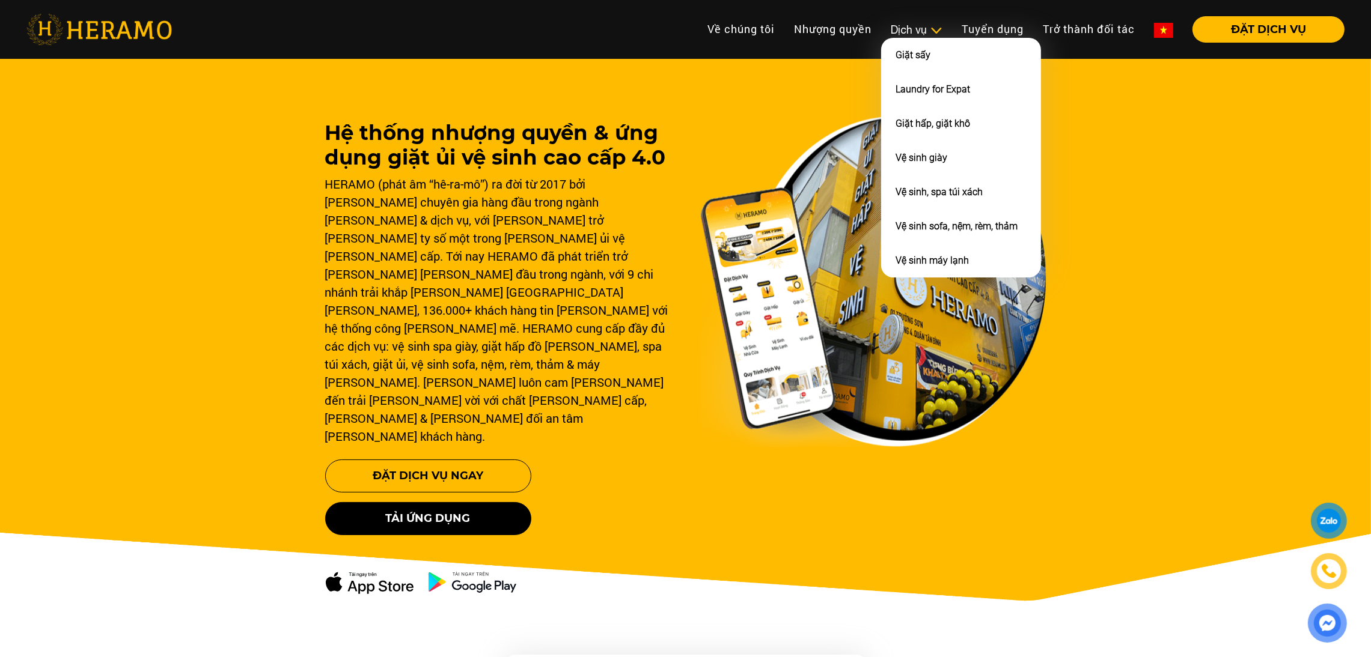
click at [946, 28] on div "Dịch vụ Giặt sấy Laundry for Expat Giặt hấp, giặt khô Vệ sinh giày Vệ sinh, spa…" at bounding box center [916, 30] width 71 height 16
click at [935, 29] on img at bounding box center [936, 31] width 13 height 12
click at [914, 186] on link "Vệ sinh, spa túi xách" at bounding box center [938, 191] width 87 height 11
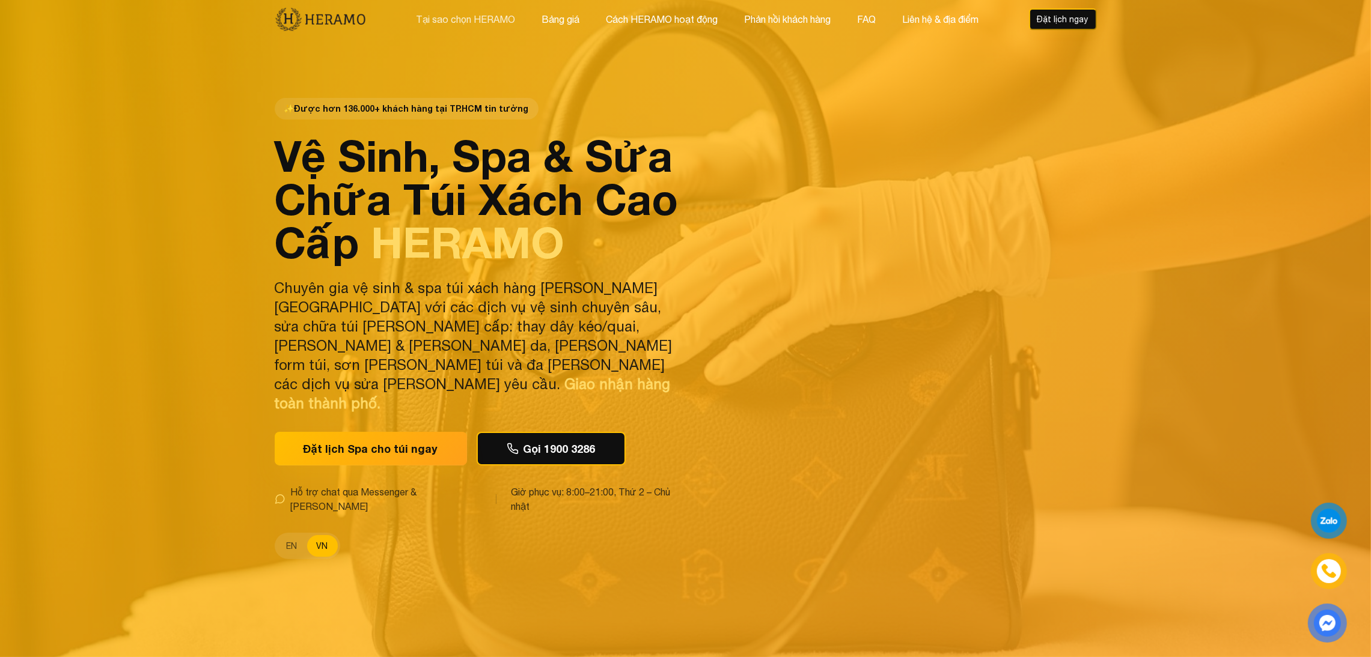
click at [475, 12] on button "Tại sao chọn HERAMO" at bounding box center [465, 19] width 106 height 16
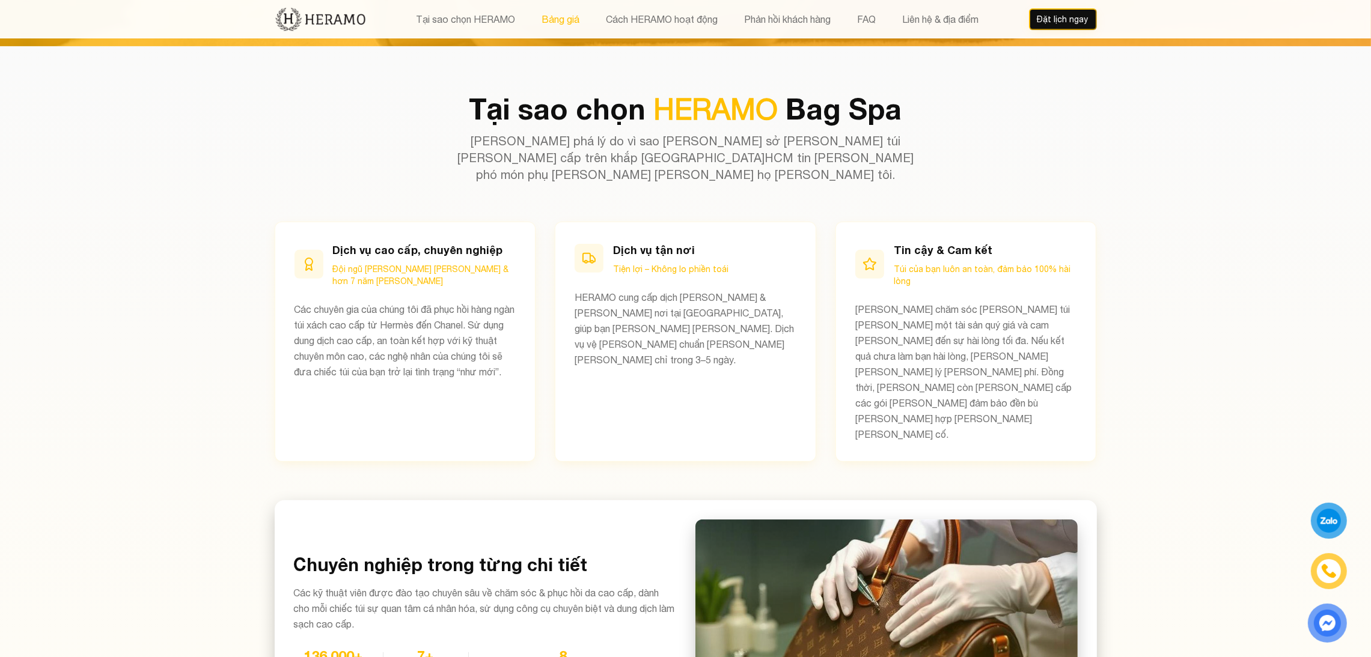
scroll to position [619, 0]
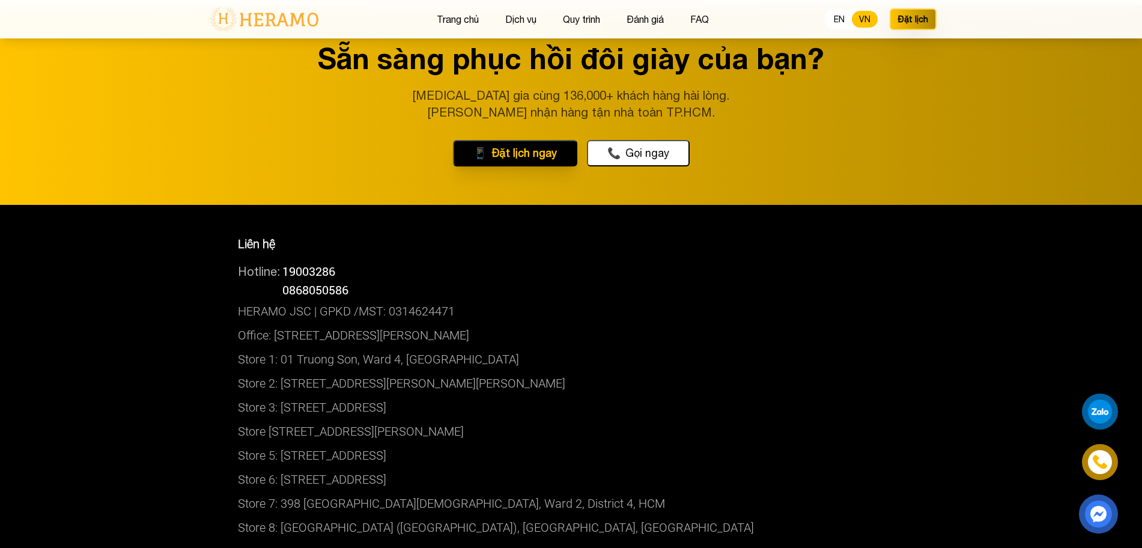
scroll to position [5183, 0]
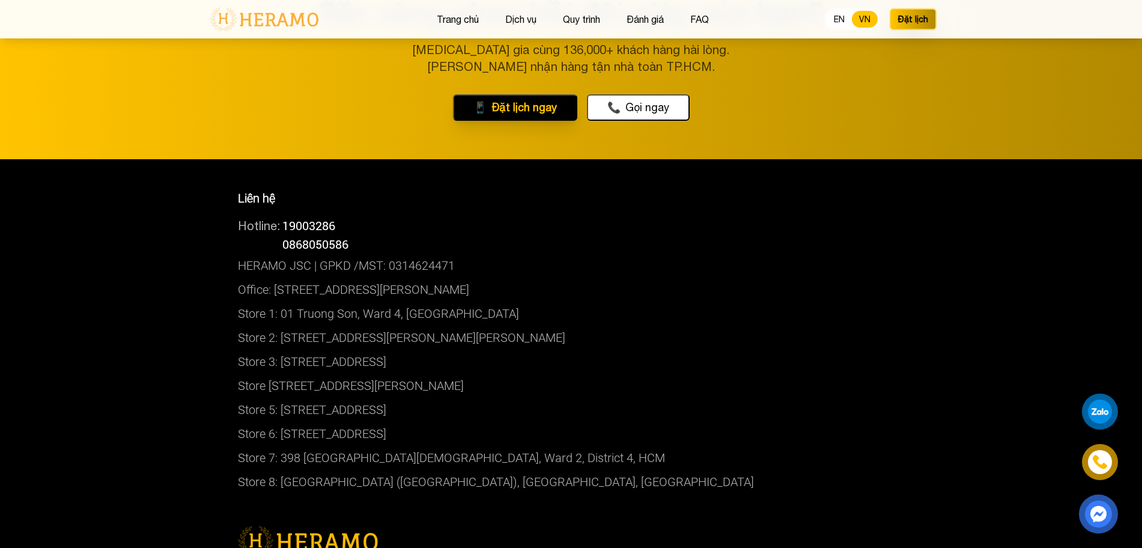
click at [334, 207] on p "Liên hệ" at bounding box center [571, 198] width 667 height 18
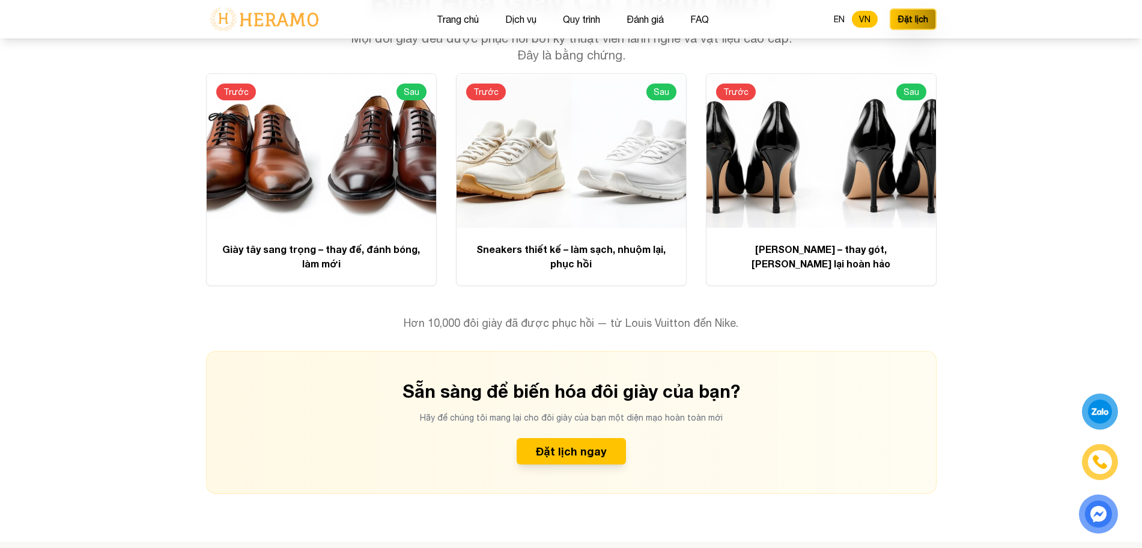
scroll to position [2578, 0]
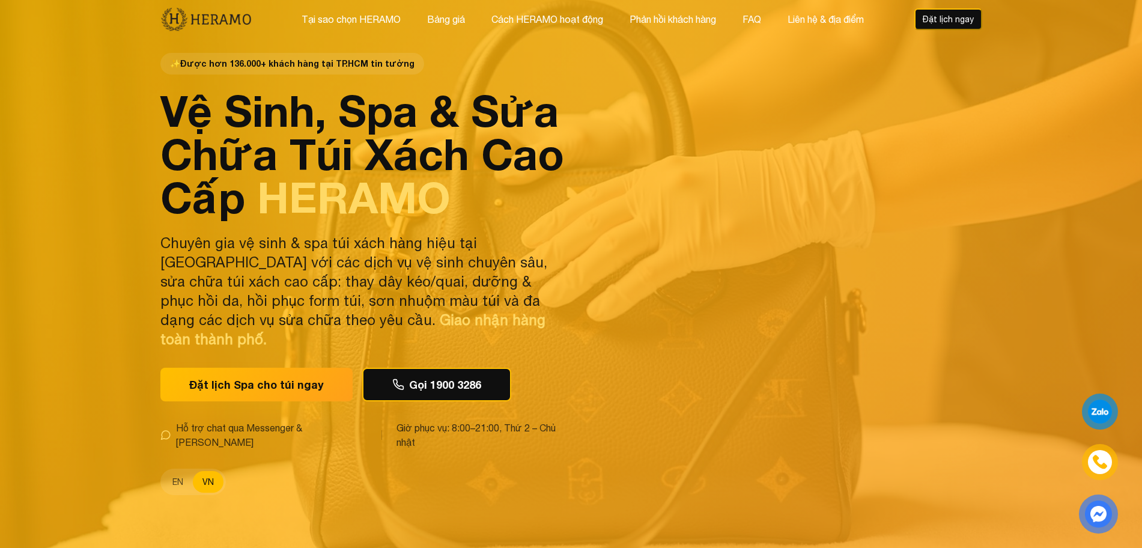
click at [394, 20] on button "Tại sao chọn HERAMO" at bounding box center [351, 19] width 106 height 16
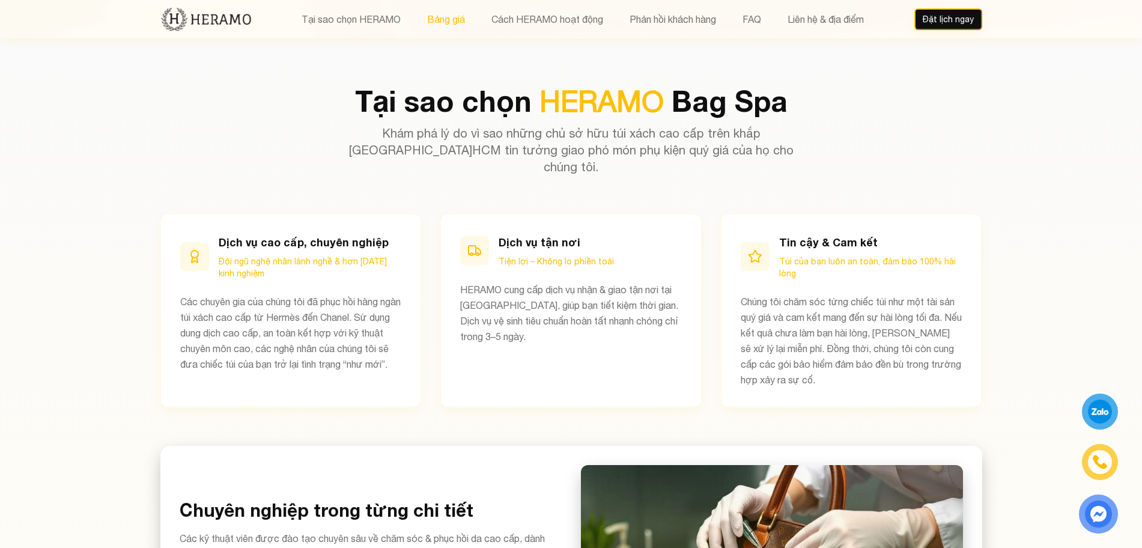
click at [444, 17] on button "Bảng giá" at bounding box center [446, 19] width 45 height 16
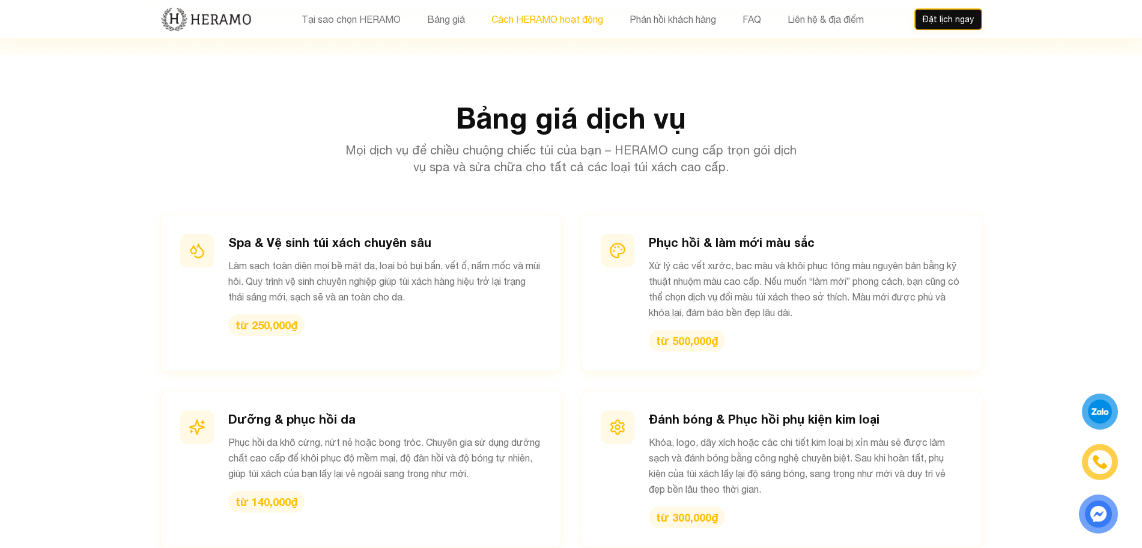
click at [533, 17] on button "Cách HERAMO hoạt động" at bounding box center [547, 19] width 119 height 16
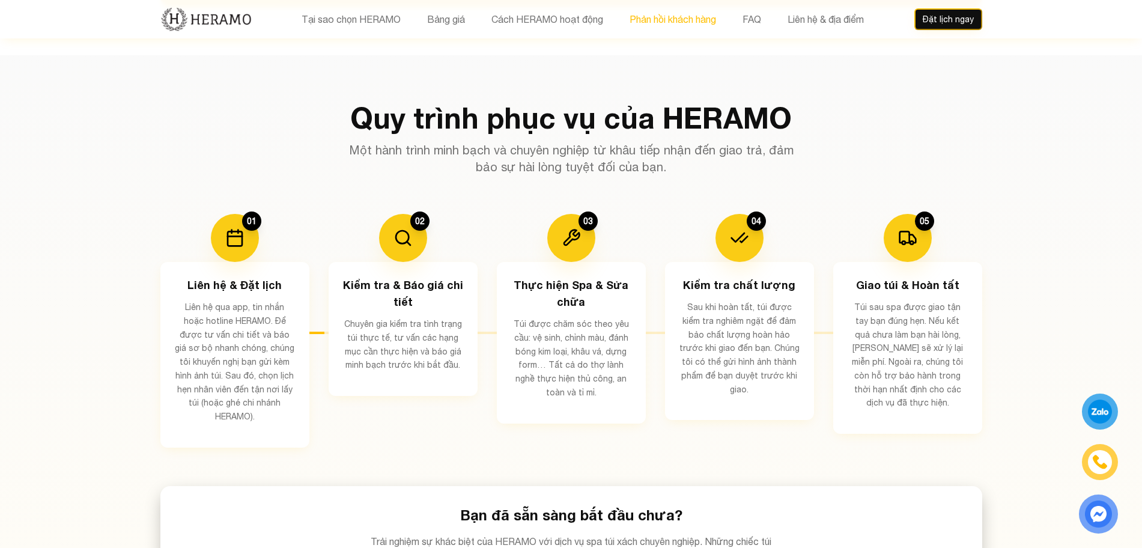
click at [654, 14] on button "Phản hồi khách hàng" at bounding box center [673, 19] width 94 height 16
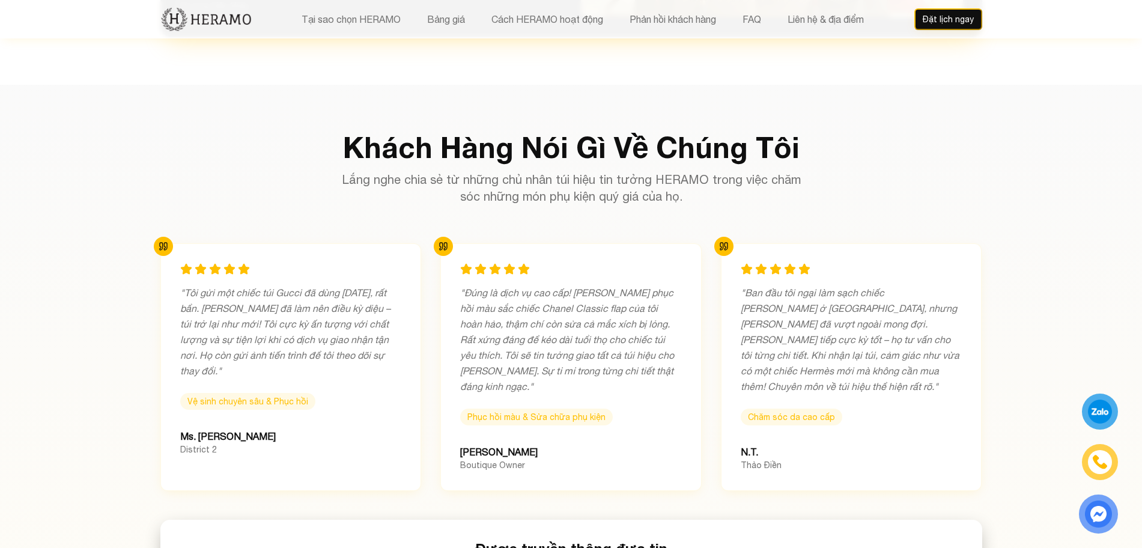
click at [730, 11] on nav "Tại sao chọn HERAMO Bảng giá Cách HERAMO hoạt động Phản hồi khách hàng FAQ Liên…" at bounding box center [583, 19] width 662 height 16
click at [752, 21] on button "FAQ" at bounding box center [752, 19] width 26 height 16
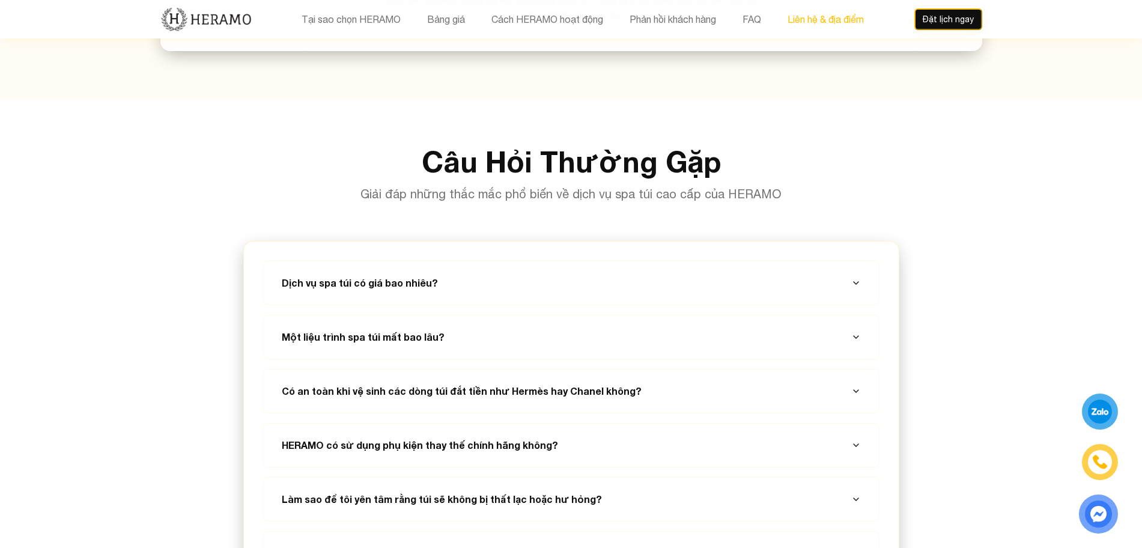
click at [823, 23] on button "Liên hệ & địa điểm" at bounding box center [826, 19] width 84 height 16
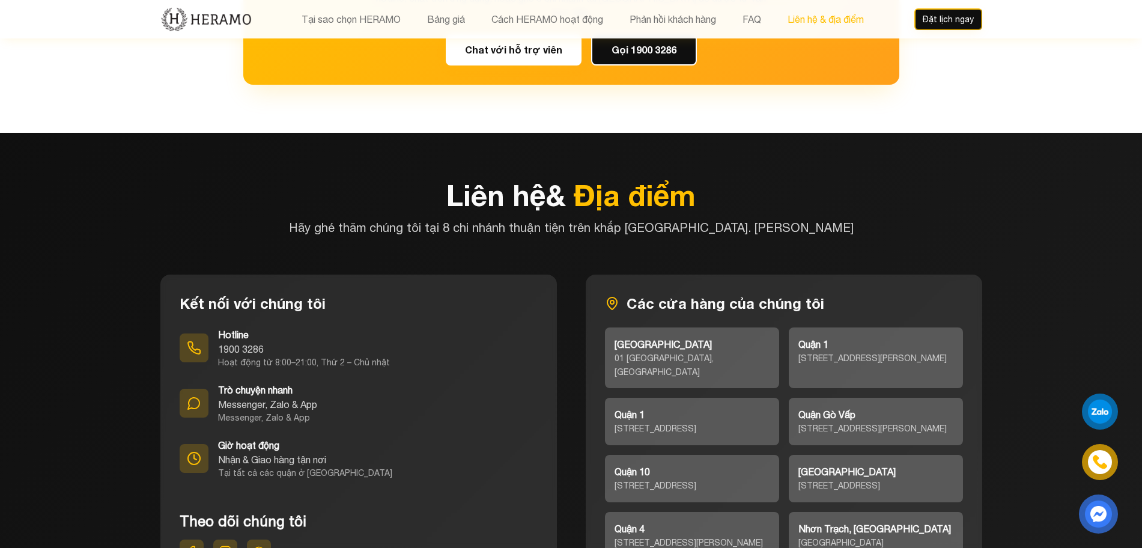
scroll to position [5096, 0]
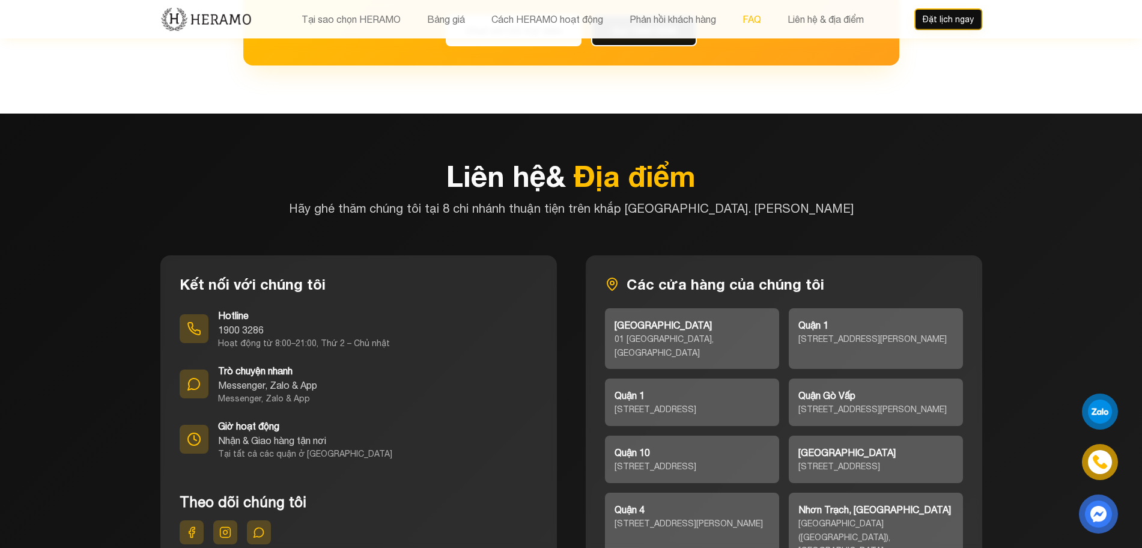
click at [745, 20] on button "FAQ" at bounding box center [752, 19] width 26 height 16
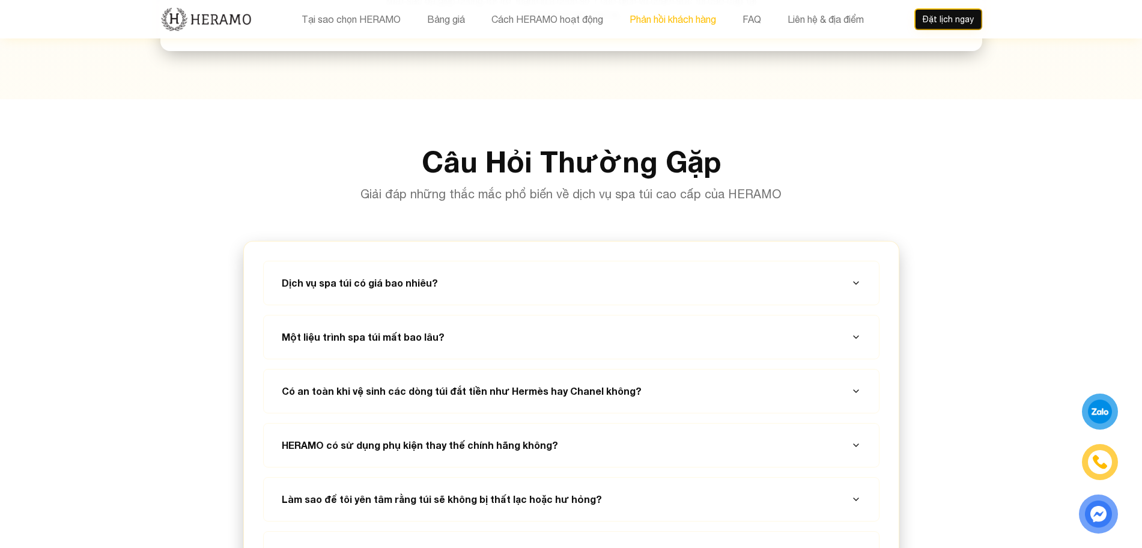
click at [682, 20] on button "Phản hồi khách hàng" at bounding box center [673, 19] width 94 height 16
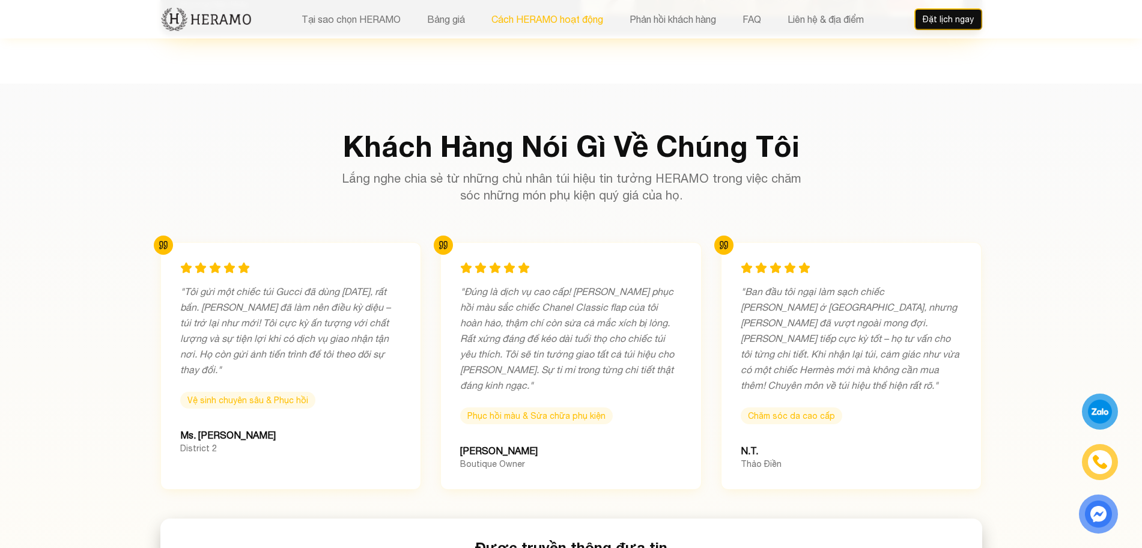
click at [599, 21] on button "Cách HERAMO hoạt động" at bounding box center [547, 19] width 119 height 16
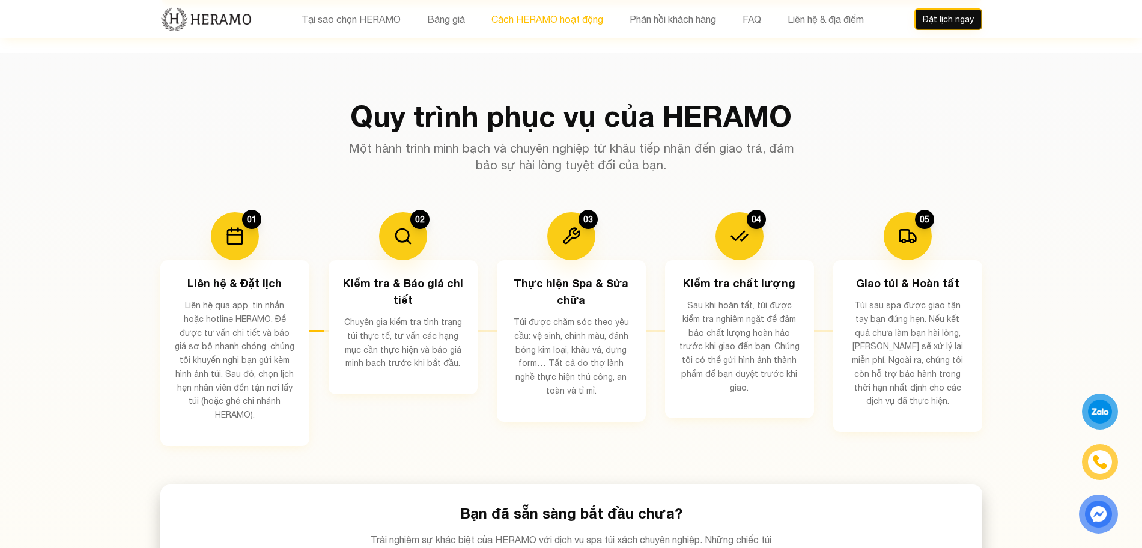
scroll to position [2061, 0]
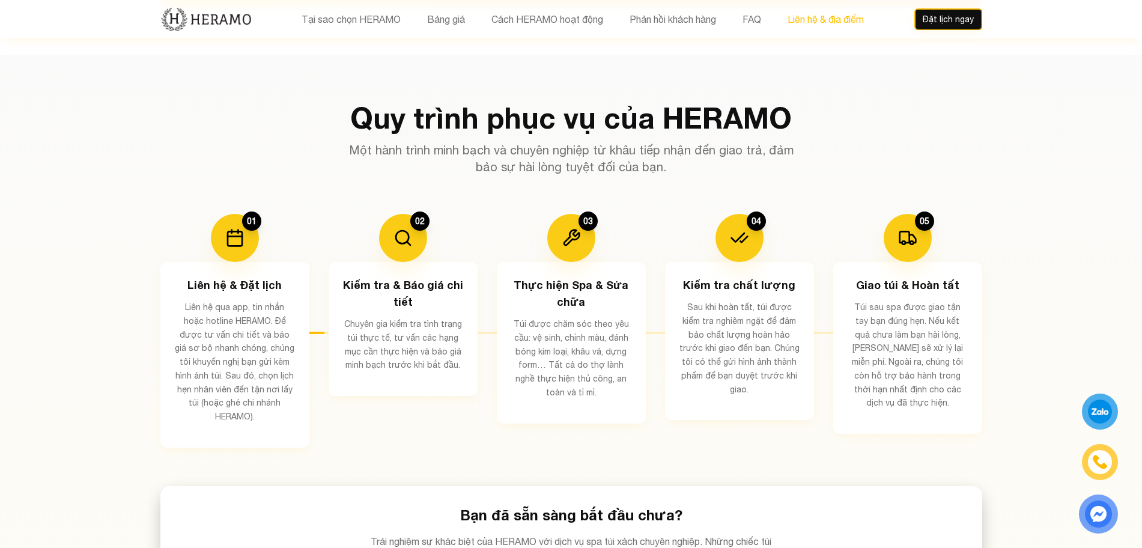
click at [822, 26] on button "Liên hệ & địa điểm" at bounding box center [826, 19] width 84 height 16
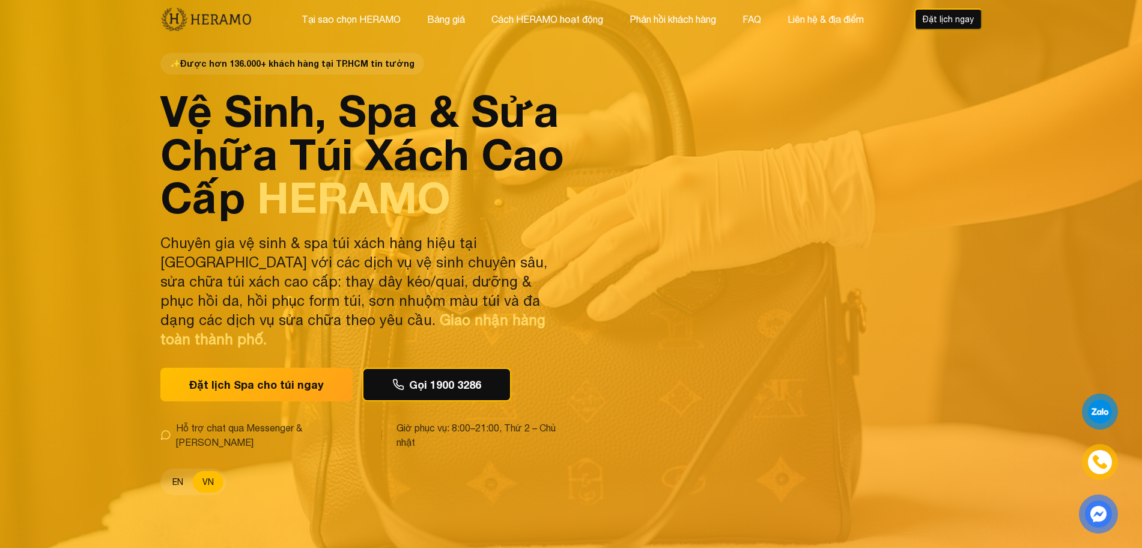
click at [188, 472] on button "EN" at bounding box center [178, 482] width 30 height 22
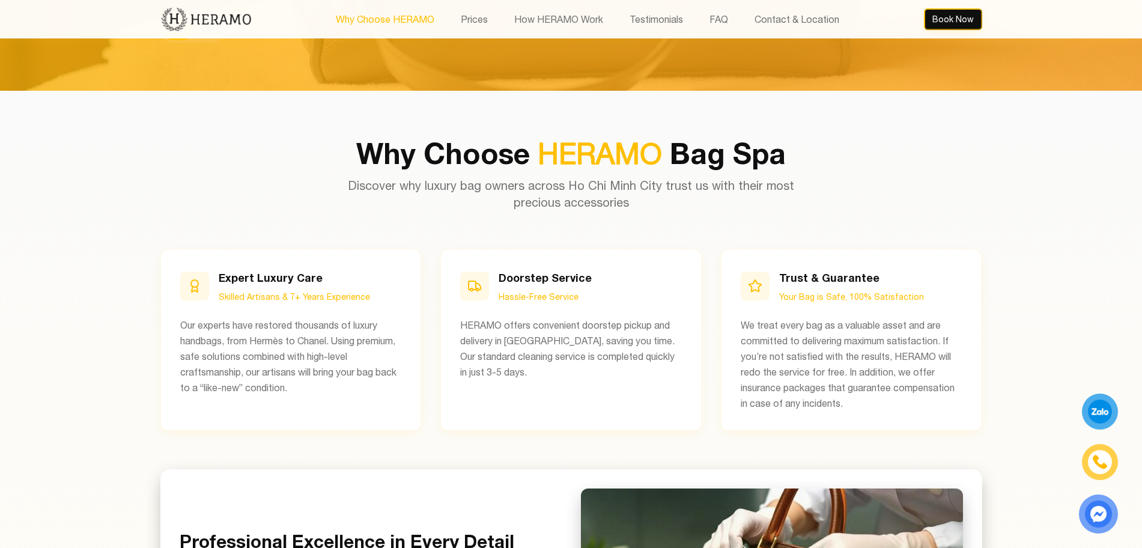
click at [402, 11] on button "Why Choose HERAMO" at bounding box center [385, 19] width 106 height 16
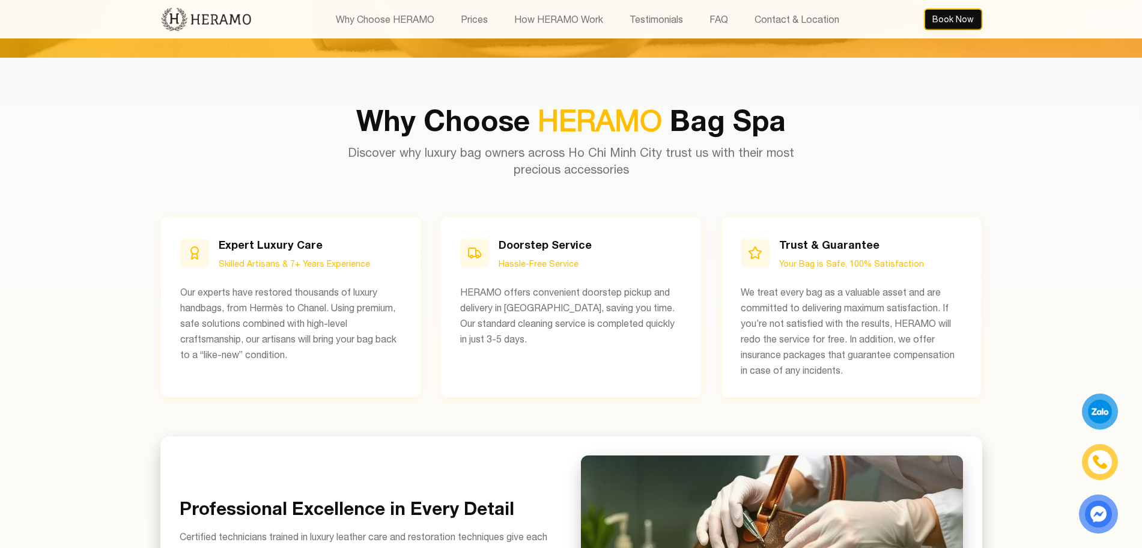
click at [484, 9] on div "Why Choose HERAMO Prices How HERAMO Work Testimonials FAQ Contact & Location Bo…" at bounding box center [571, 19] width 822 height 38
click at [477, 22] on button "Prices" at bounding box center [474, 19] width 34 height 16
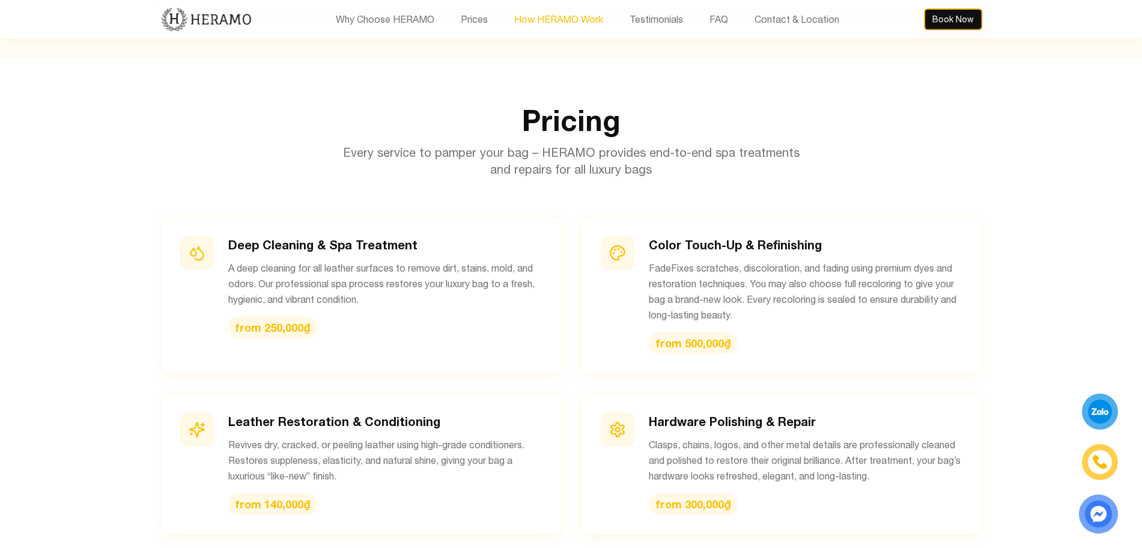
click at [568, 26] on button "How HERAMO Work" at bounding box center [559, 19] width 96 height 16
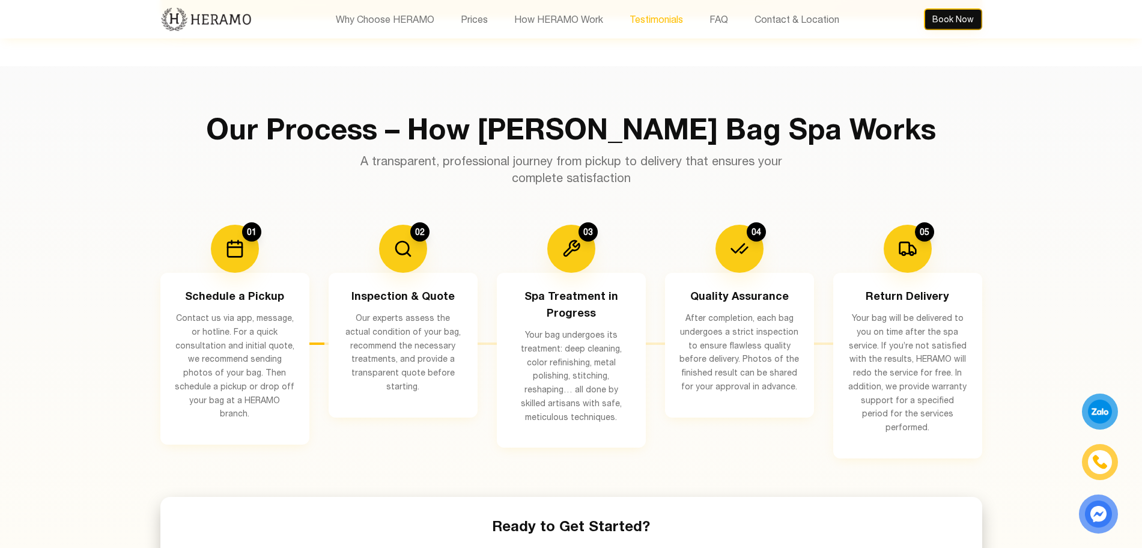
click at [640, 19] on button "Testimonials" at bounding box center [656, 19] width 61 height 16
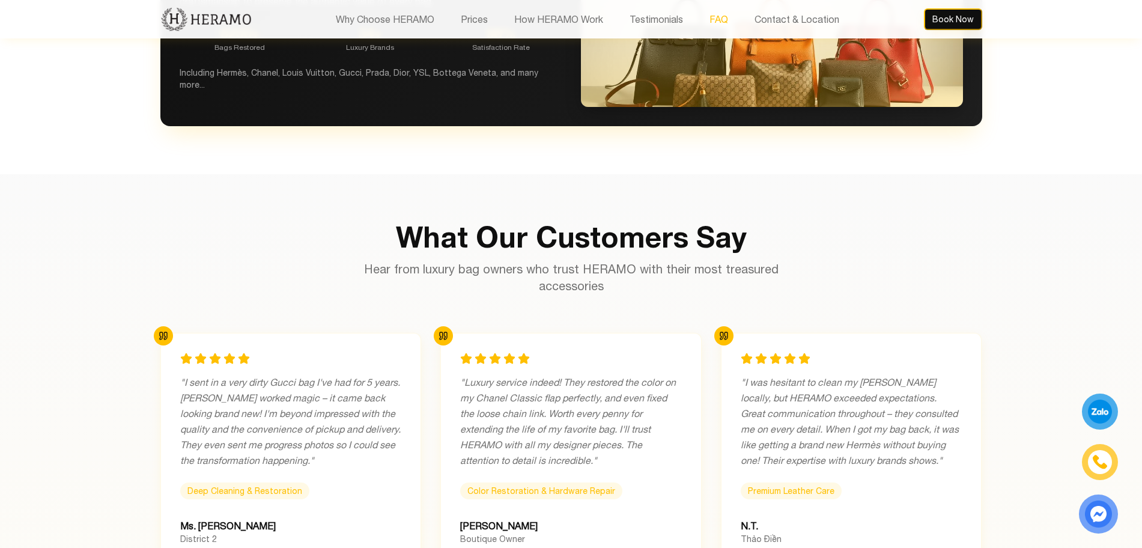
click at [727, 12] on button "FAQ" at bounding box center [719, 19] width 26 height 16
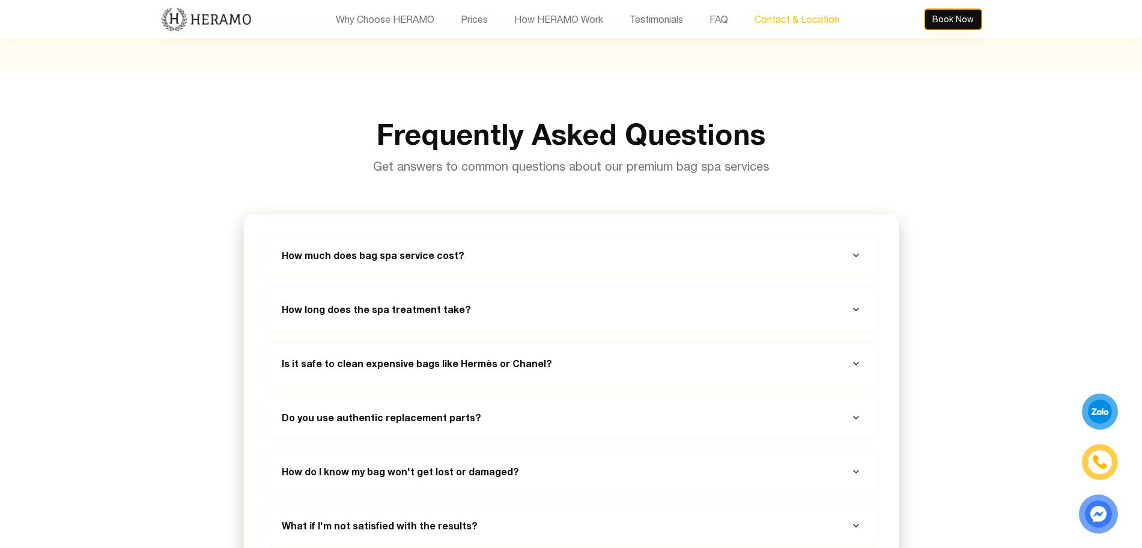
click at [784, 12] on button "Contact & Location" at bounding box center [797, 19] width 92 height 16
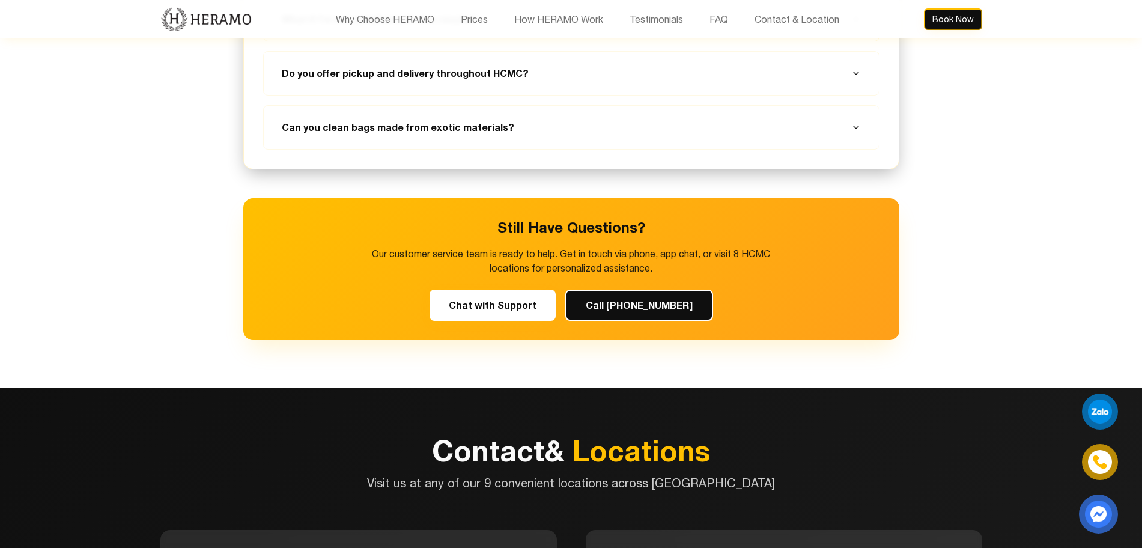
scroll to position [4639, 0]
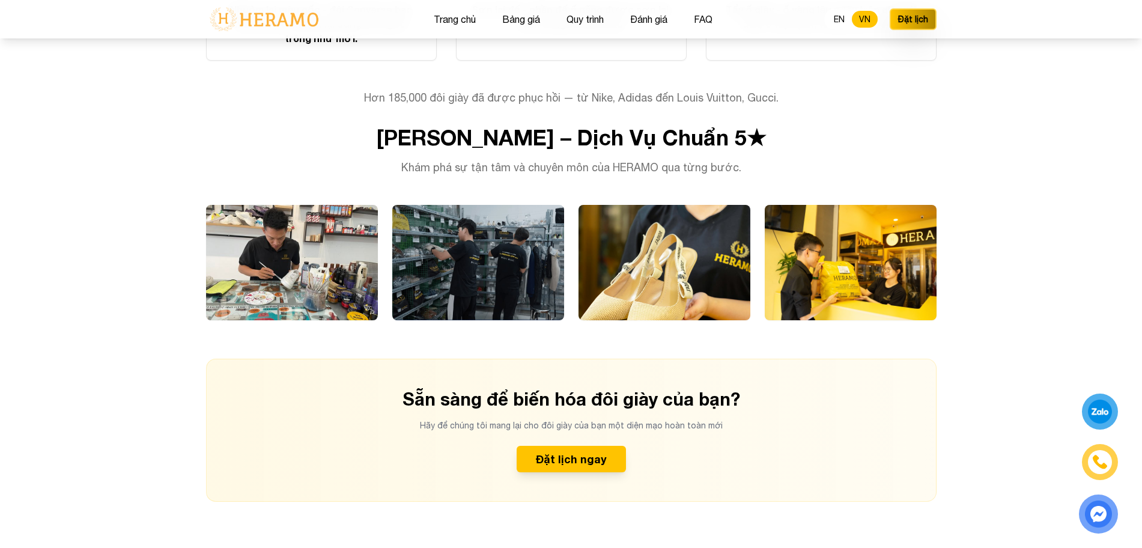
scroll to position [2822, 0]
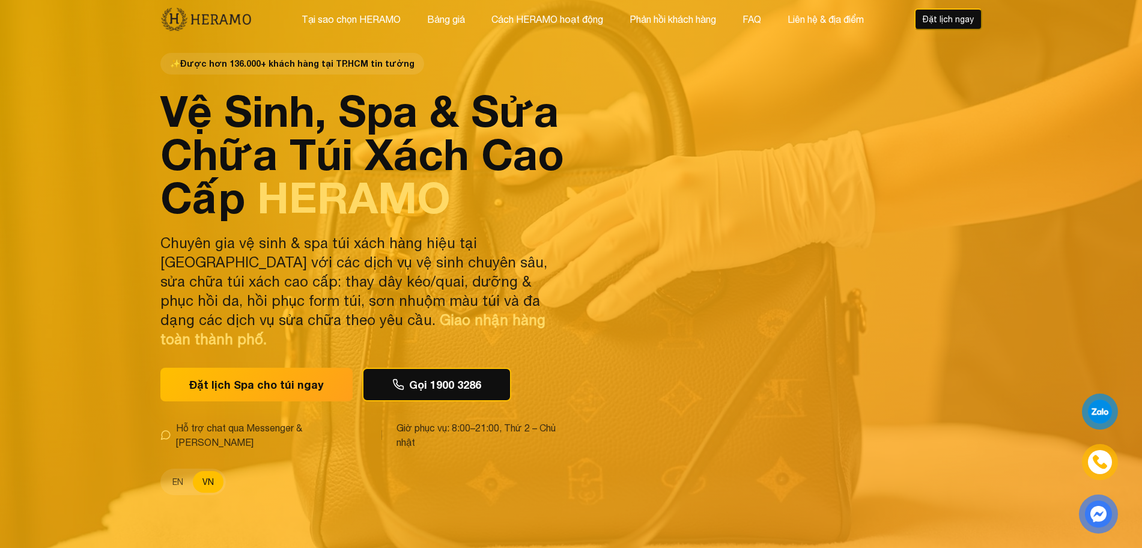
scroll to position [4639, 0]
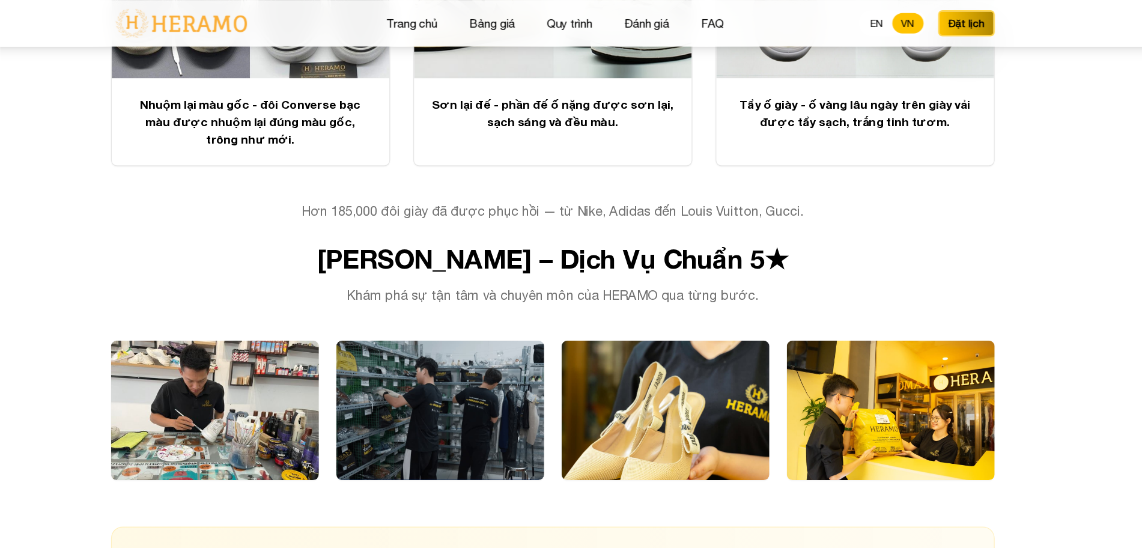
scroll to position [2743, 0]
